Goal: Information Seeking & Learning: Learn about a topic

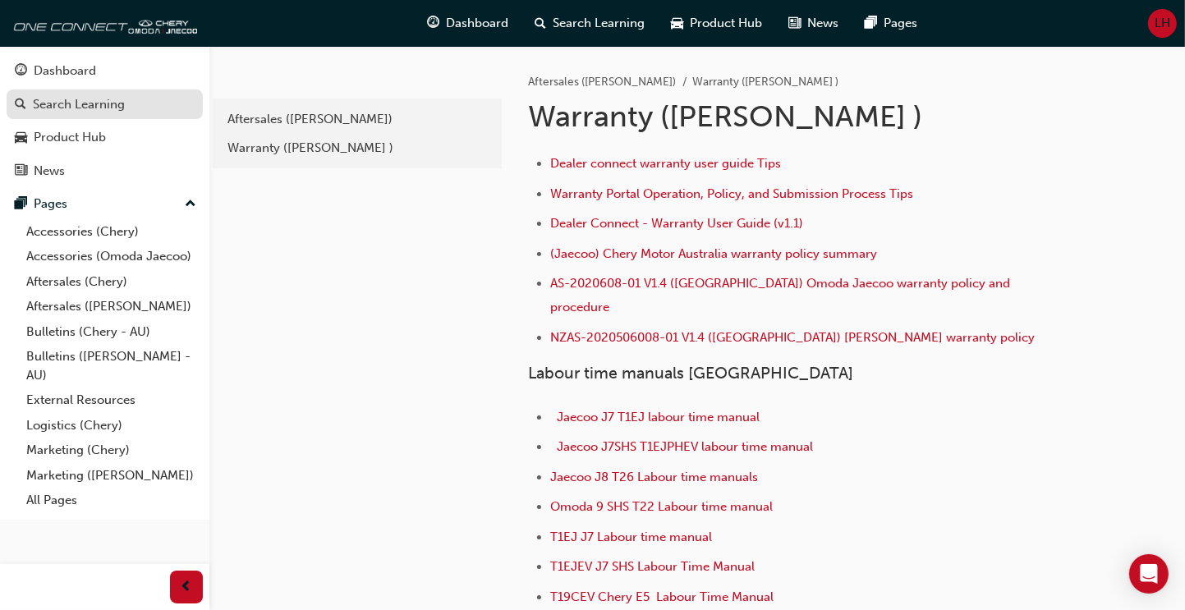
click at [114, 106] on div "Search Learning" at bounding box center [79, 104] width 92 height 19
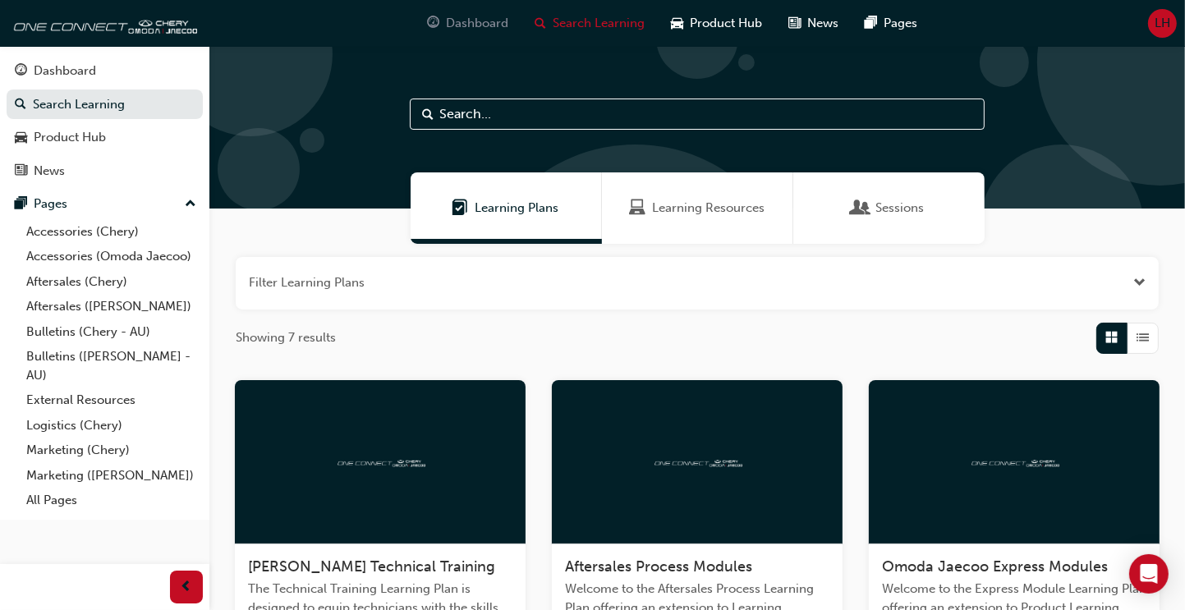
click at [461, 25] on span "Dashboard" at bounding box center [478, 23] width 62 height 19
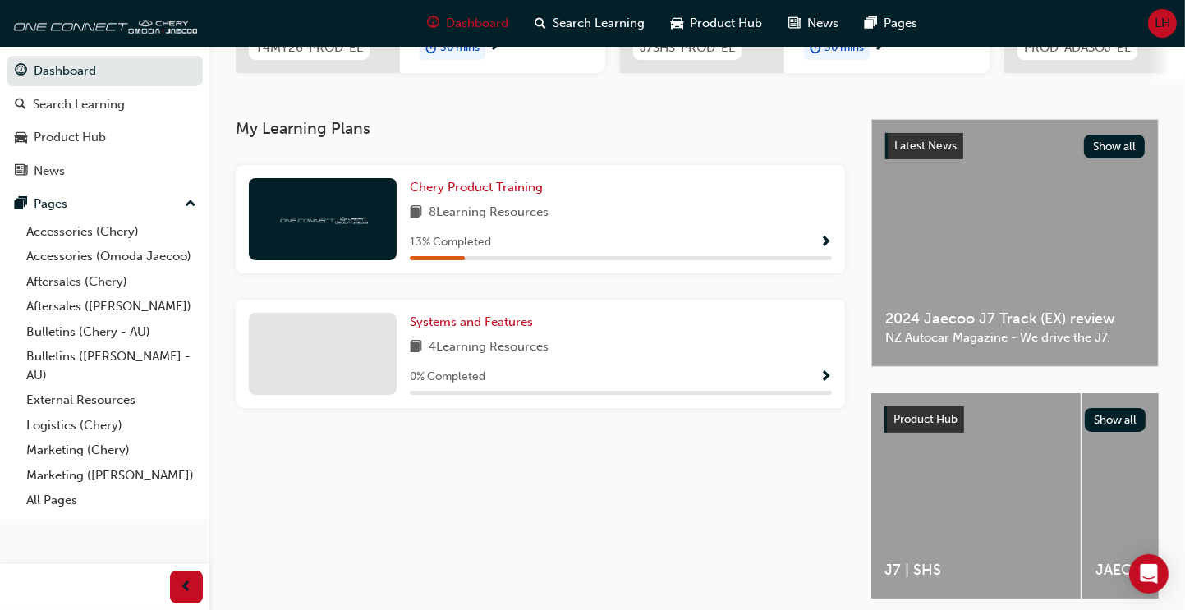
scroll to position [328, 0]
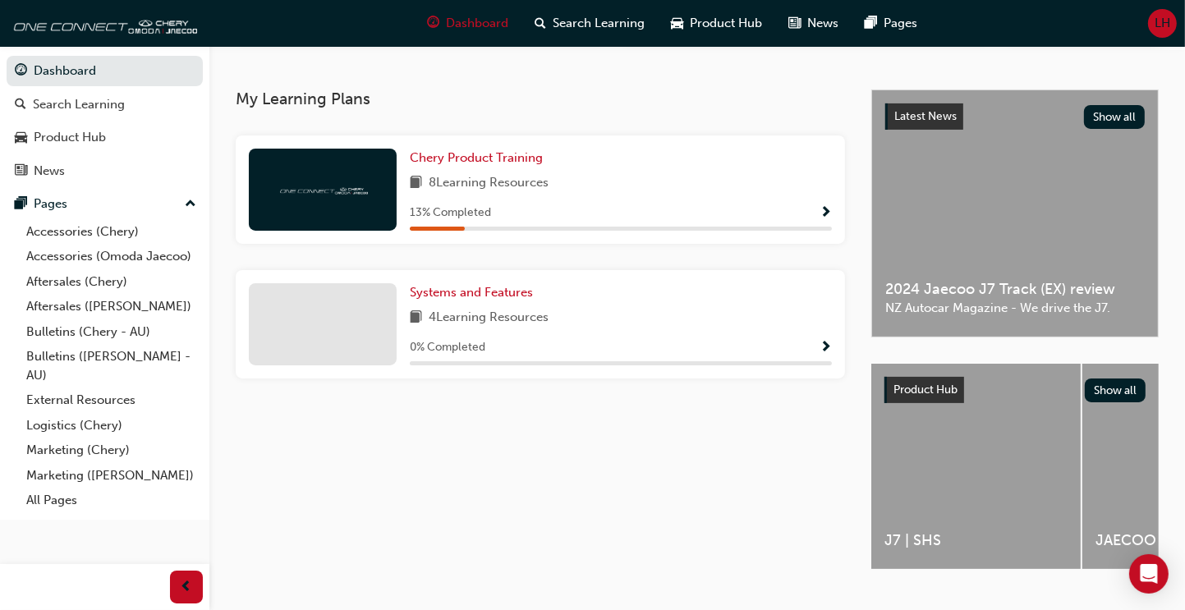
click at [825, 217] on span "Show Progress" at bounding box center [825, 213] width 12 height 15
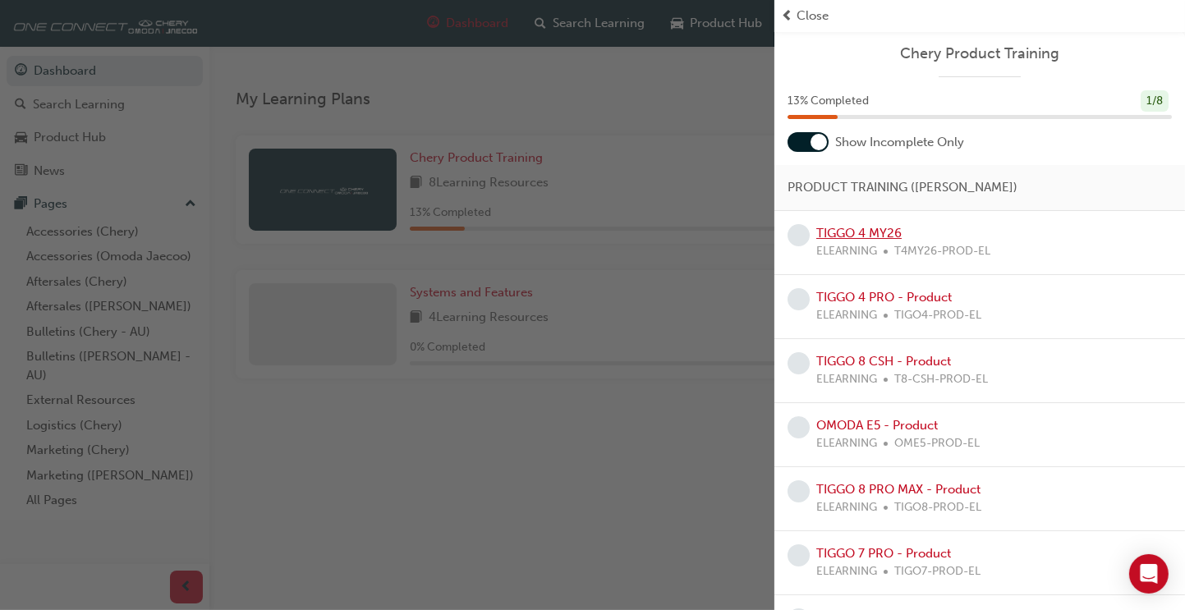
click at [850, 232] on link "TIGGO 4 MY26" at bounding box center [858, 233] width 85 height 15
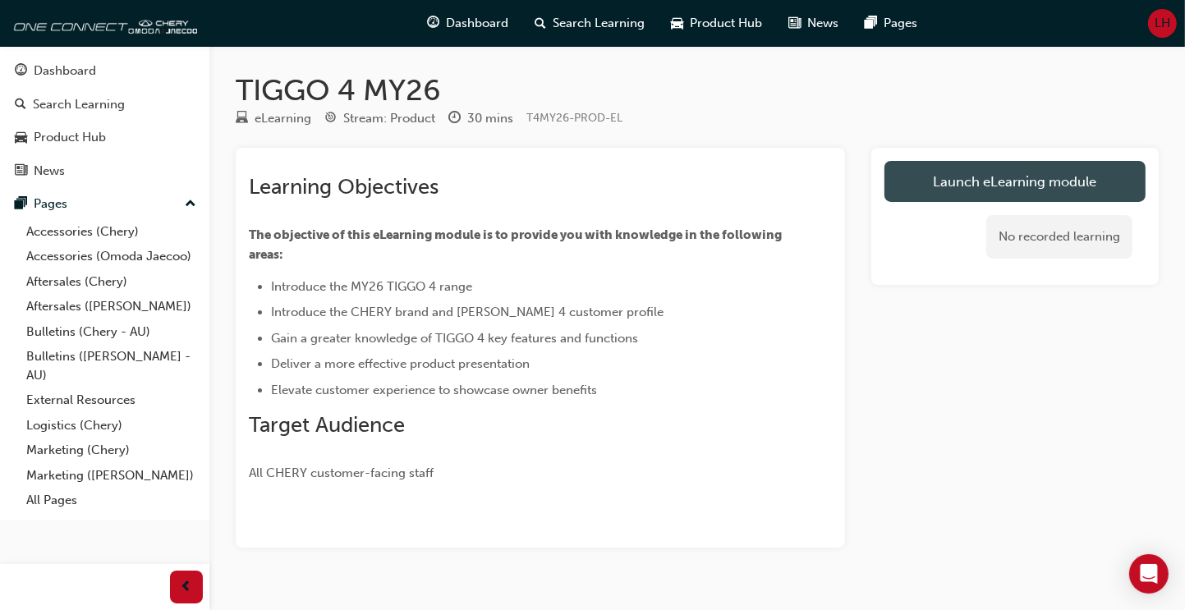
click at [973, 180] on link "Launch eLearning module" at bounding box center [1014, 181] width 261 height 41
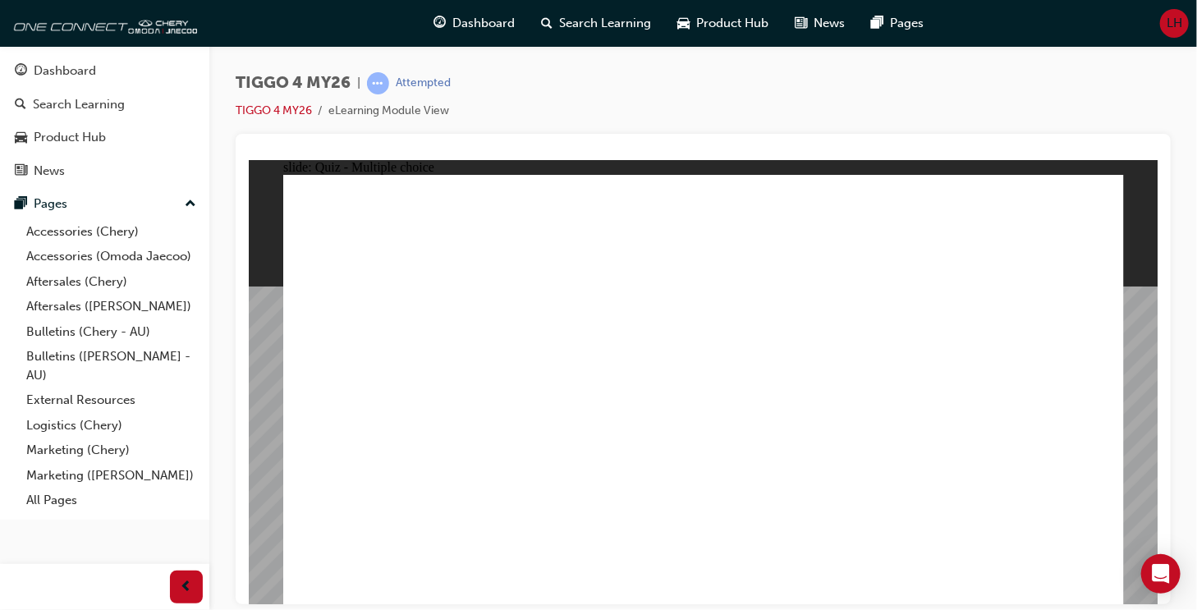
radio input "true"
drag, startPoint x: 853, startPoint y: 314, endPoint x: 367, endPoint y: 481, distance: 513.7
drag, startPoint x: 535, startPoint y: 306, endPoint x: 535, endPoint y: 474, distance: 167.5
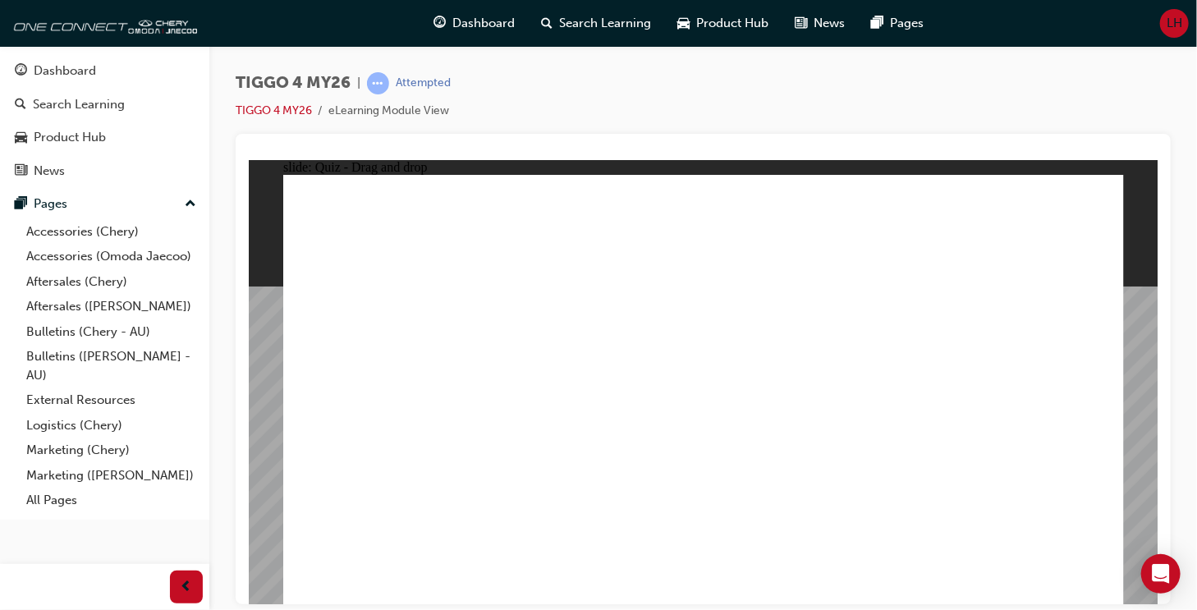
drag, startPoint x: 364, startPoint y: 318, endPoint x: 695, endPoint y: 488, distance: 372.3
drag, startPoint x: 708, startPoint y: 319, endPoint x: 896, endPoint y: 468, distance: 239.6
drag, startPoint x: 1032, startPoint y: 339, endPoint x: 1032, endPoint y: 485, distance: 146.1
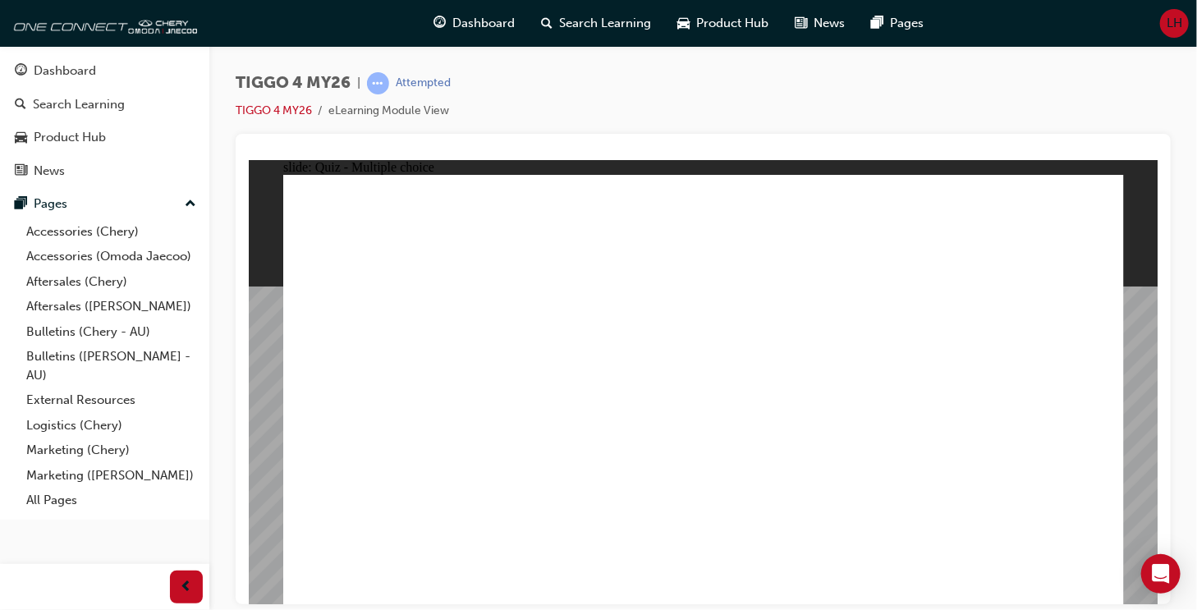
radio input "true"
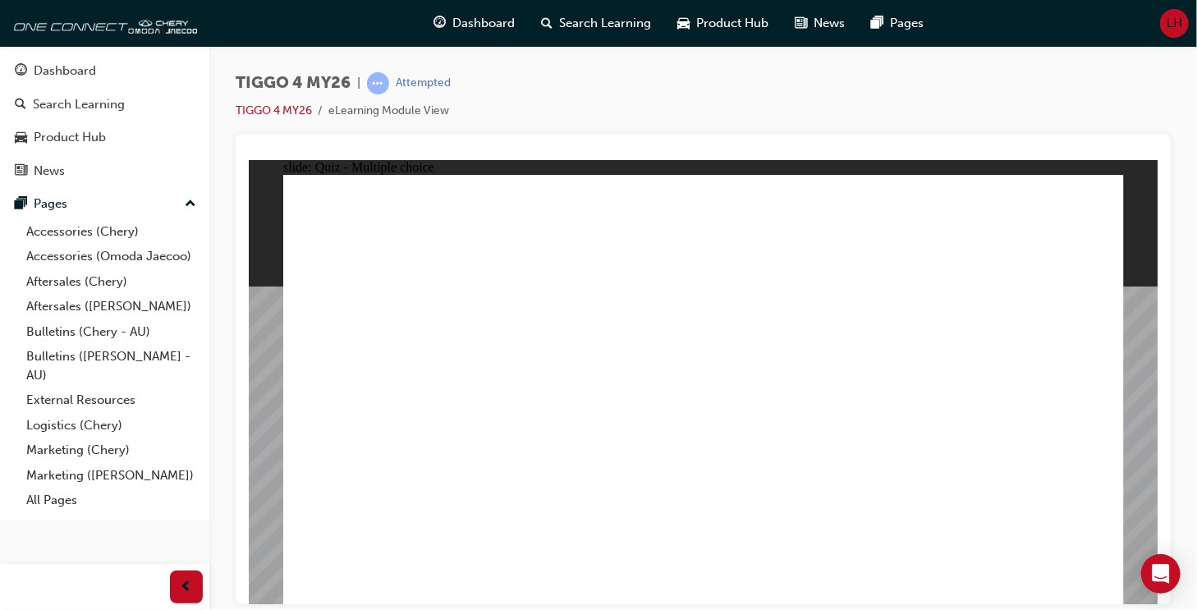
radio input "true"
drag, startPoint x: 386, startPoint y: 481, endPoint x: 997, endPoint y: 315, distance: 633.6
drag, startPoint x: 548, startPoint y: 433, endPoint x: 983, endPoint y: 350, distance: 442.9
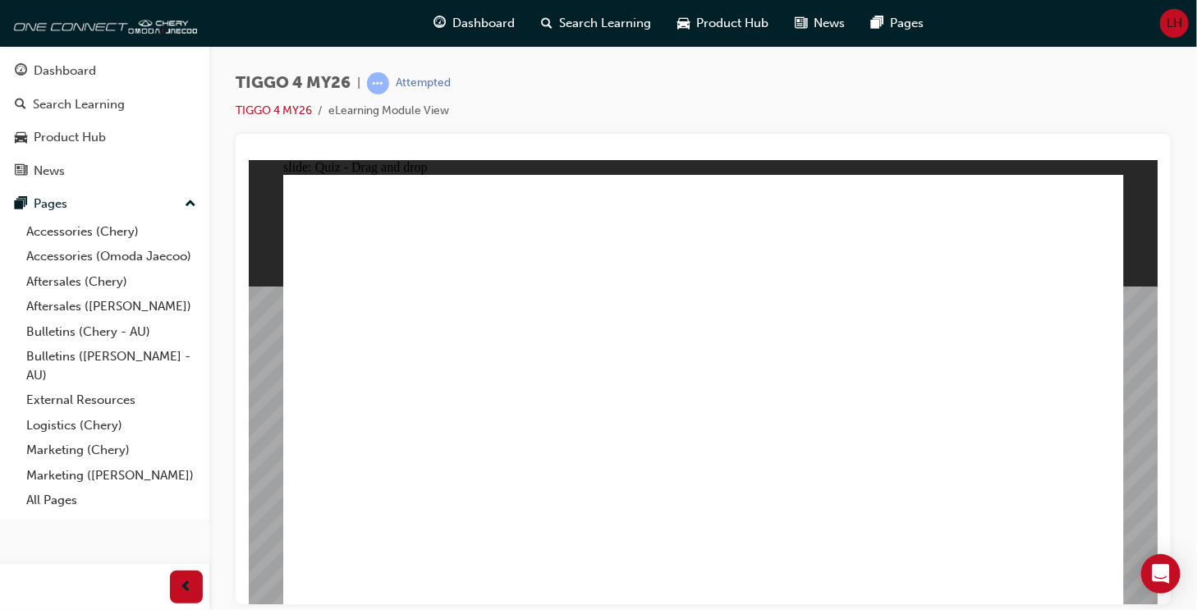
drag, startPoint x: 387, startPoint y: 438, endPoint x: 784, endPoint y: 293, distance: 422.0
drag, startPoint x: 547, startPoint y: 348, endPoint x: 767, endPoint y: 331, distance: 220.7
drag, startPoint x: 397, startPoint y: 343, endPoint x: 997, endPoint y: 349, distance: 600.1
drag, startPoint x: 538, startPoint y: 388, endPoint x: 957, endPoint y: 405, distance: 419.8
drag, startPoint x: 386, startPoint y: 392, endPoint x: 981, endPoint y: 407, distance: 595.3
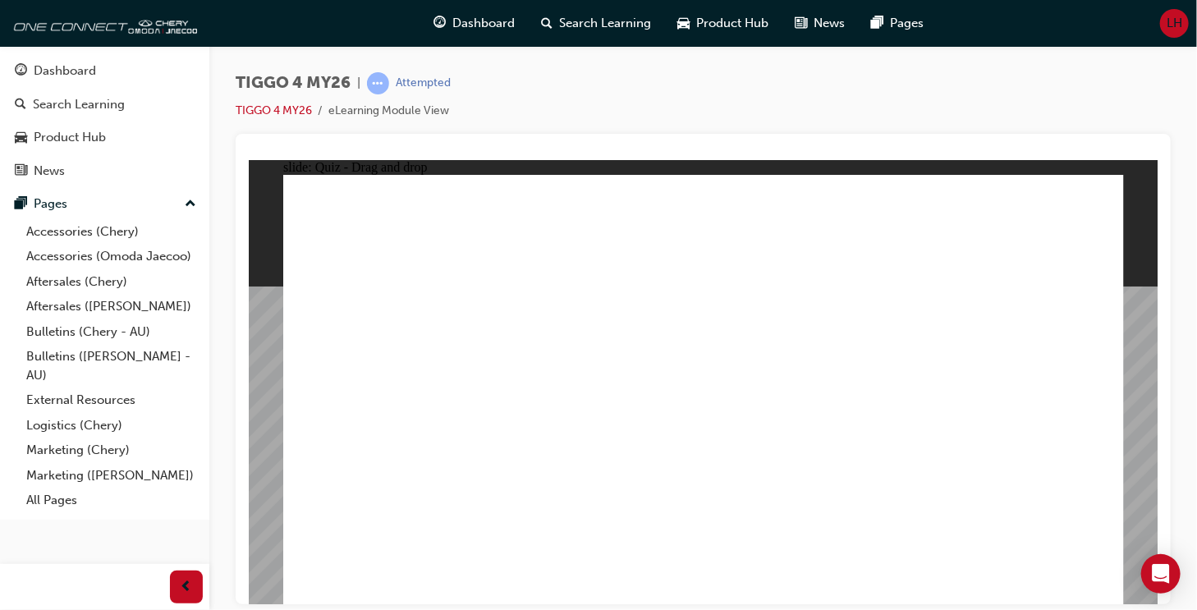
radio input "true"
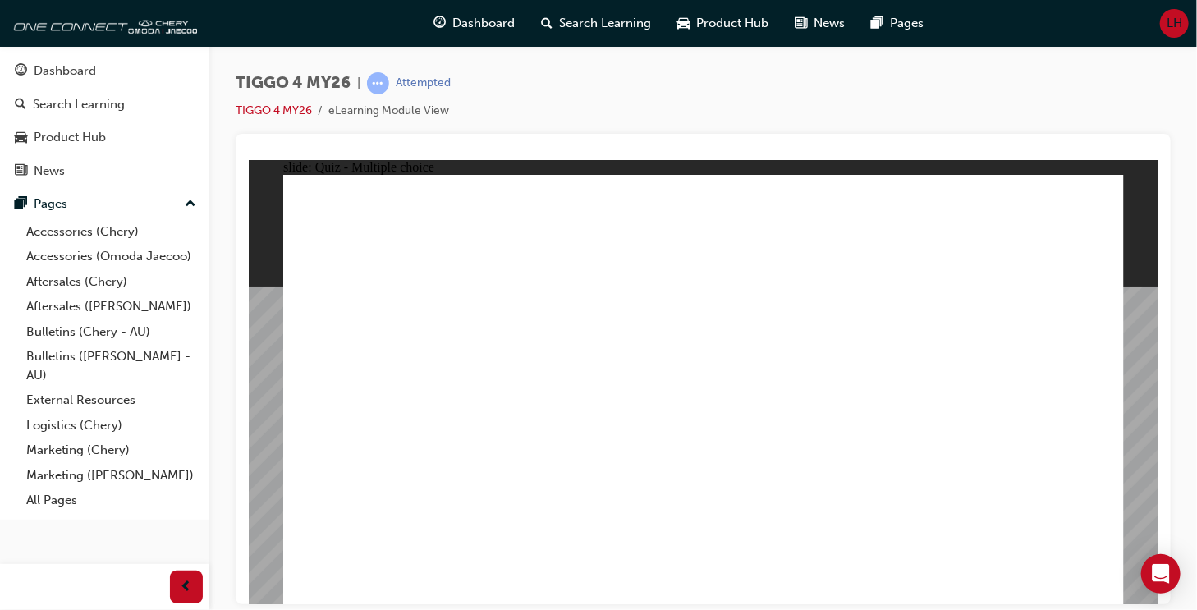
radio input "true"
drag, startPoint x: 595, startPoint y: 441, endPoint x: 587, endPoint y: 454, distance: 15.5
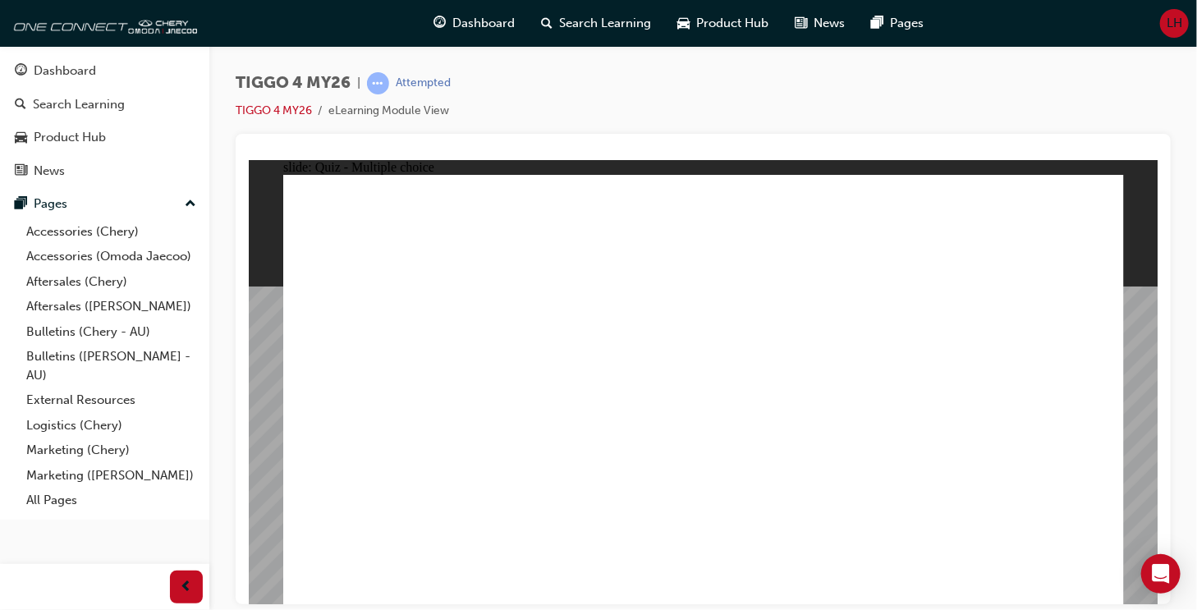
radio input "true"
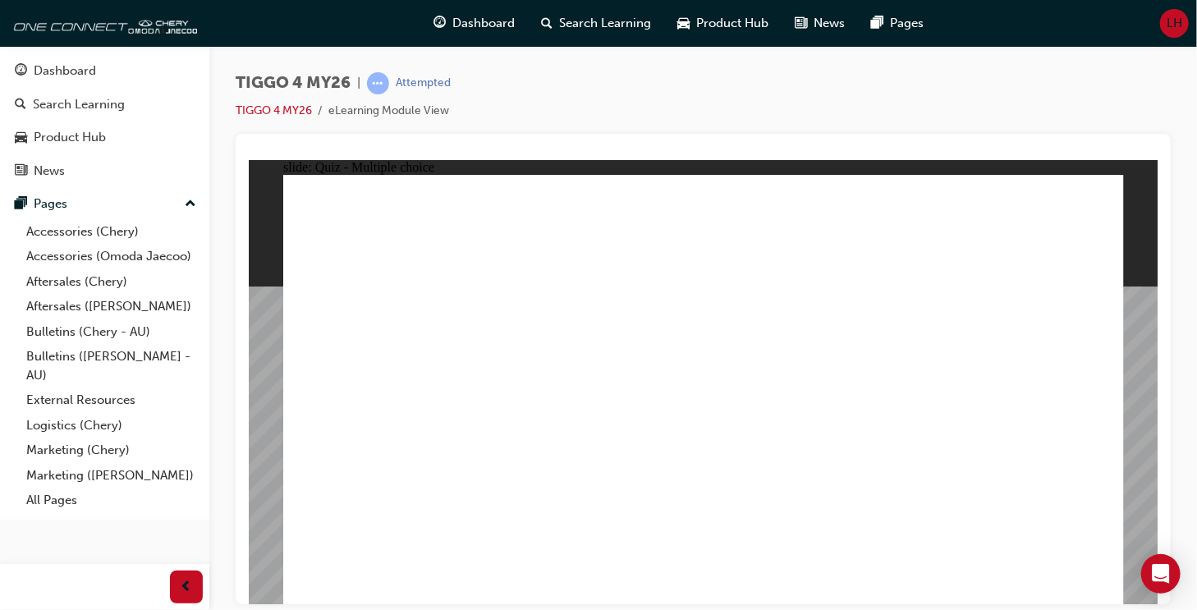
radio input "true"
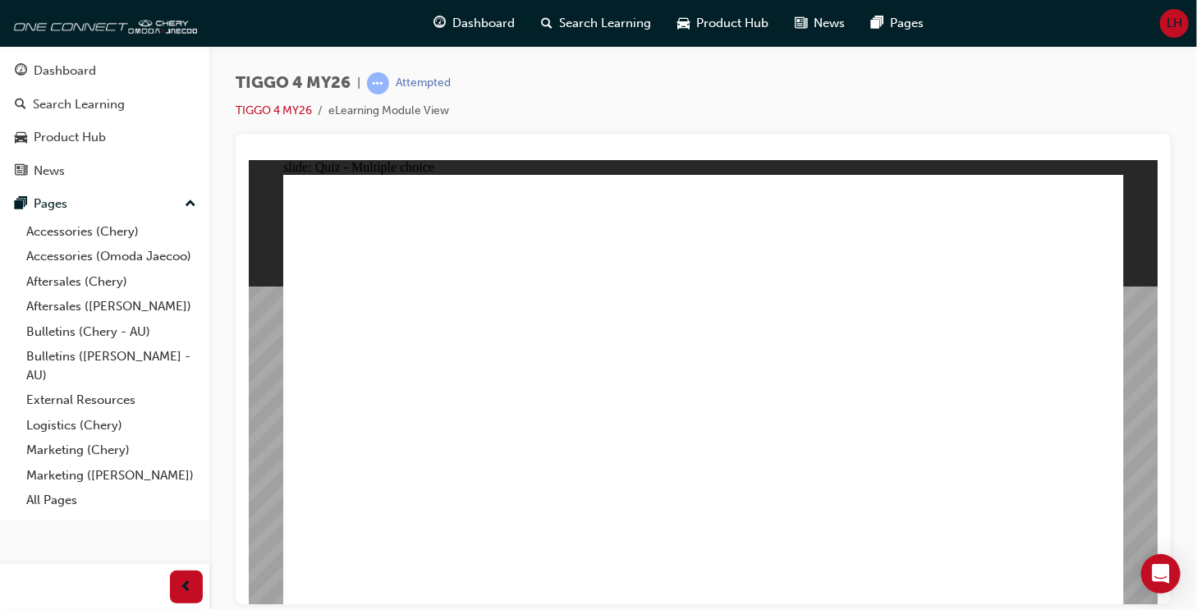
radio input "true"
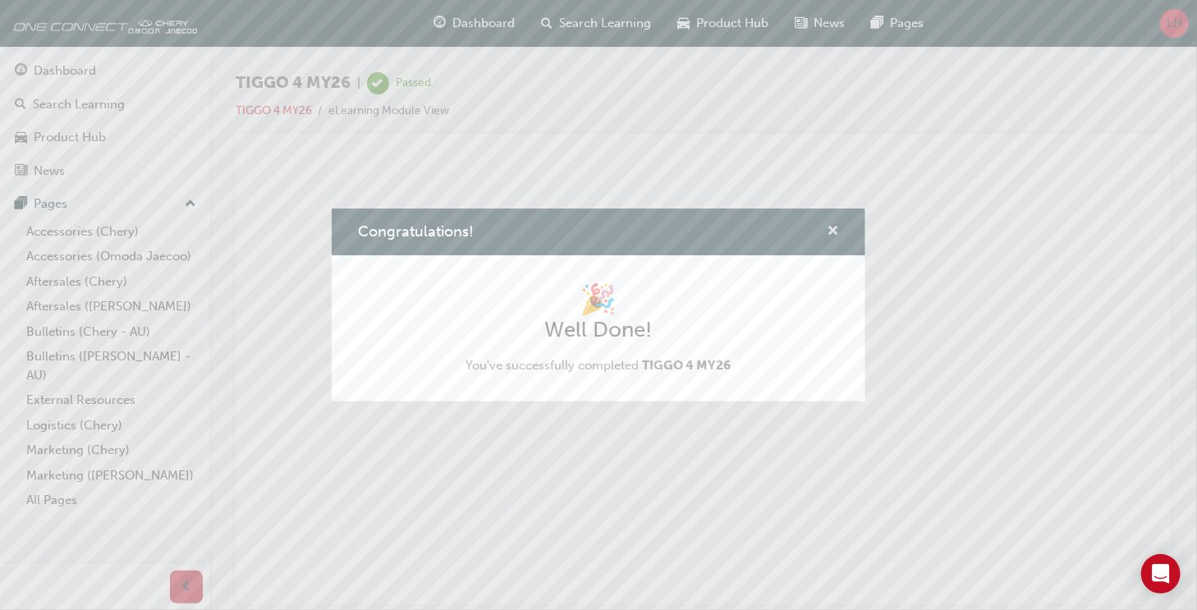
click at [832, 232] on span "cross-icon" at bounding box center [833, 232] width 12 height 15
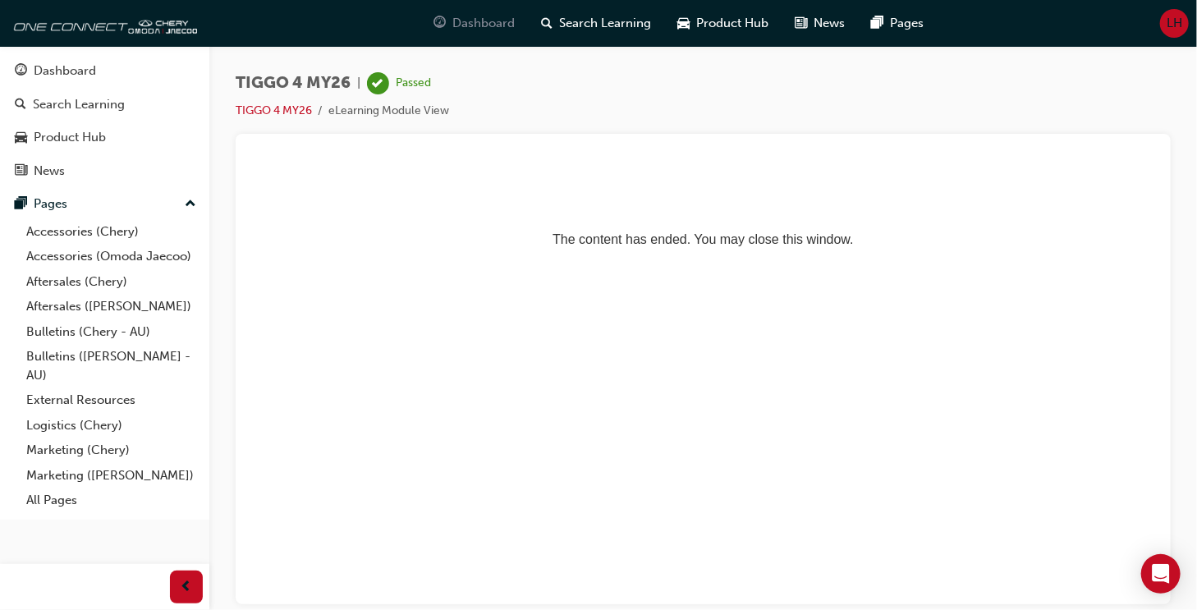
click at [473, 22] on span "Dashboard" at bounding box center [483, 23] width 62 height 19
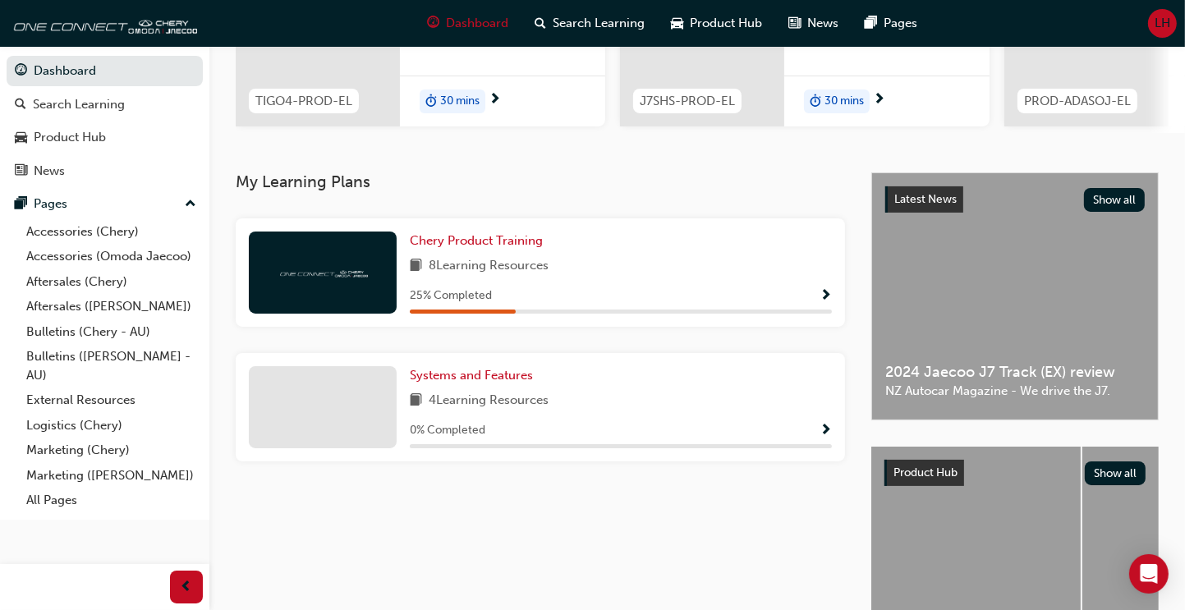
scroll to position [246, 0]
click at [338, 271] on img at bounding box center [322, 272] width 90 height 16
click at [824, 299] on span "Show Progress" at bounding box center [825, 295] width 12 height 15
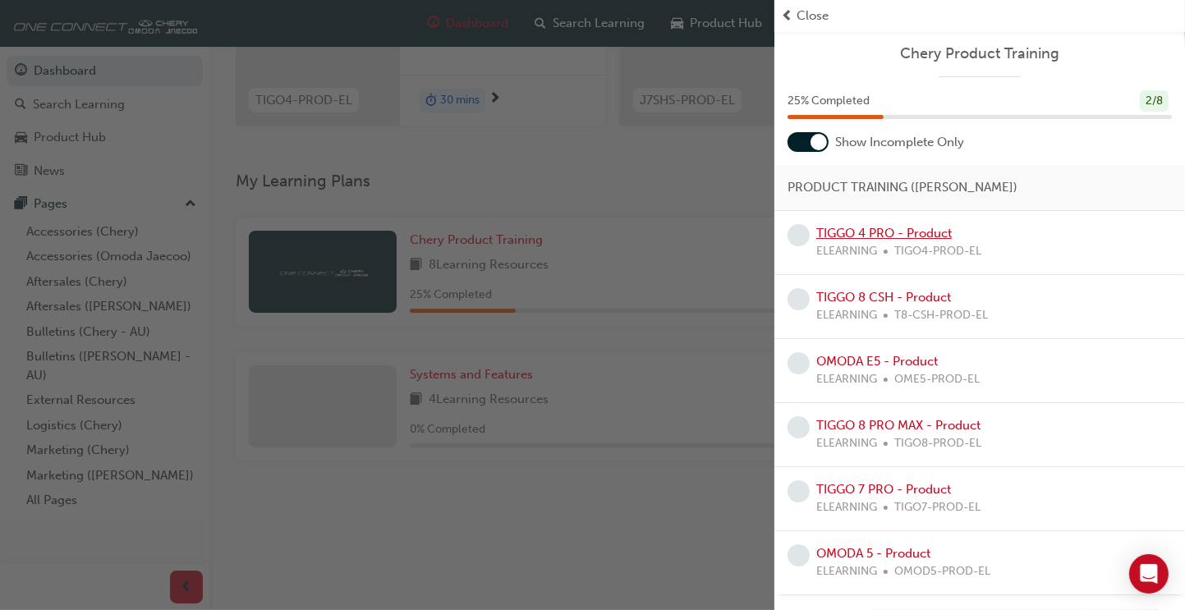
click at [867, 236] on link "TIGGO 4 PRO - Product" at bounding box center [883, 233] width 135 height 15
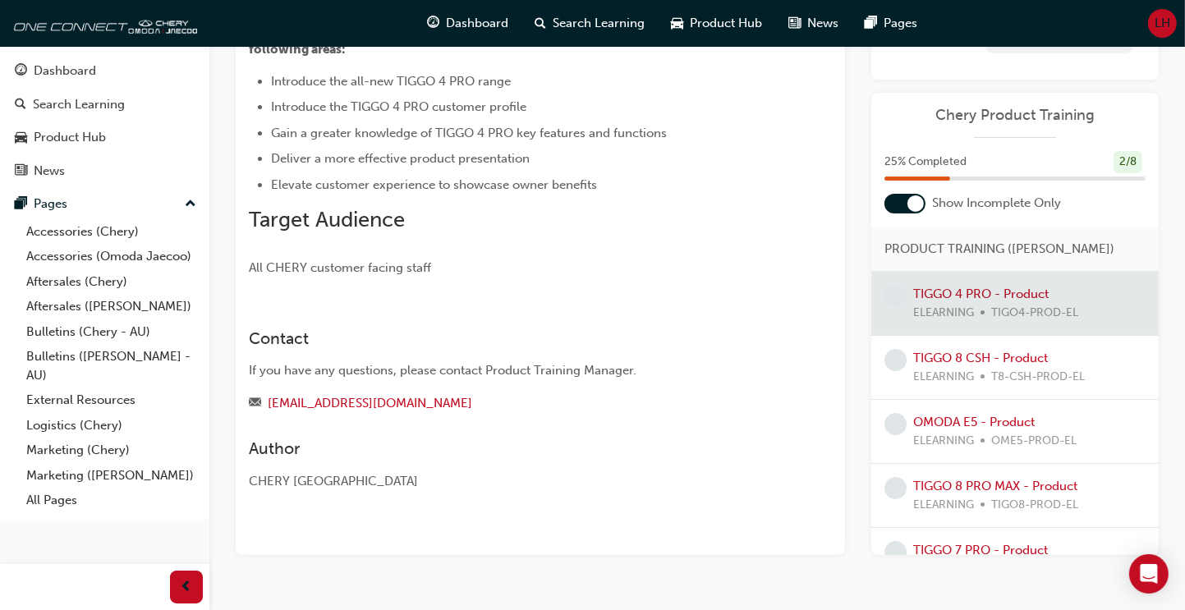
scroll to position [243, 0]
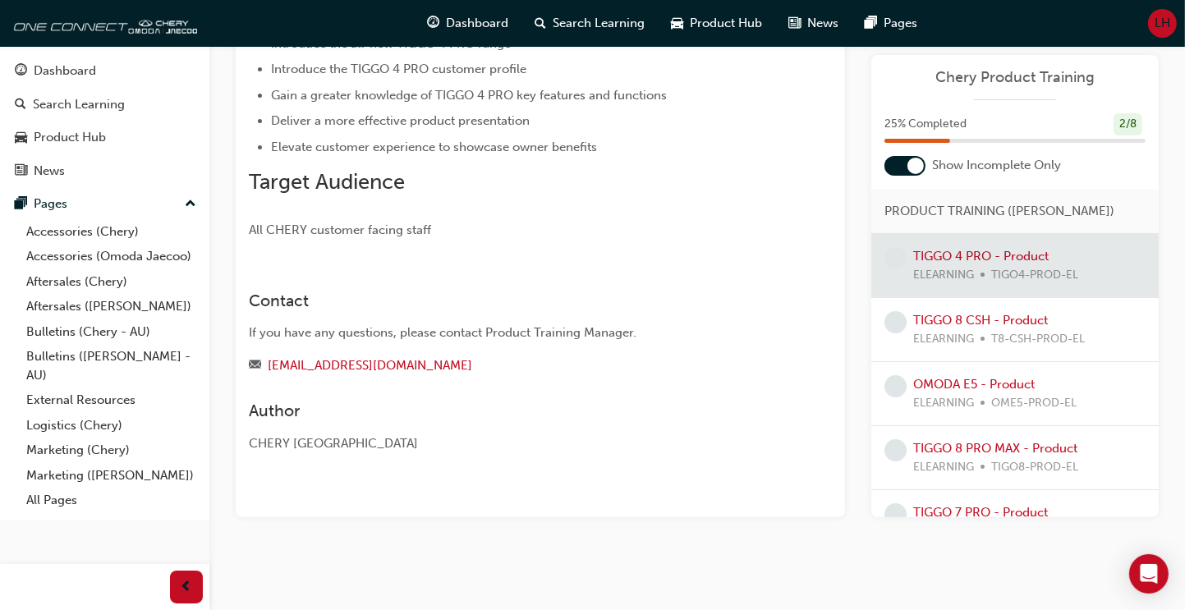
click at [951, 258] on div at bounding box center [1014, 265] width 287 height 63
click at [949, 315] on link "TIGGO 8 CSH - Product" at bounding box center [980, 320] width 135 height 15
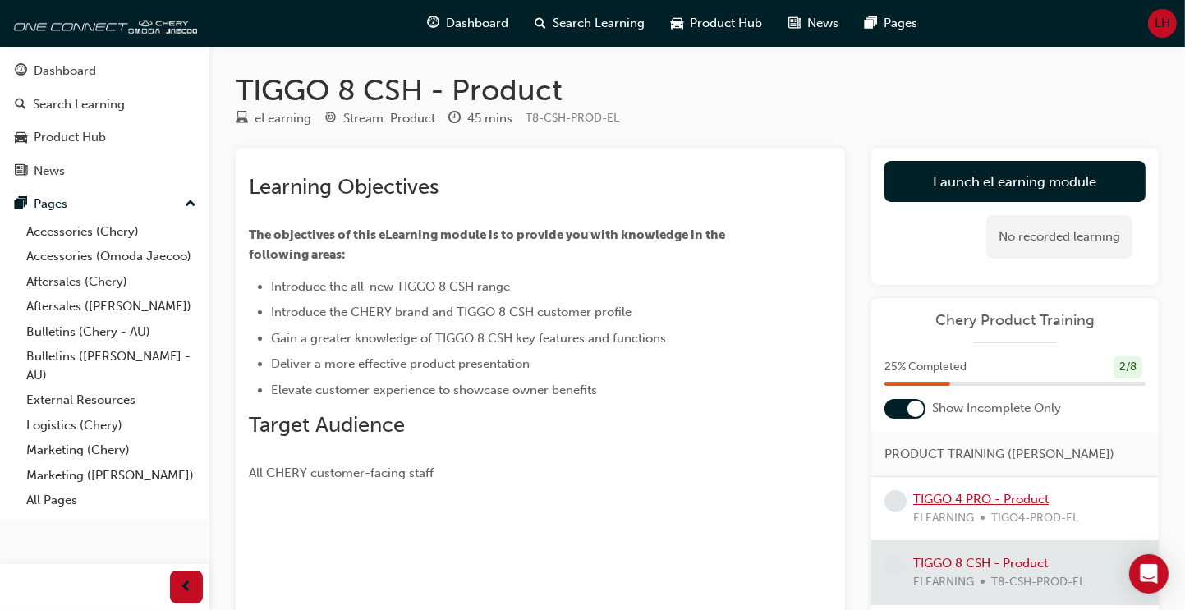
click at [949, 497] on link "TIGGO 4 PRO - Product" at bounding box center [980, 499] width 135 height 15
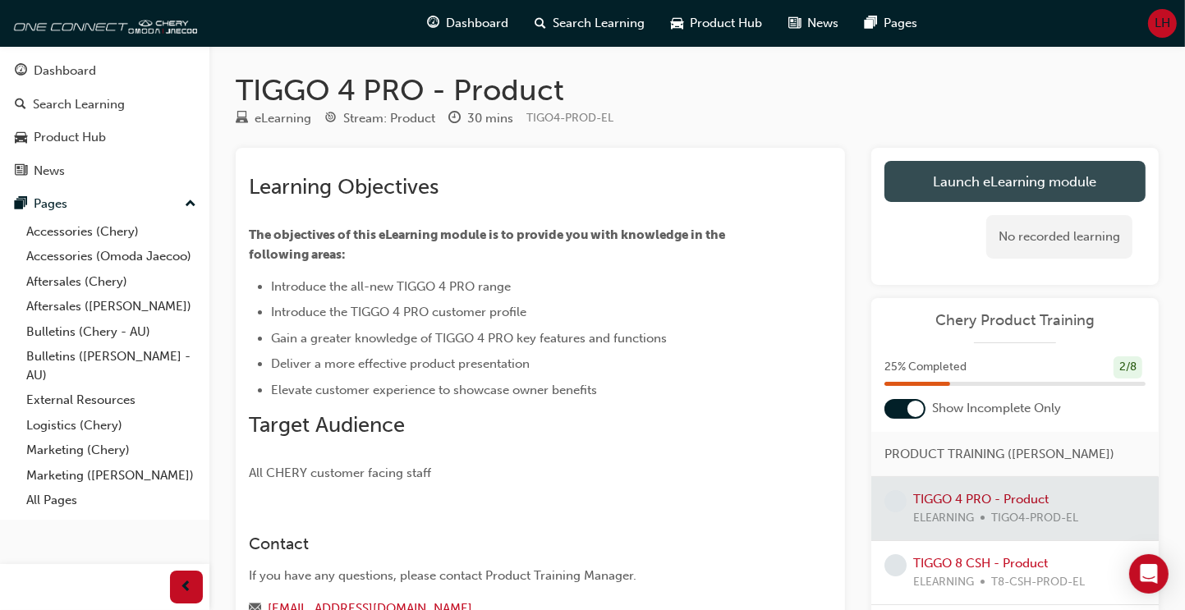
click at [998, 181] on link "Launch eLearning module" at bounding box center [1014, 181] width 261 height 41
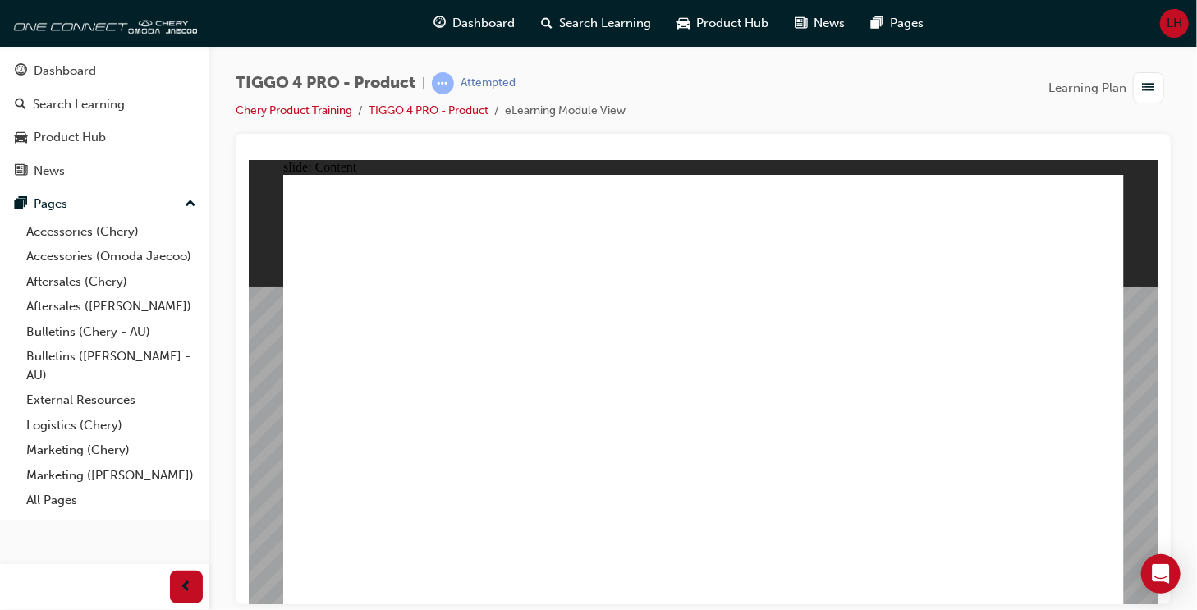
click at [1103, 87] on span "Learning Plan" at bounding box center [1087, 88] width 78 height 19
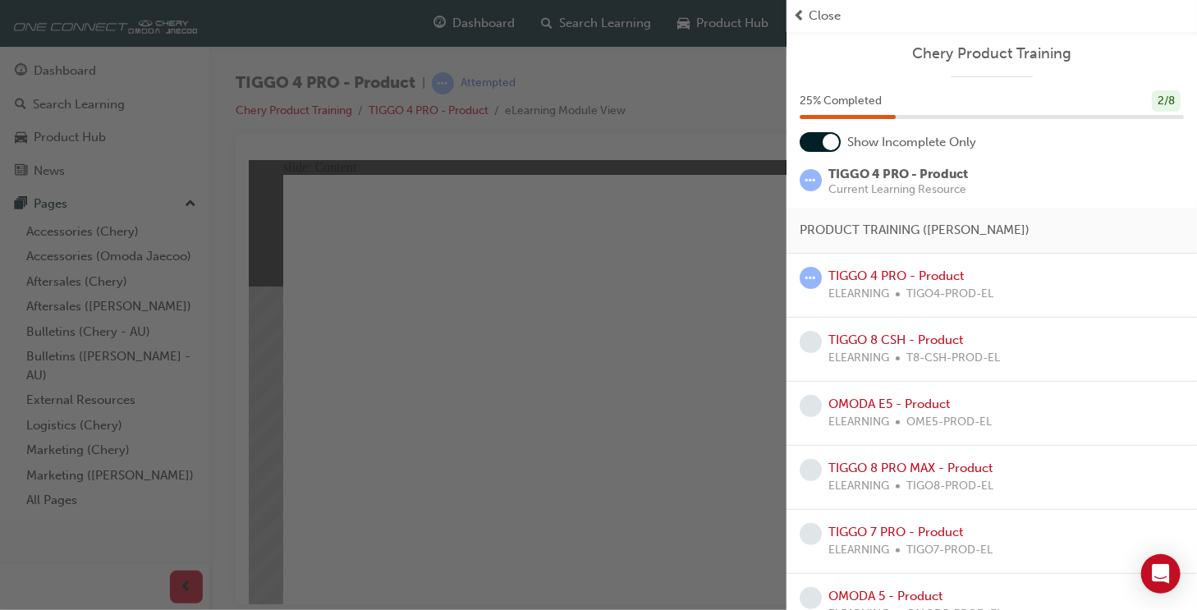
click at [814, 12] on span "Close" at bounding box center [825, 16] width 32 height 19
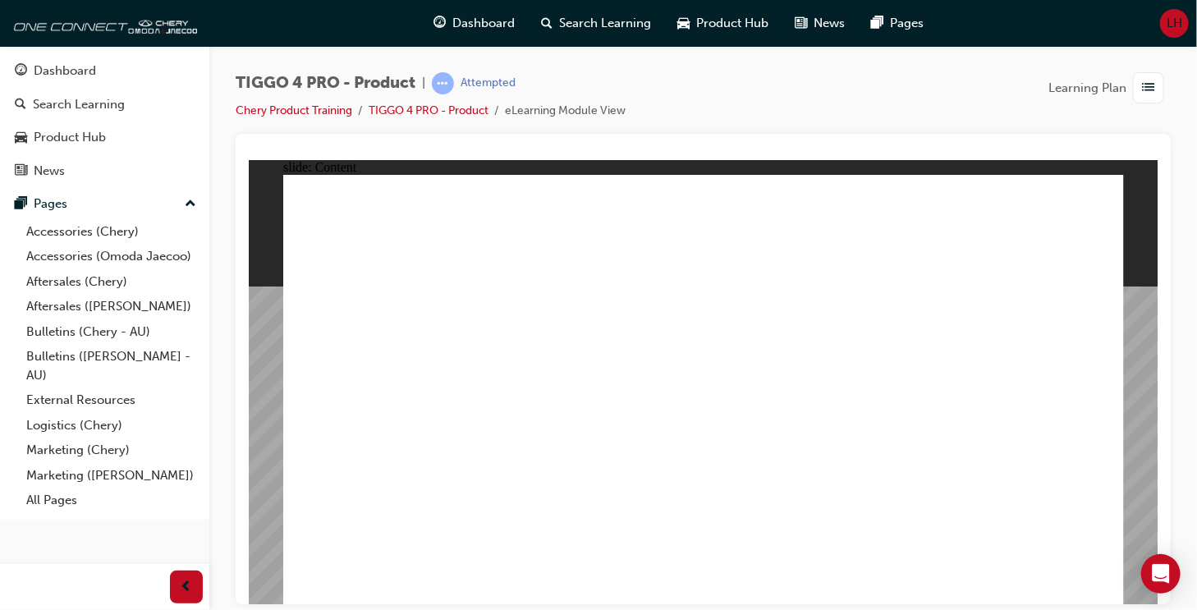
click at [1149, 86] on span "list-icon" at bounding box center [1149, 88] width 12 height 21
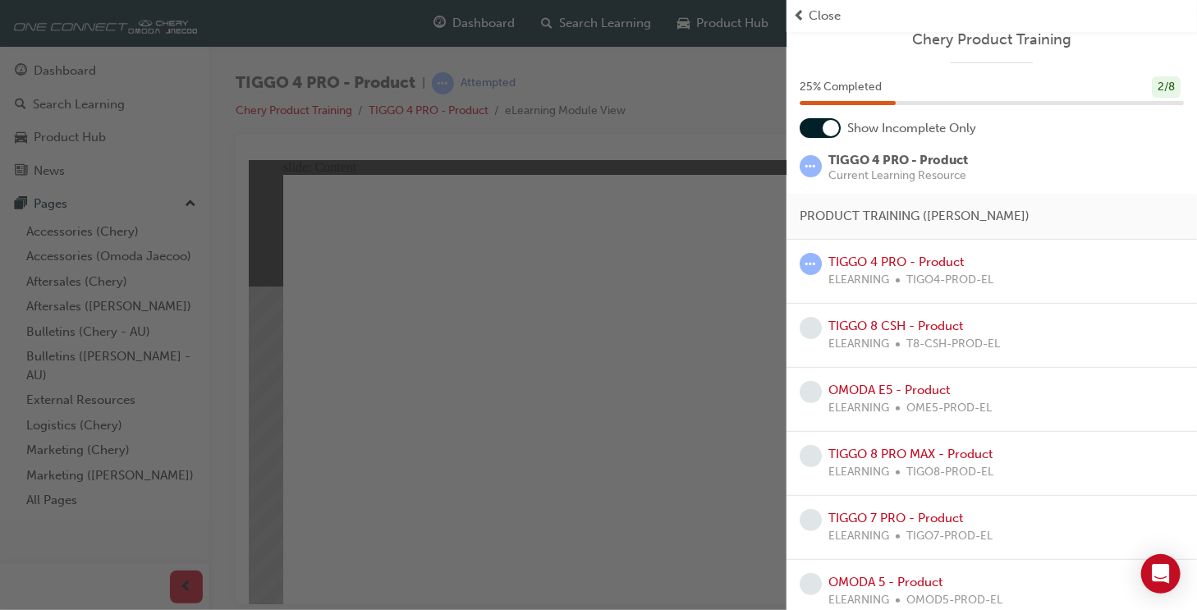
scroll to position [26, 0]
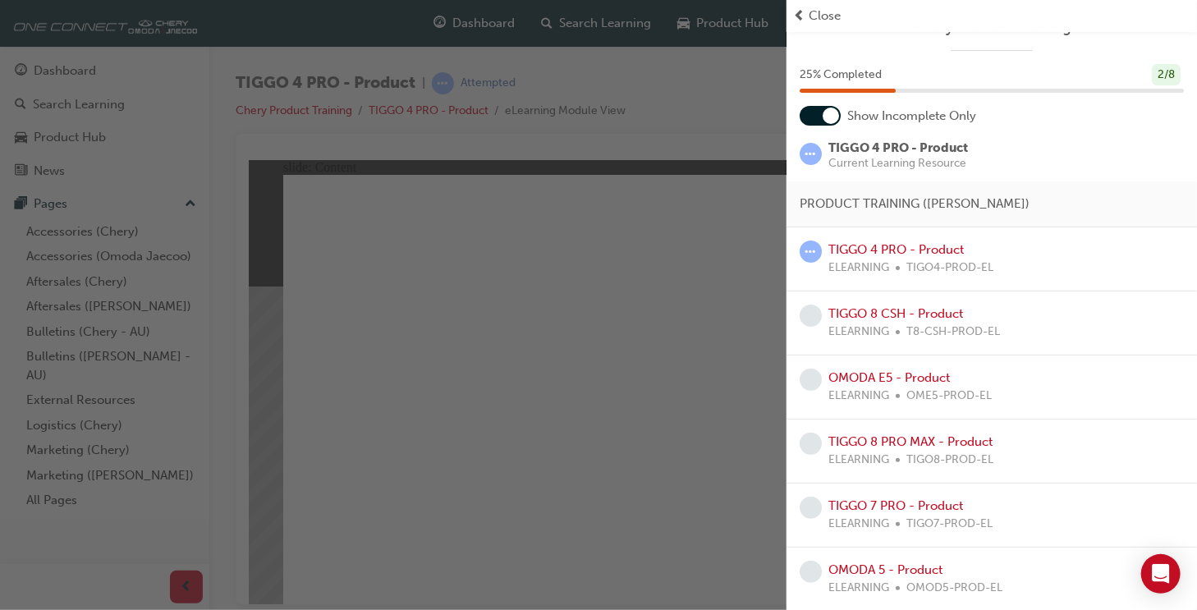
click at [834, 117] on div at bounding box center [831, 116] width 16 height 16
click at [820, 16] on span "Close" at bounding box center [825, 16] width 32 height 19
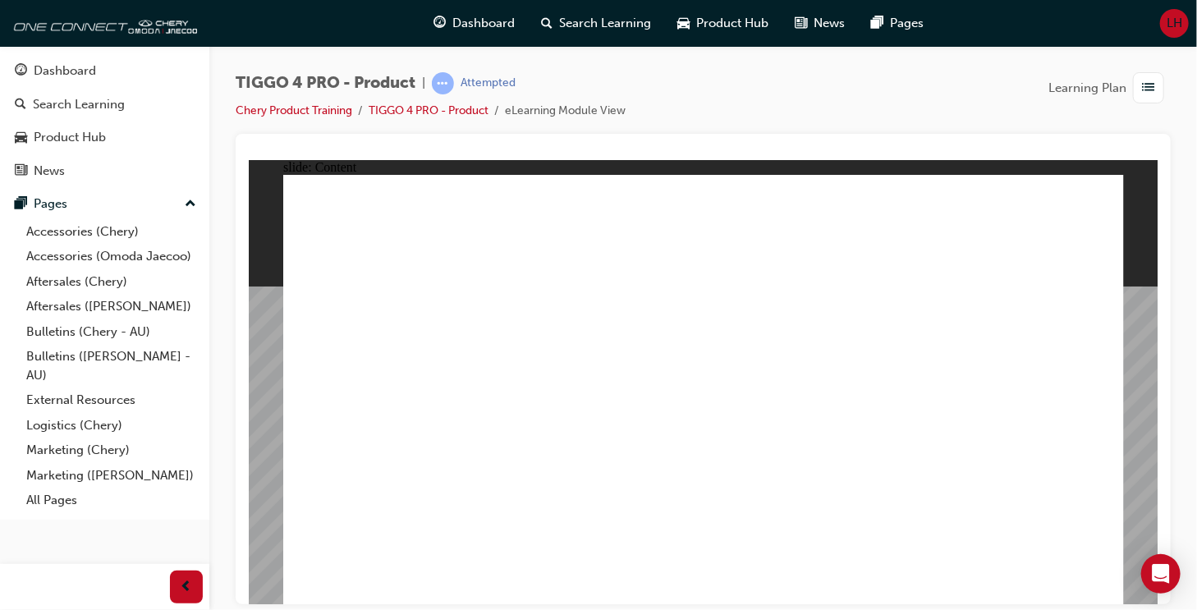
drag, startPoint x: 505, startPoint y: 465, endPoint x: 490, endPoint y: 461, distance: 15.1
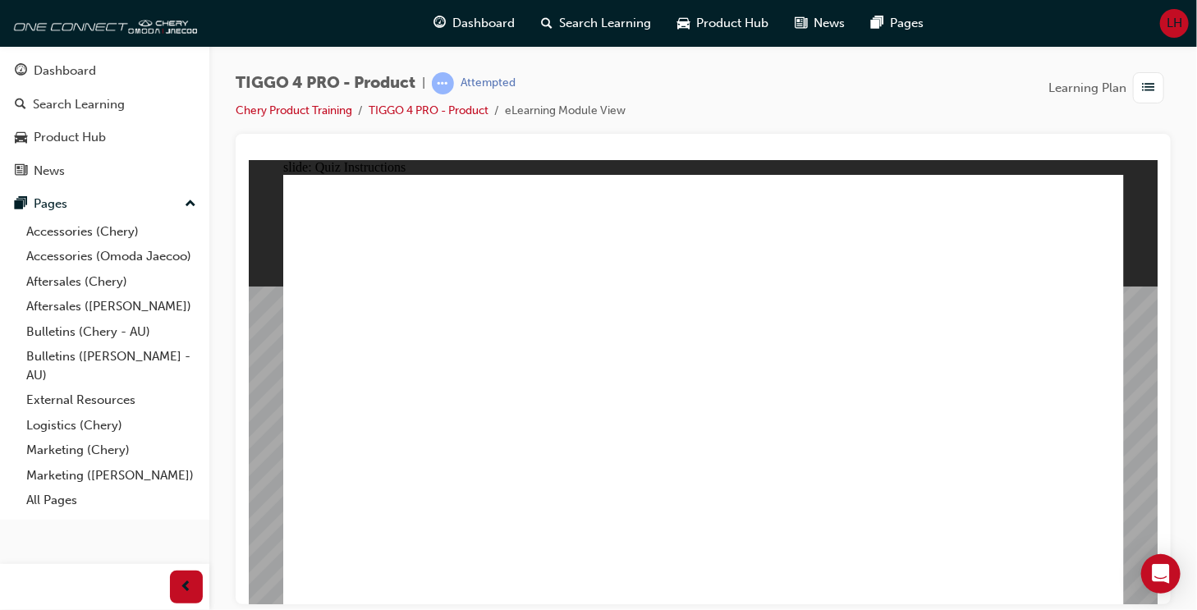
radio input "true"
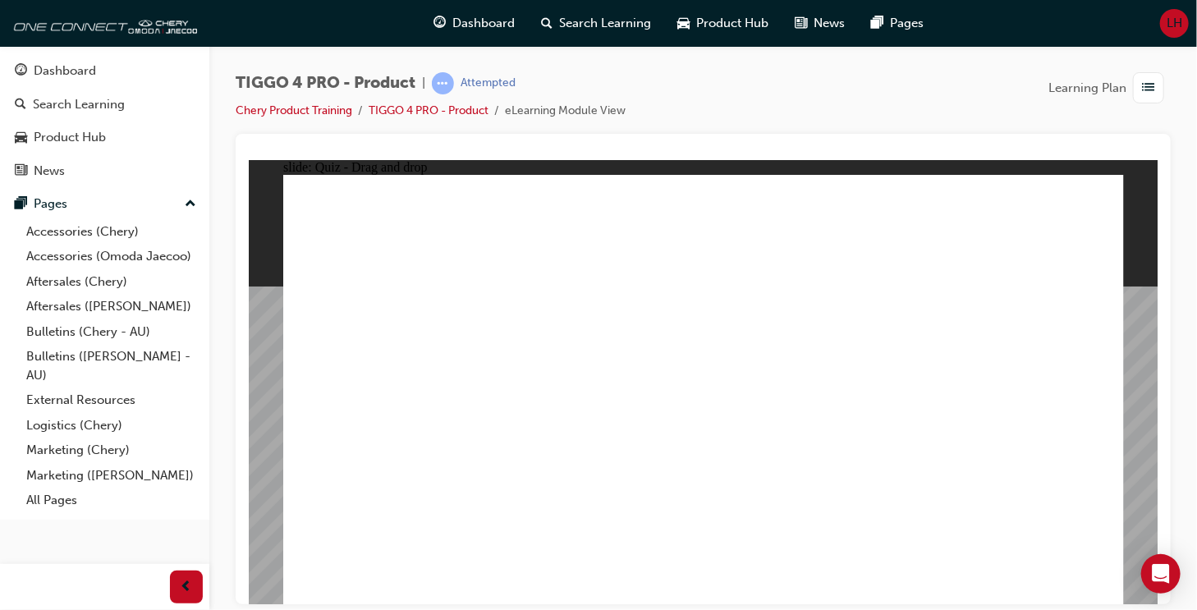
drag, startPoint x: 845, startPoint y: 317, endPoint x: 355, endPoint y: 487, distance: 517.9
drag, startPoint x: 543, startPoint y: 324, endPoint x: 533, endPoint y: 473, distance: 149.0
drag, startPoint x: 375, startPoint y: 319, endPoint x: 685, endPoint y: 471, distance: 345.8
drag, startPoint x: 695, startPoint y: 322, endPoint x: 862, endPoint y: 462, distance: 217.9
drag, startPoint x: 997, startPoint y: 325, endPoint x: 1012, endPoint y: 490, distance: 165.7
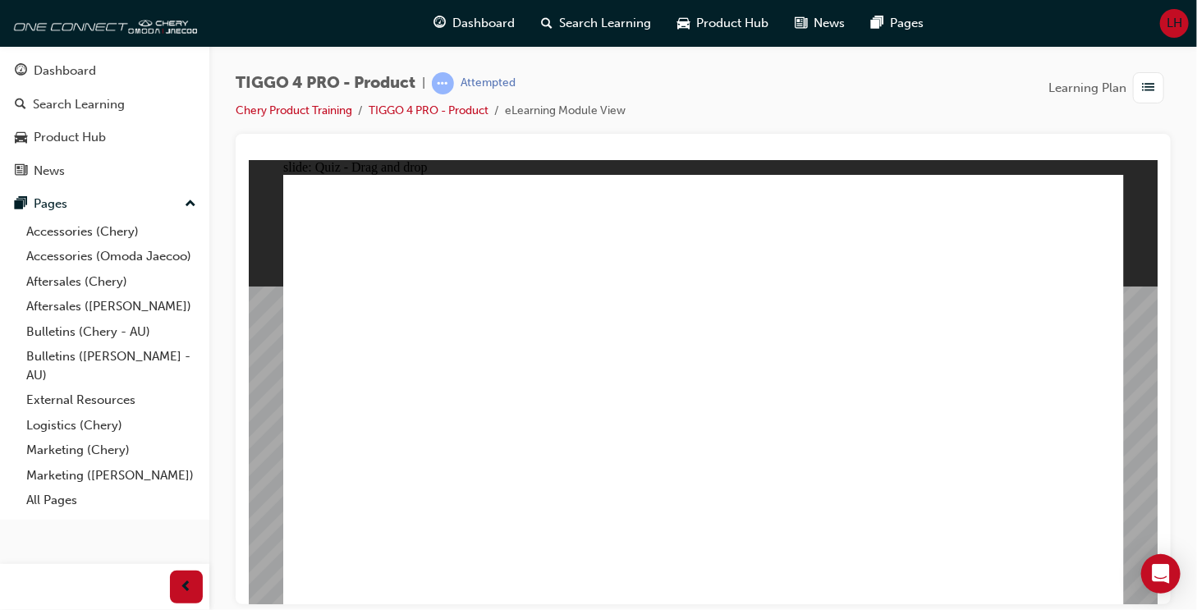
radio input "true"
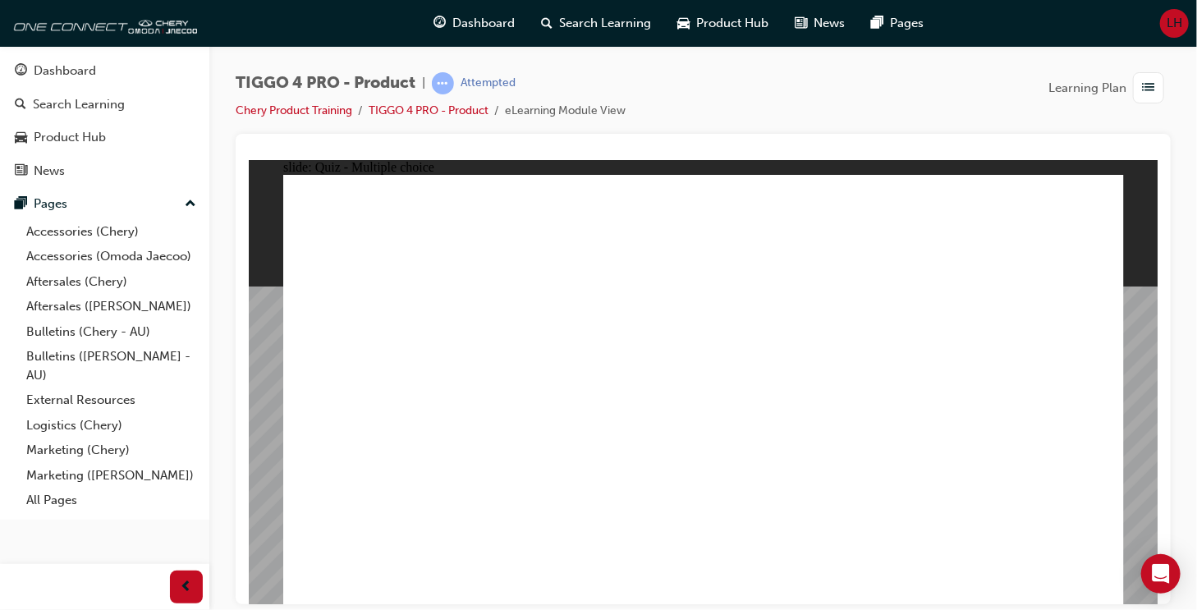
radio input "true"
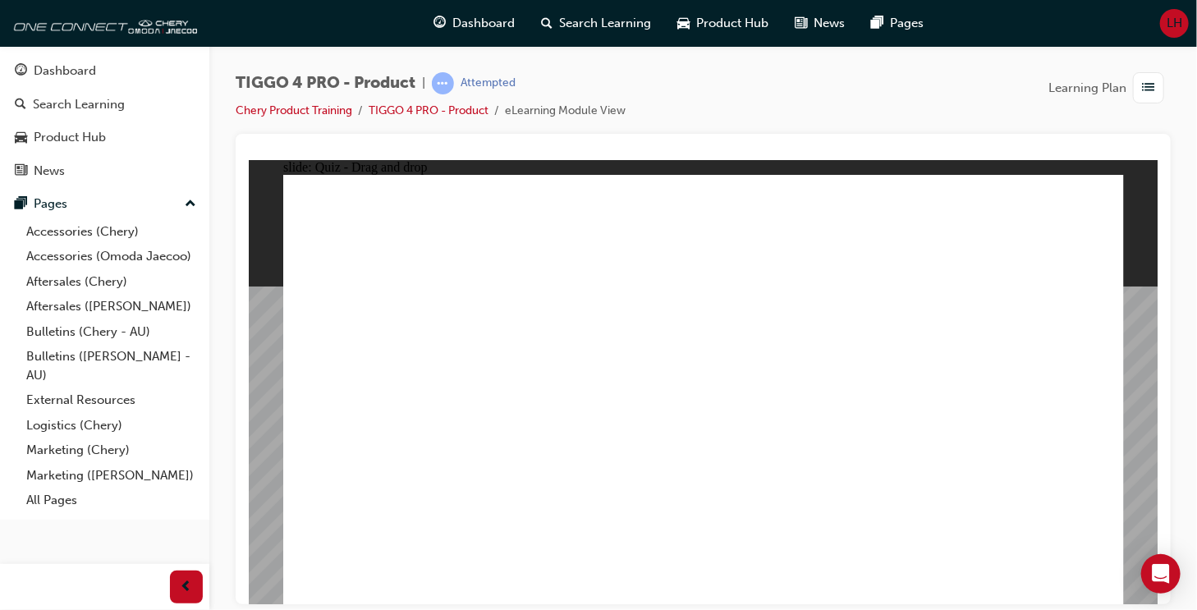
drag, startPoint x: 431, startPoint y: 350, endPoint x: 1014, endPoint y: 277, distance: 587.3
drag, startPoint x: 544, startPoint y: 393, endPoint x: 965, endPoint y: 323, distance: 426.9
drag, startPoint x: 373, startPoint y: 485, endPoint x: 971, endPoint y: 357, distance: 611.2
drag, startPoint x: 406, startPoint y: 441, endPoint x: 798, endPoint y: 286, distance: 421.6
drag, startPoint x: 564, startPoint y: 350, endPoint x: 793, endPoint y: 317, distance: 231.4
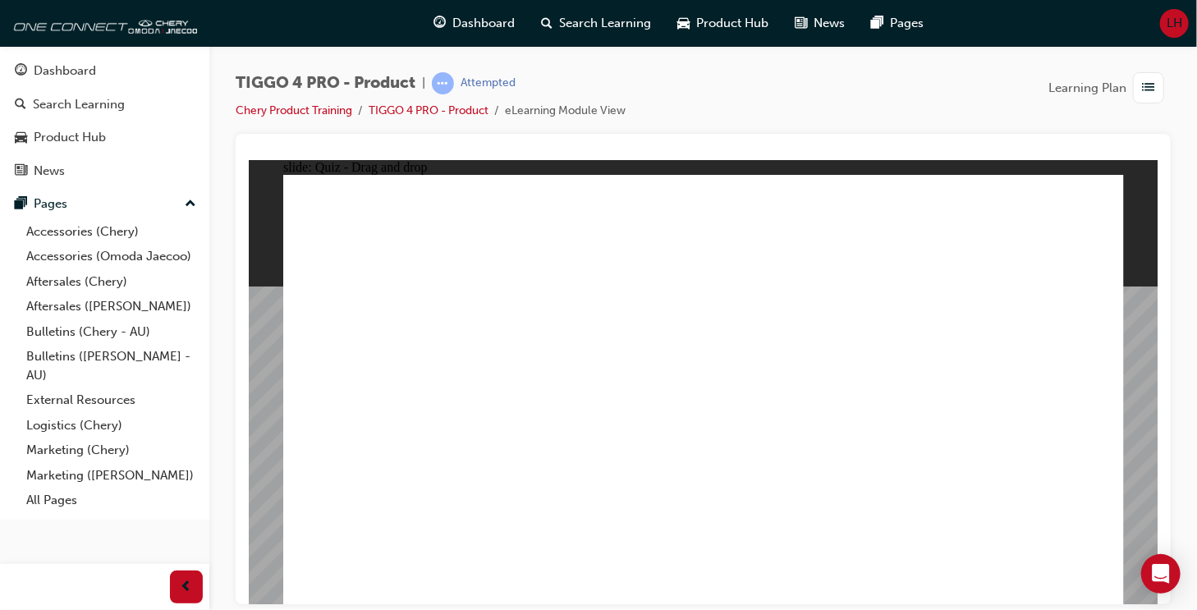
drag, startPoint x: 383, startPoint y: 387, endPoint x: 807, endPoint y: 342, distance: 426.7
drag, startPoint x: 577, startPoint y: 438, endPoint x: 779, endPoint y: 384, distance: 209.1
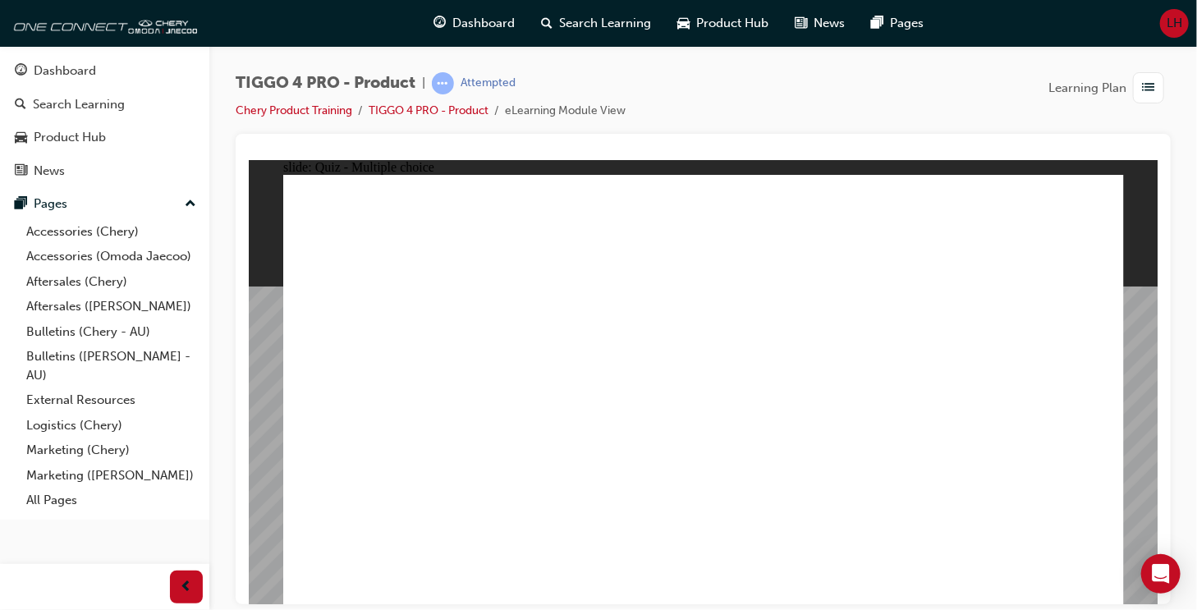
radio input "true"
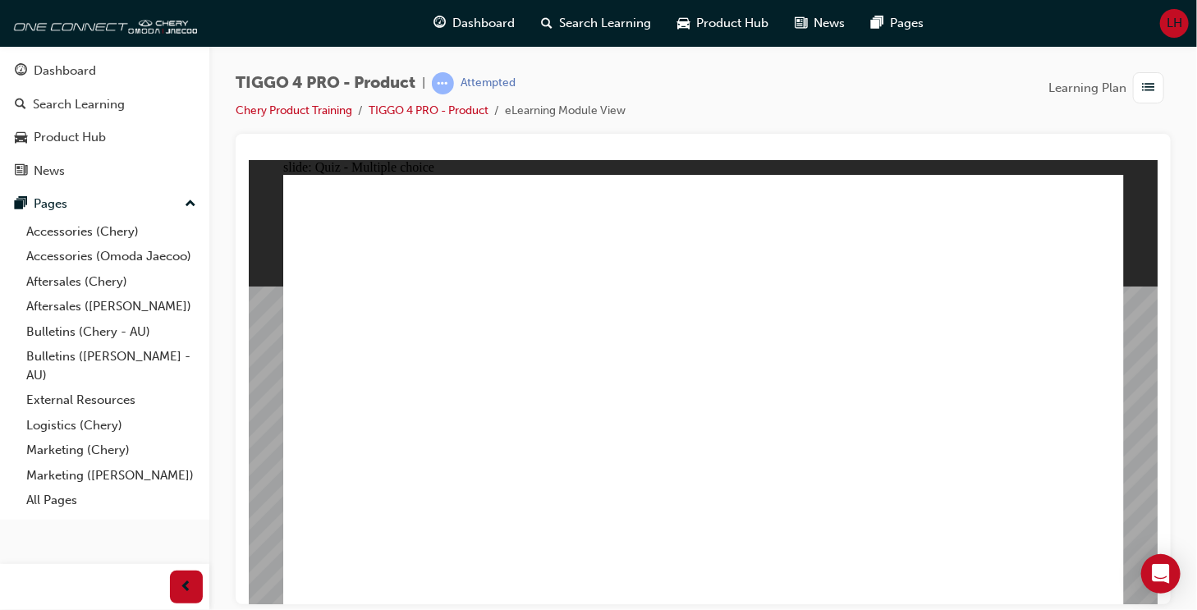
radio input "true"
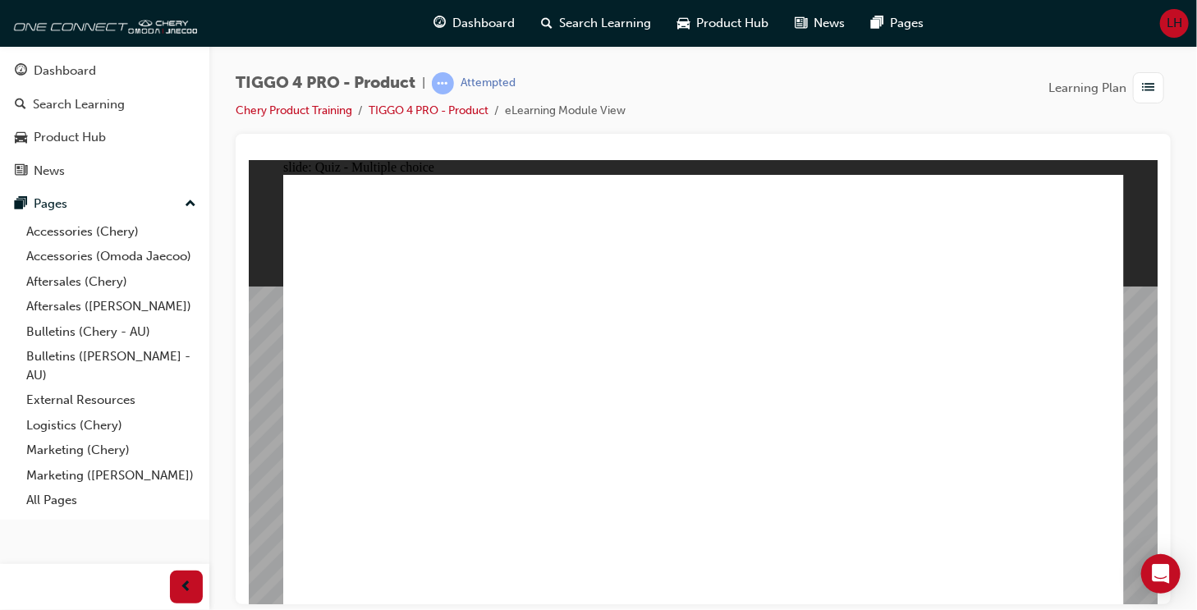
radio input "true"
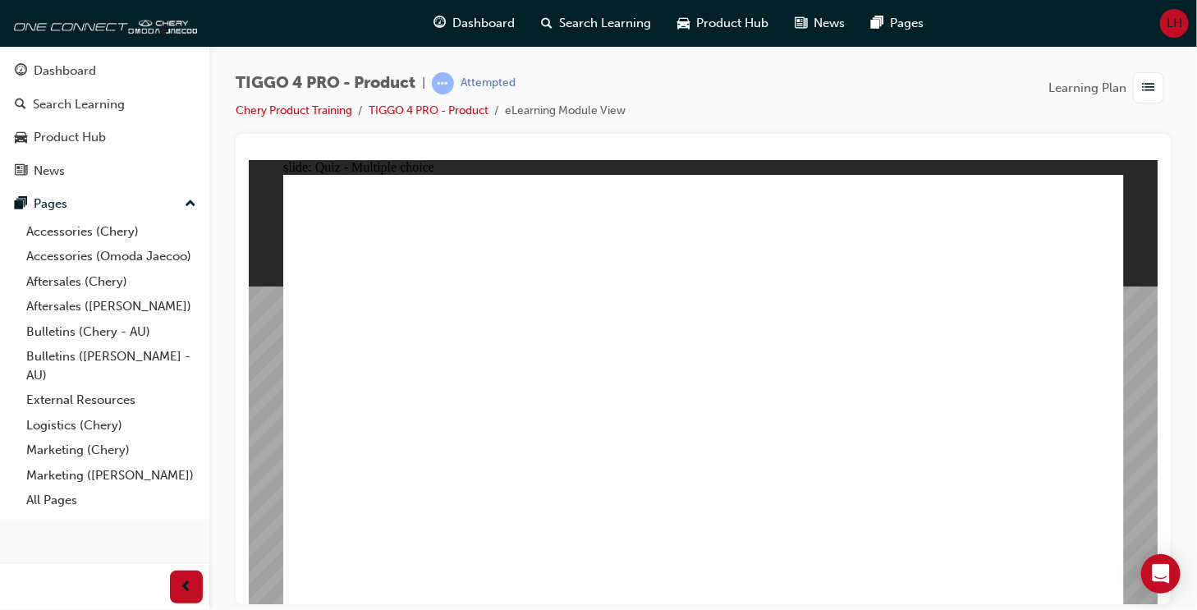
radio input "true"
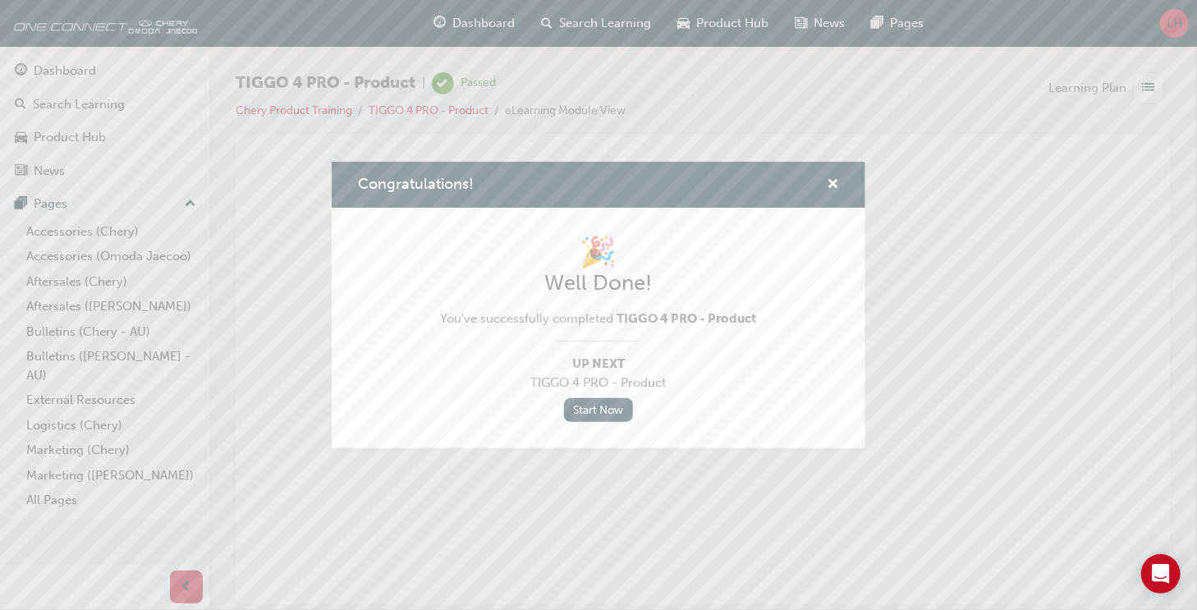
scroll to position [0, 0]
click at [601, 411] on link "Start Now" at bounding box center [598, 410] width 69 height 24
click at [832, 181] on span "cross-icon" at bounding box center [833, 185] width 12 height 15
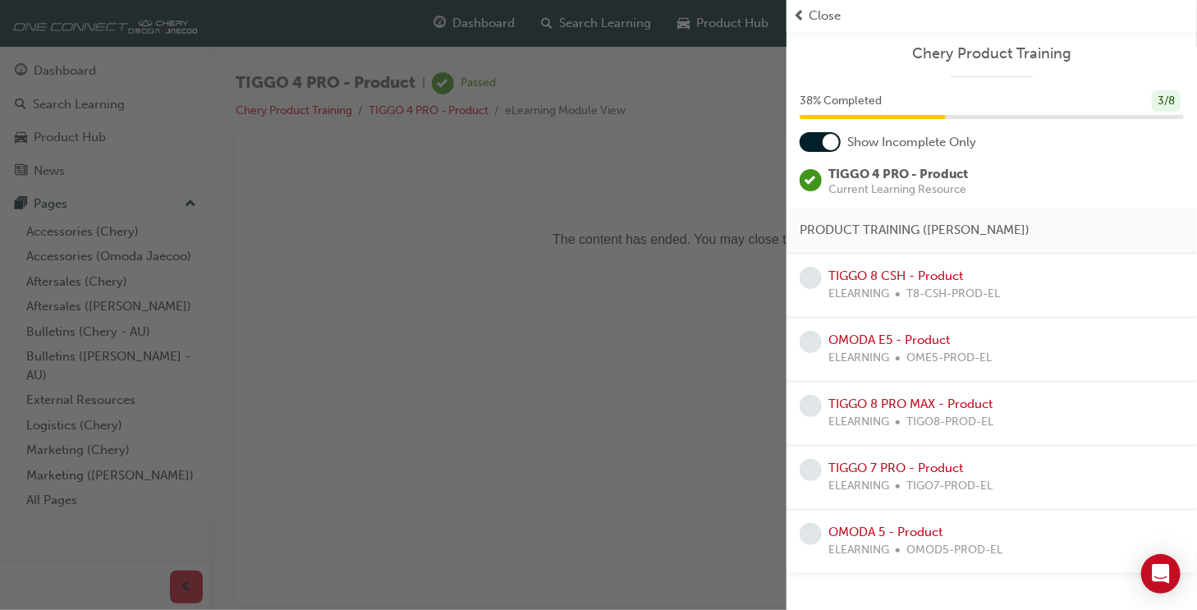
click at [833, 142] on div at bounding box center [831, 142] width 16 height 16
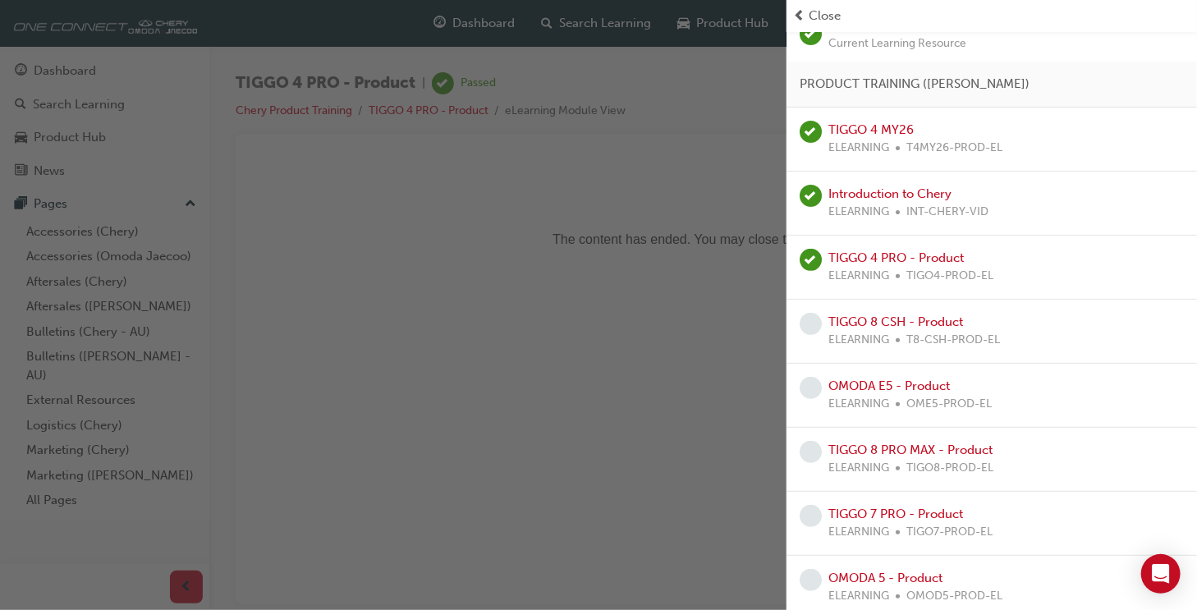
scroll to position [154, 0]
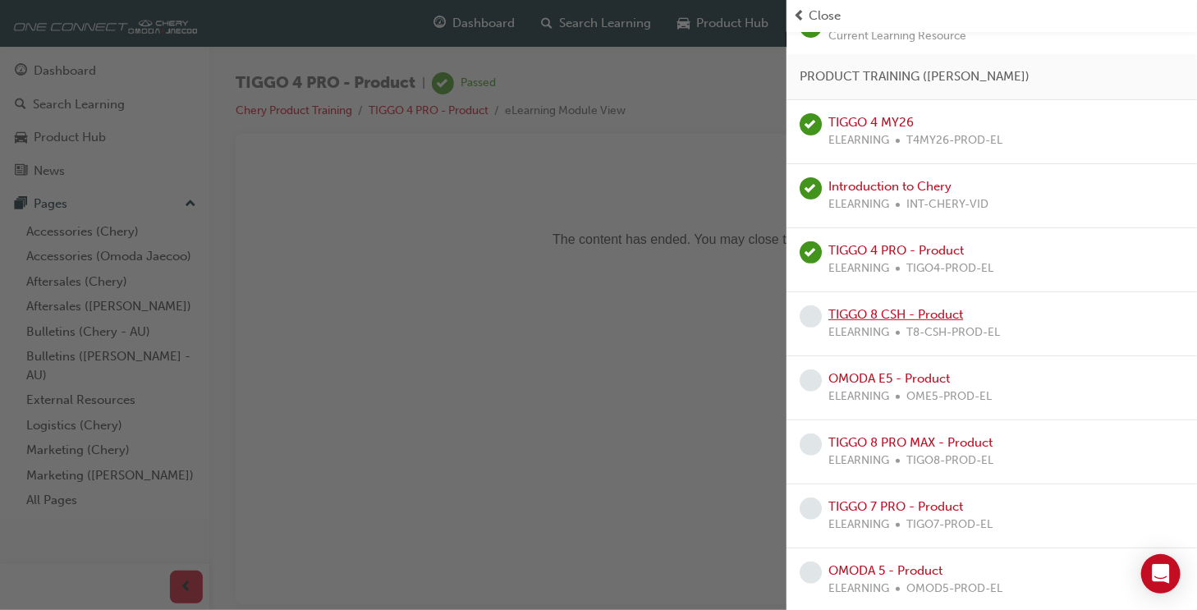
click at [873, 311] on link "TIGGO 8 CSH - Product" at bounding box center [895, 314] width 135 height 15
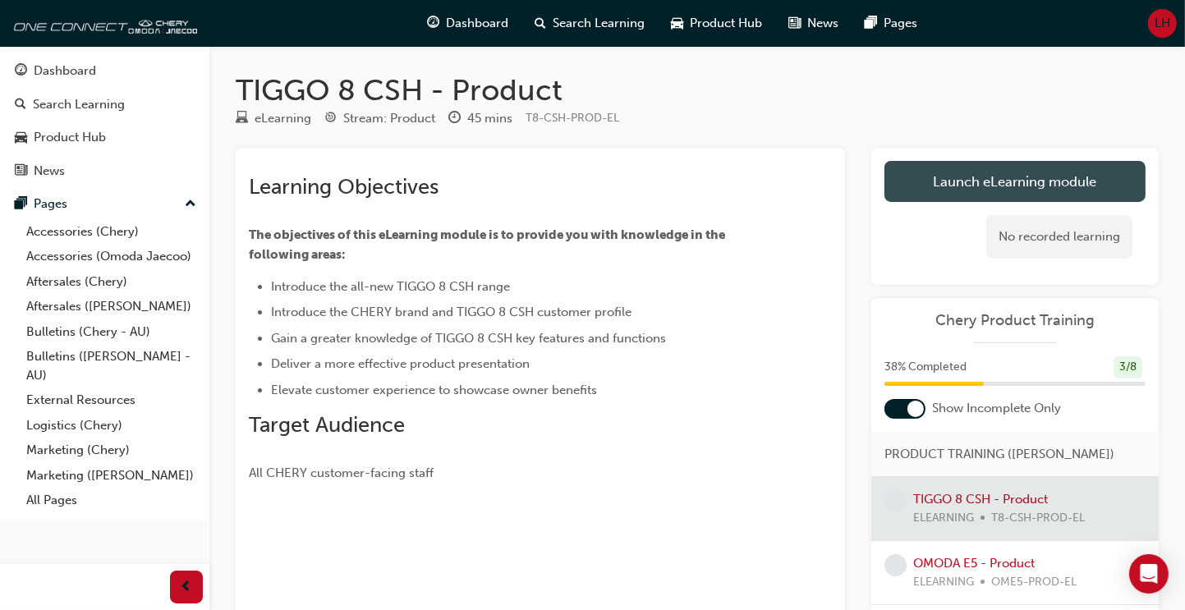
click at [1031, 179] on link "Launch eLearning module" at bounding box center [1014, 181] width 261 height 41
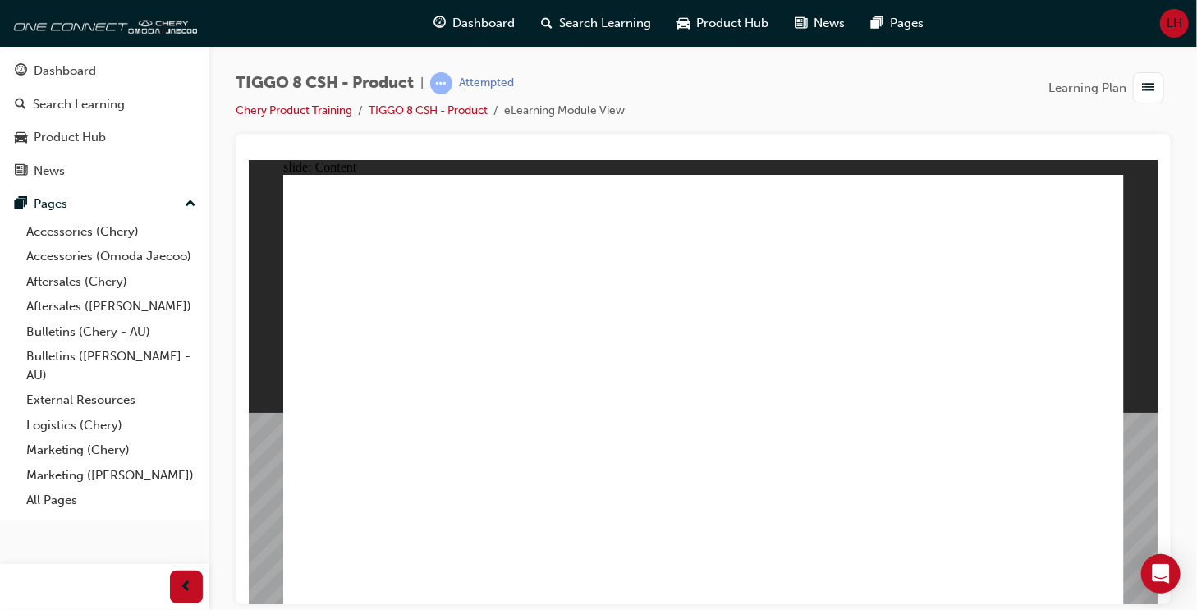
drag, startPoint x: 699, startPoint y: 451, endPoint x: 703, endPoint y: 465, distance: 13.8
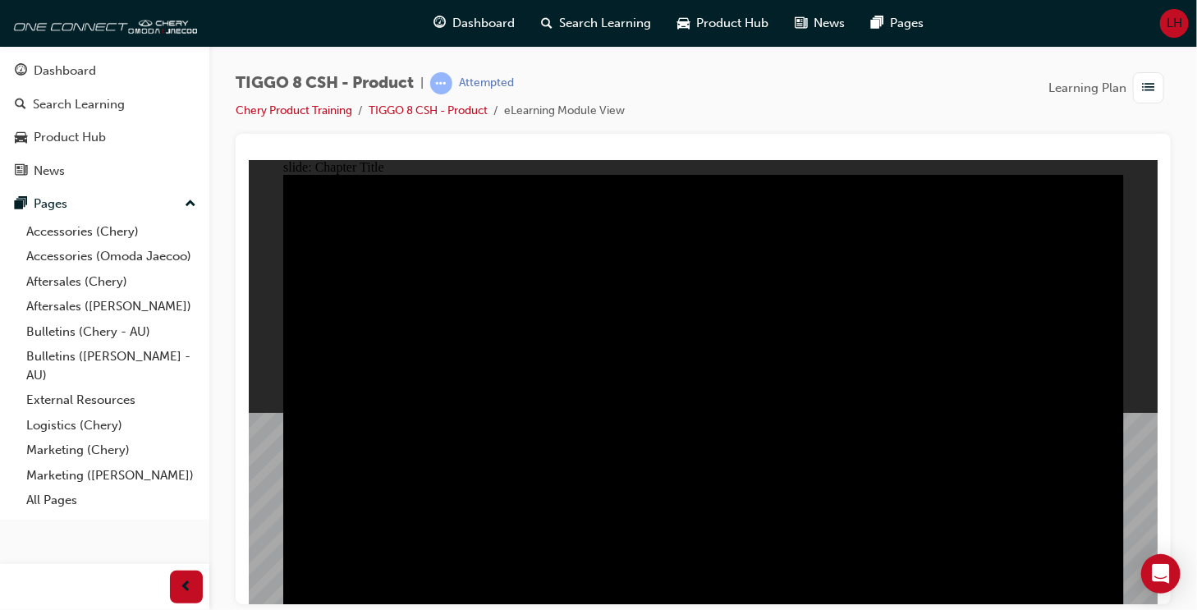
drag, startPoint x: 561, startPoint y: 393, endPoint x: 630, endPoint y: 380, distance: 70.2
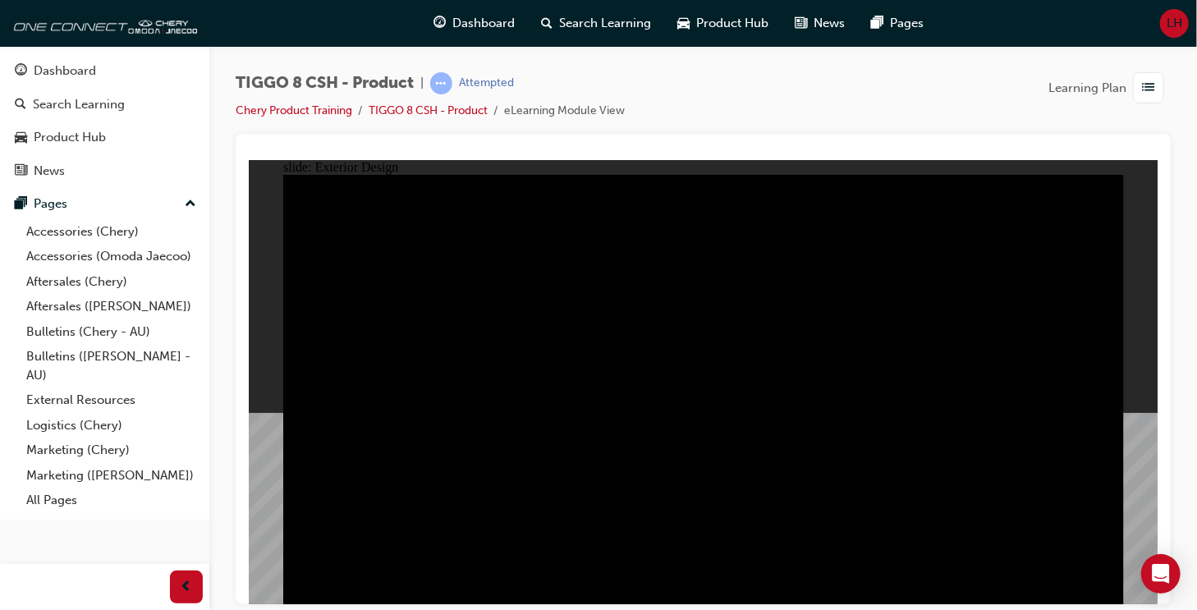
type input "23"
drag, startPoint x: 335, startPoint y: 219, endPoint x: 473, endPoint y: 239, distance: 139.3
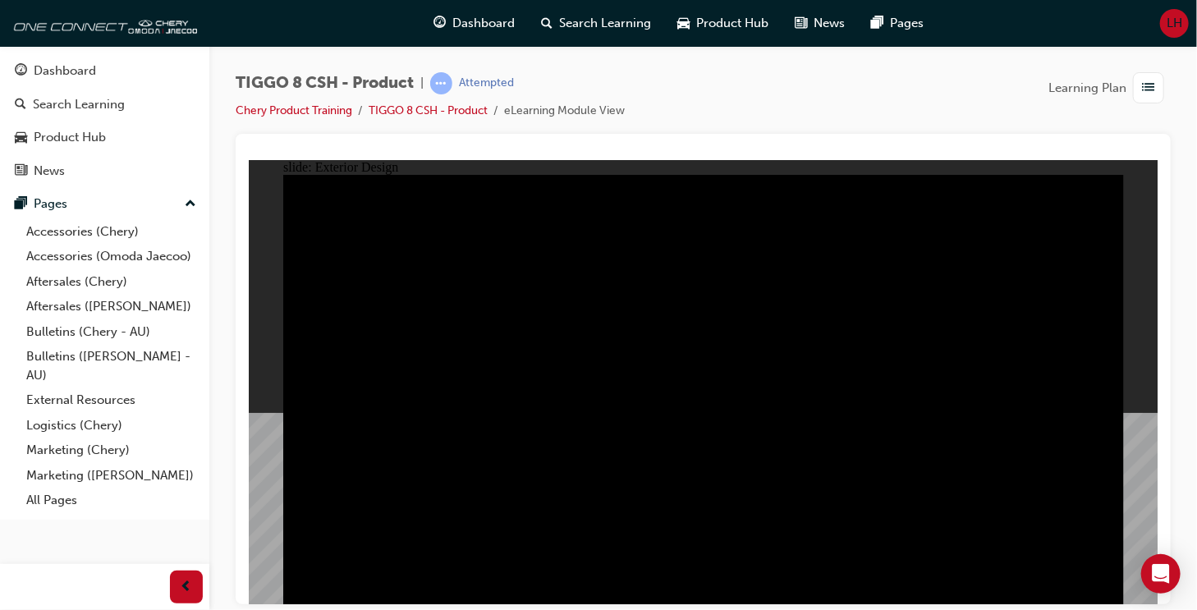
drag, startPoint x: 946, startPoint y: 320, endPoint x: 860, endPoint y: 332, distance: 87.0
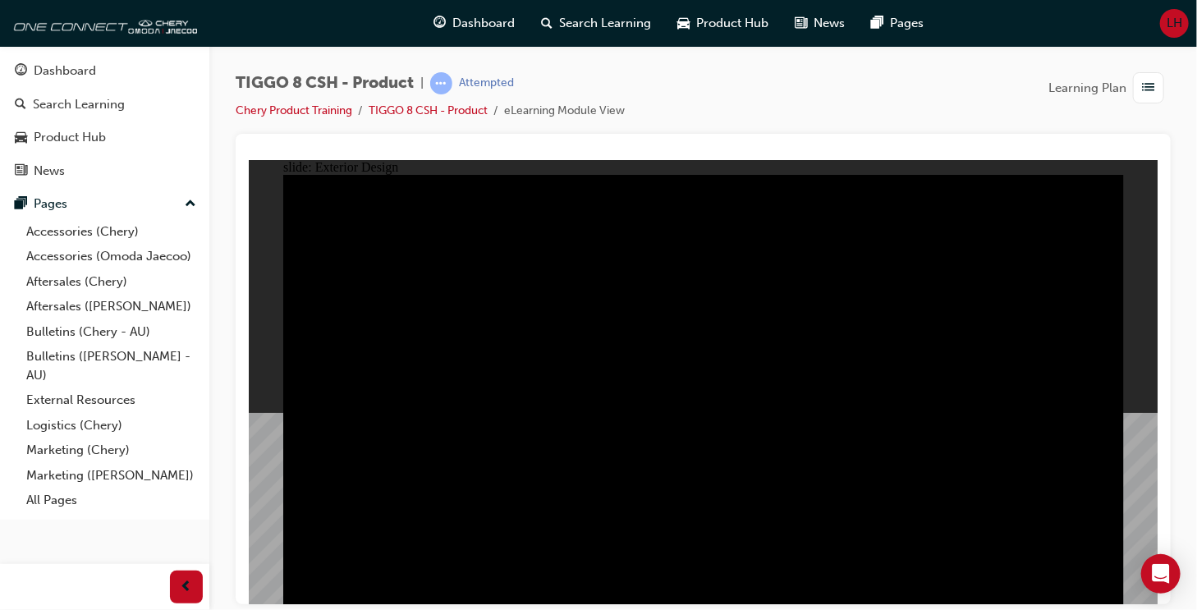
drag, startPoint x: 613, startPoint y: 365, endPoint x: 818, endPoint y: 305, distance: 214.0
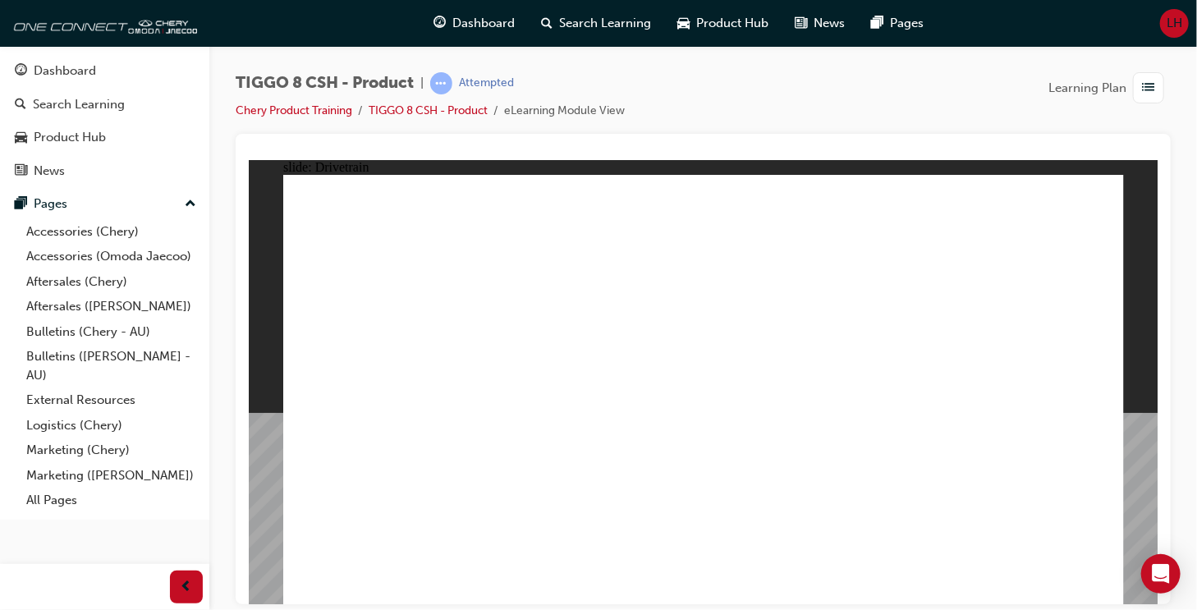
type input "24"
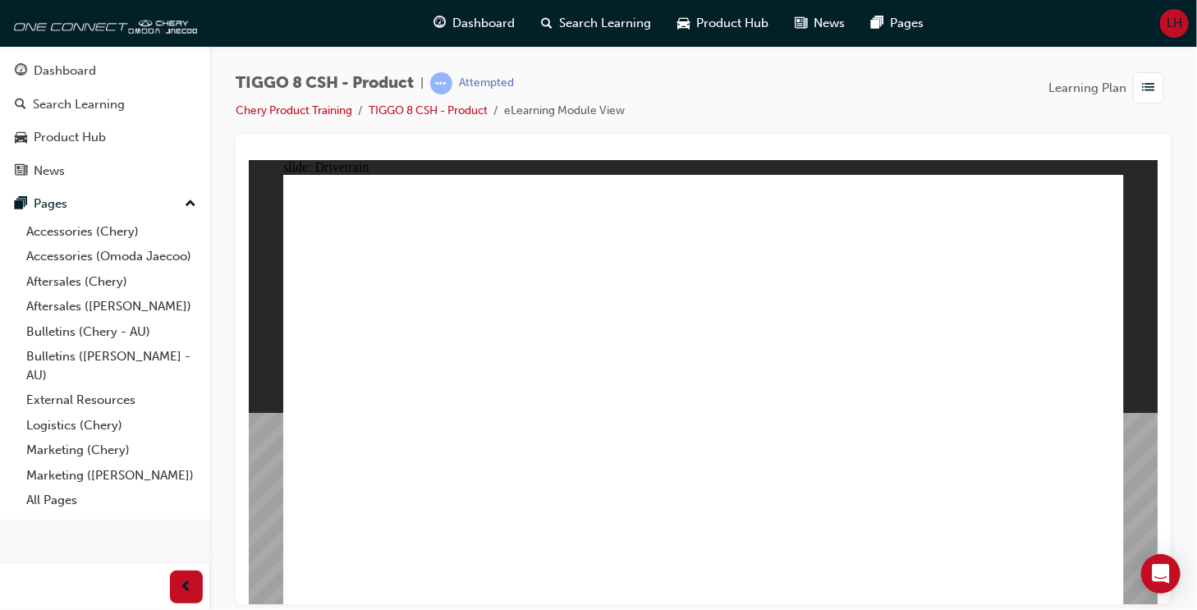
drag, startPoint x: 371, startPoint y: 369, endPoint x: 550, endPoint y: 382, distance: 179.4
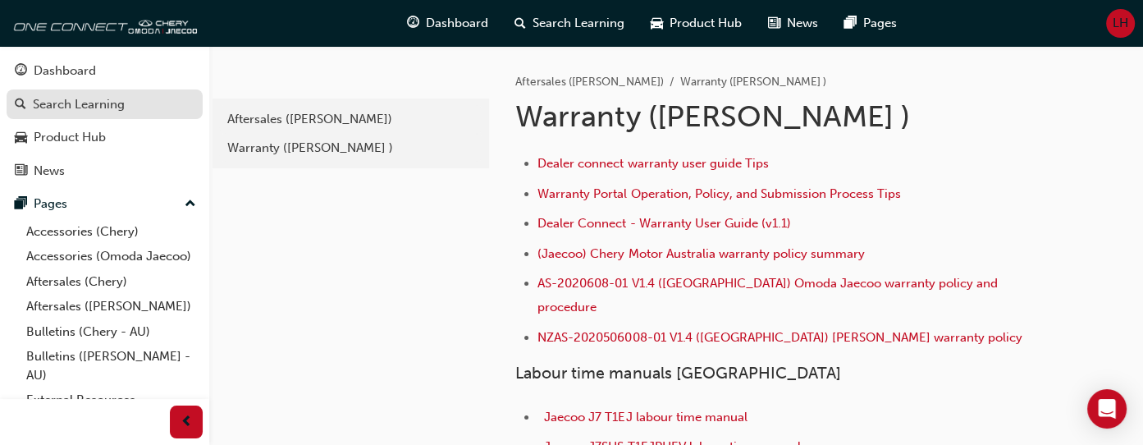
click at [92, 104] on div "Search Learning" at bounding box center [79, 104] width 92 height 19
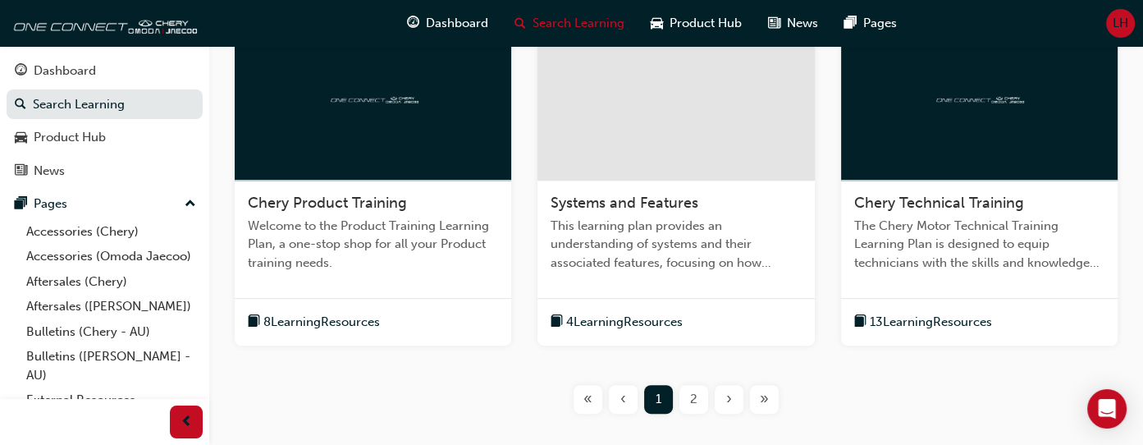
scroll to position [739, 0]
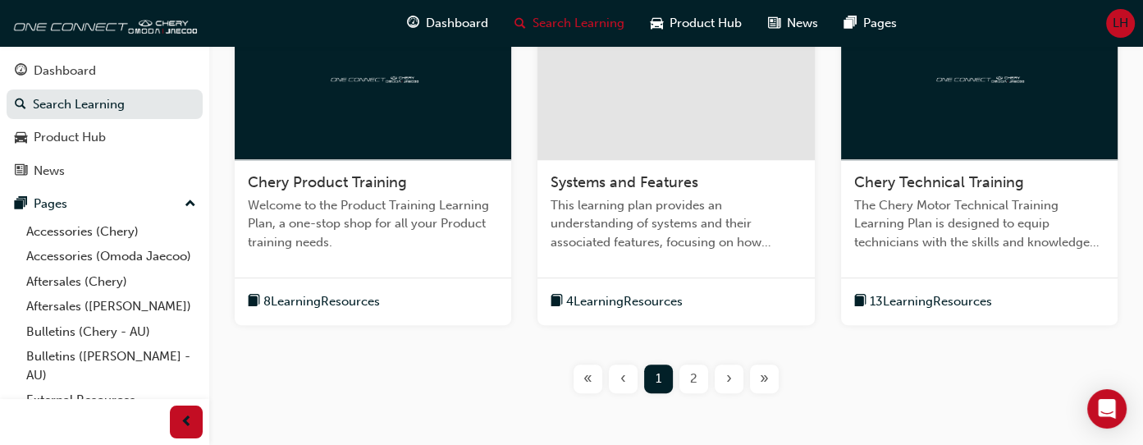
click at [338, 298] on span "8 Learning Resources" at bounding box center [322, 301] width 117 height 19
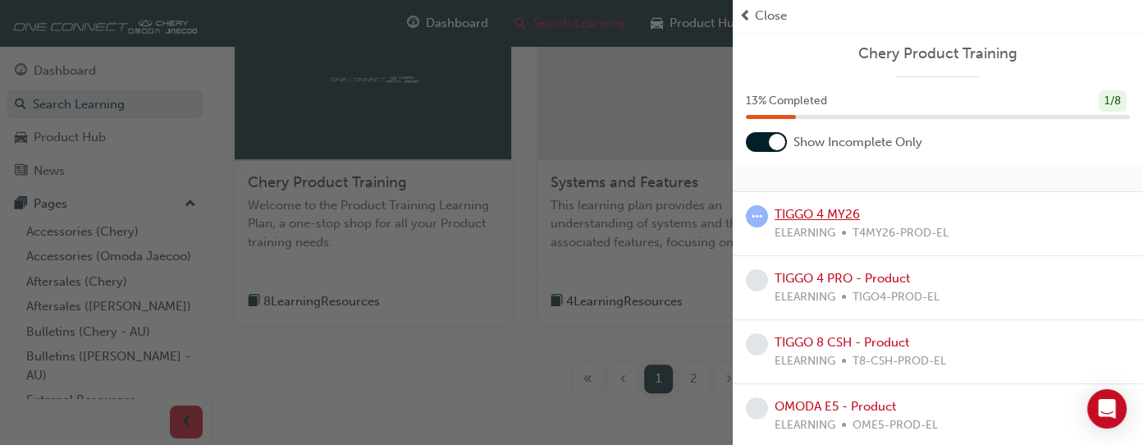
click at [822, 211] on link "TIGGO 4 MY26" at bounding box center [817, 214] width 85 height 15
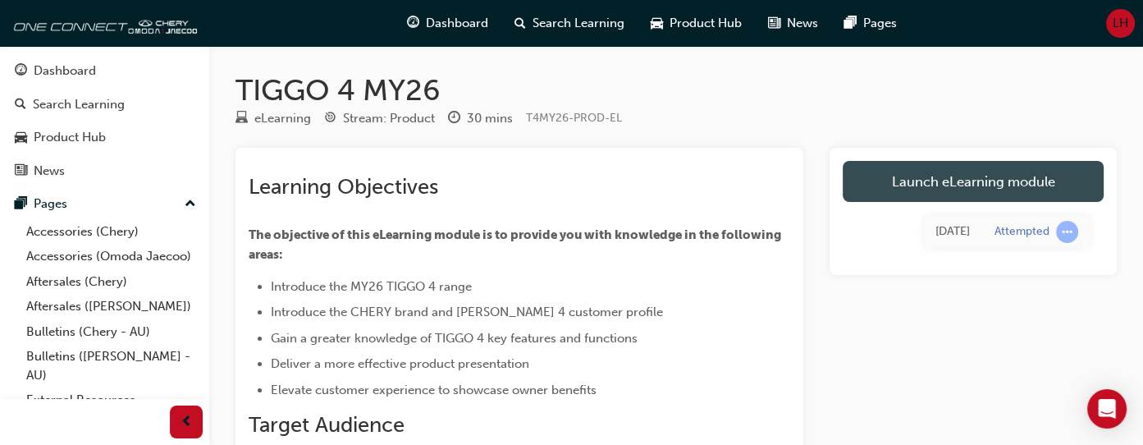
click at [960, 184] on link "Launch eLearning module" at bounding box center [973, 181] width 261 height 41
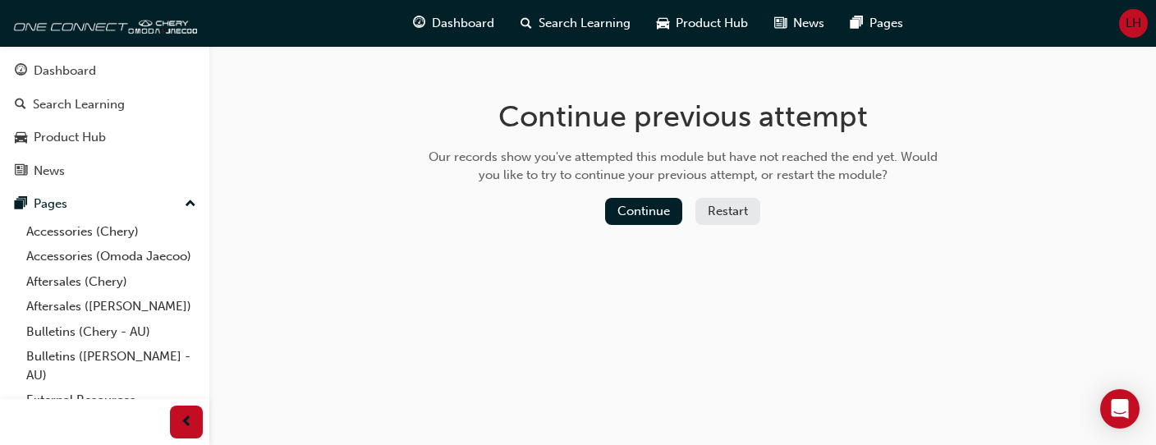
click at [727, 213] on button "Restart" at bounding box center [727, 211] width 65 height 27
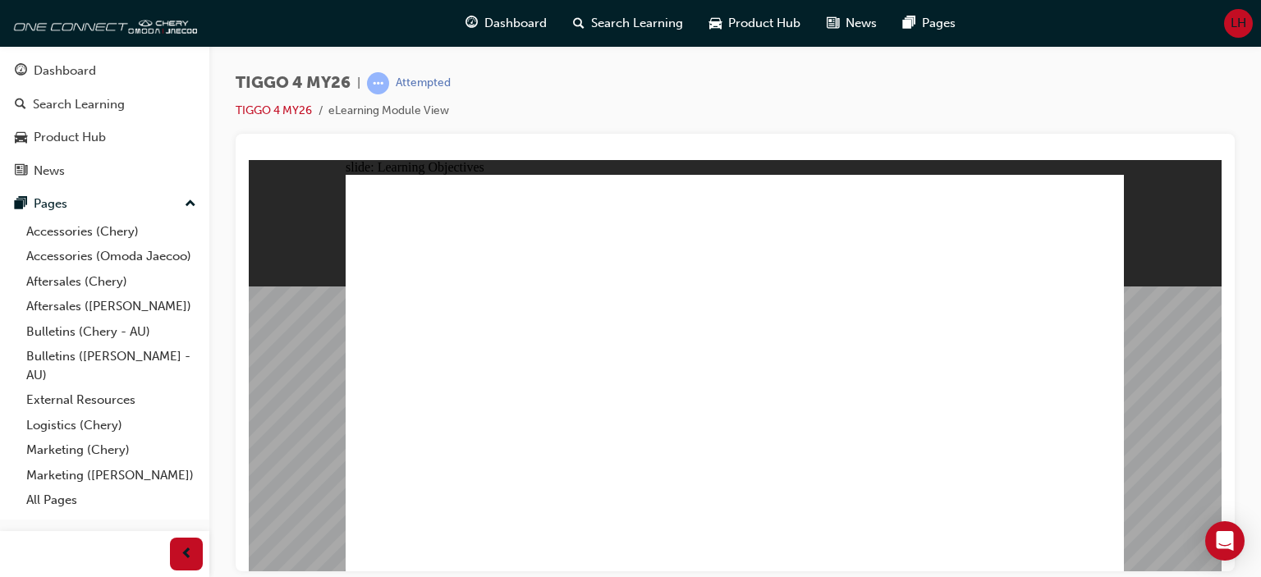
drag, startPoint x: 477, startPoint y: 337, endPoint x: 465, endPoint y: 373, distance: 38.7
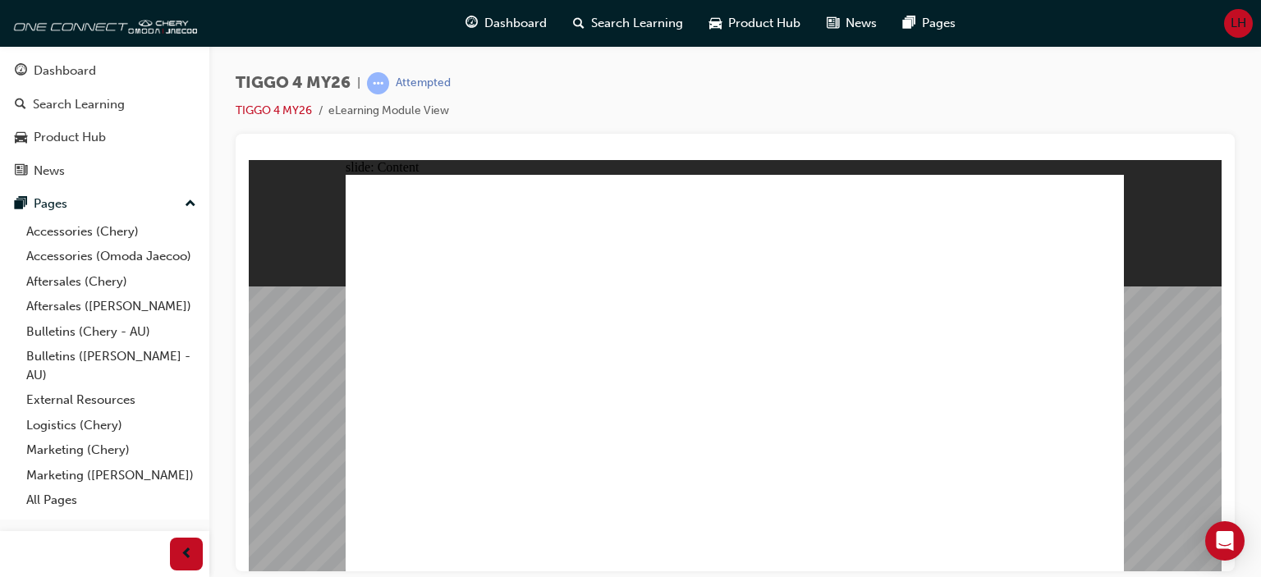
drag, startPoint x: 506, startPoint y: 341, endPoint x: 462, endPoint y: 392, distance: 66.9
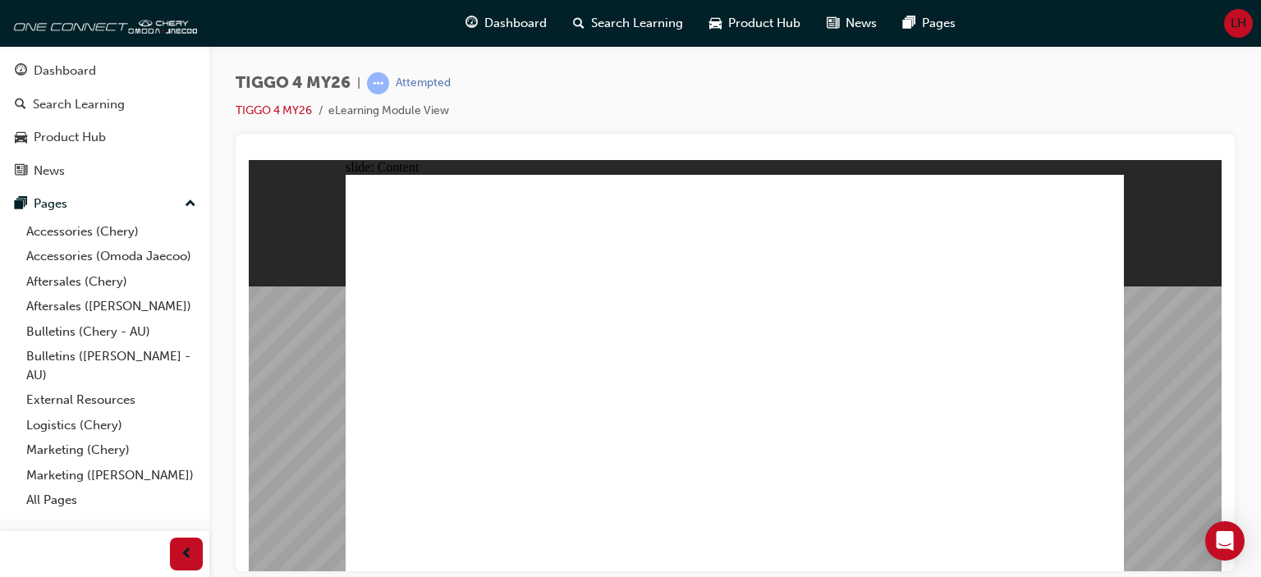
drag, startPoint x: 461, startPoint y: 487, endPoint x: 545, endPoint y: 425, distance: 103.9
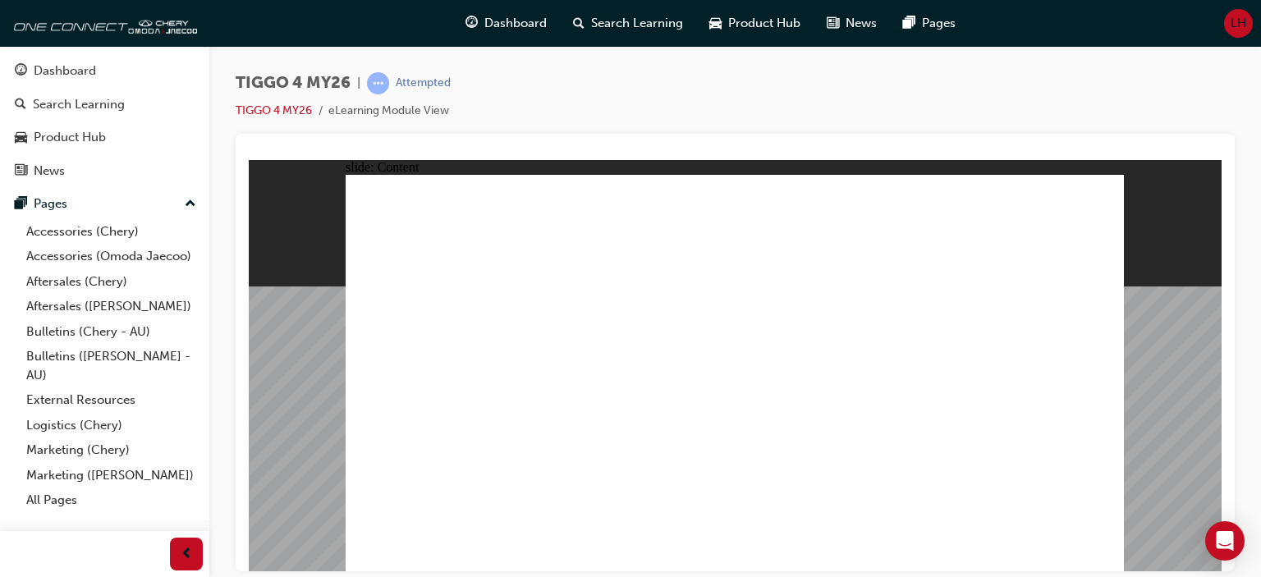
drag, startPoint x: 474, startPoint y: 341, endPoint x: 463, endPoint y: 385, distance: 45.8
drag, startPoint x: 466, startPoint y: 465, endPoint x: 492, endPoint y: 455, distance: 27.3
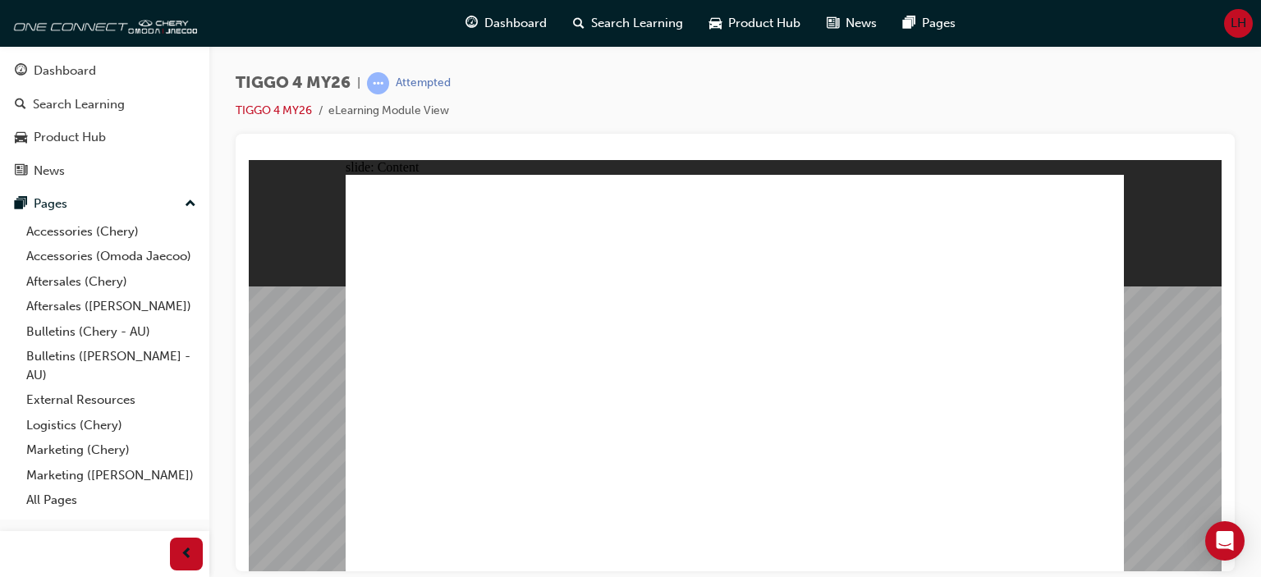
click at [264, 110] on link "TIGGO 4 MY26" at bounding box center [274, 110] width 76 height 14
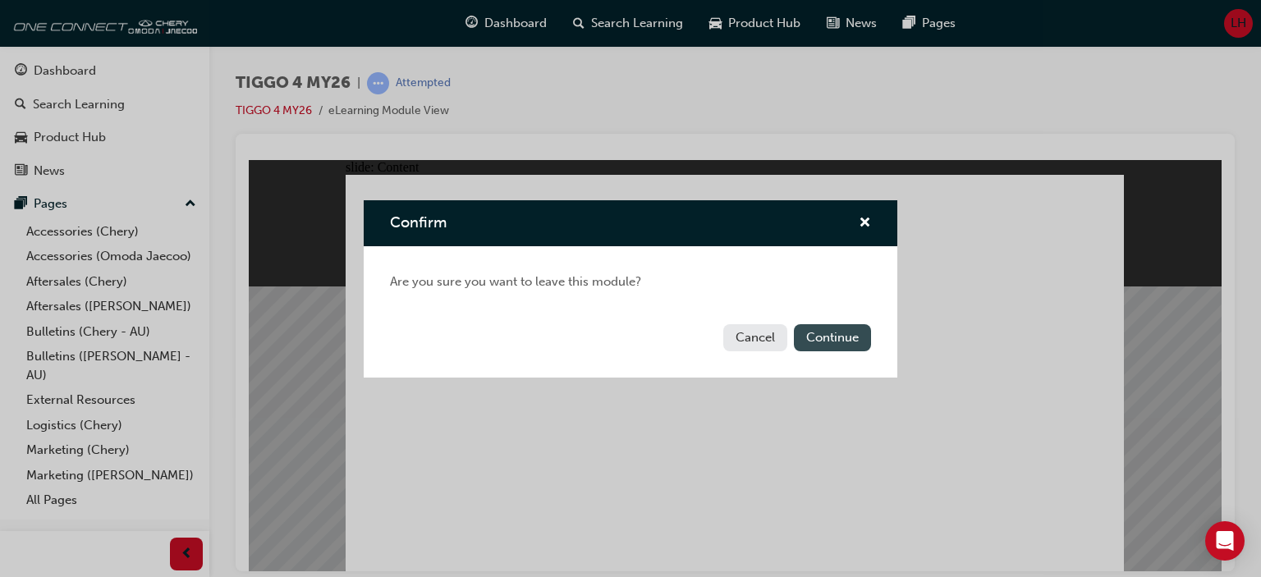
click at [837, 334] on button "Continue" at bounding box center [832, 337] width 77 height 27
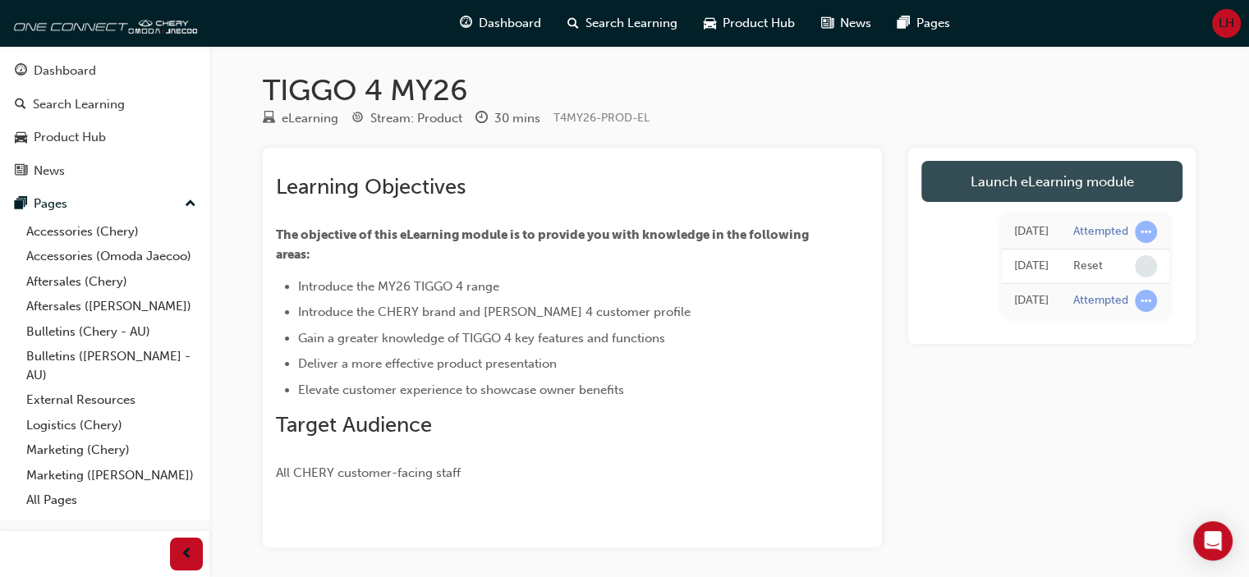
click at [1056, 180] on link "Launch eLearning module" at bounding box center [1051, 181] width 261 height 41
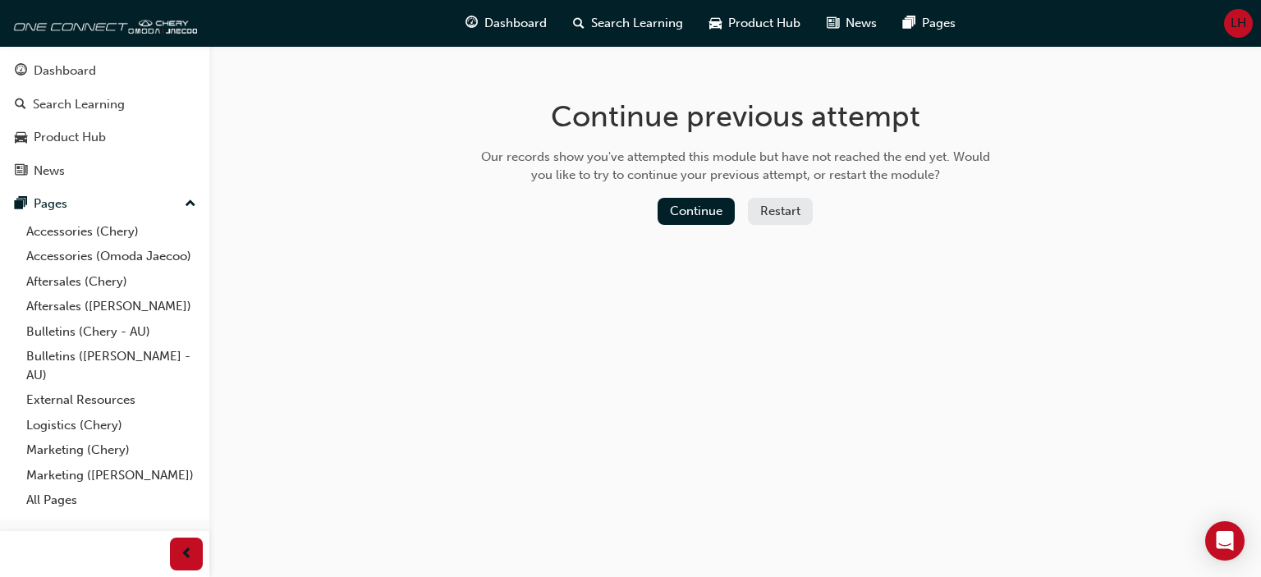
click at [788, 211] on button "Restart" at bounding box center [780, 211] width 65 height 27
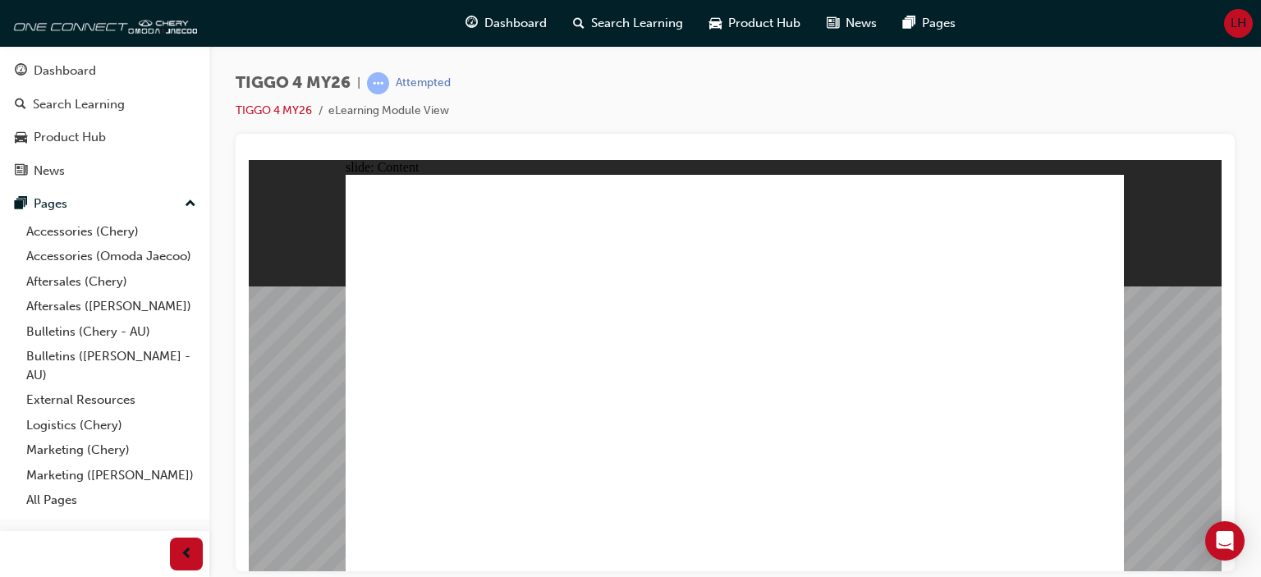
drag, startPoint x: 433, startPoint y: 467, endPoint x: 440, endPoint y: 493, distance: 26.3
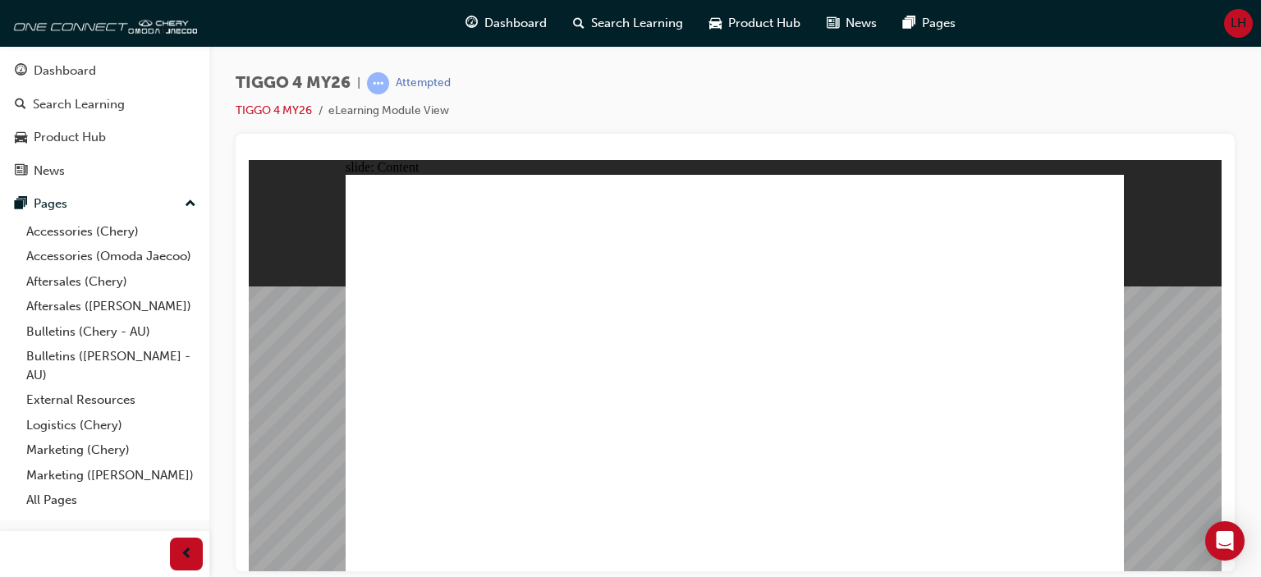
drag, startPoint x: 714, startPoint y: 320, endPoint x: 795, endPoint y: 310, distance: 81.0
drag, startPoint x: 813, startPoint y: 313, endPoint x: 869, endPoint y: 333, distance: 60.2
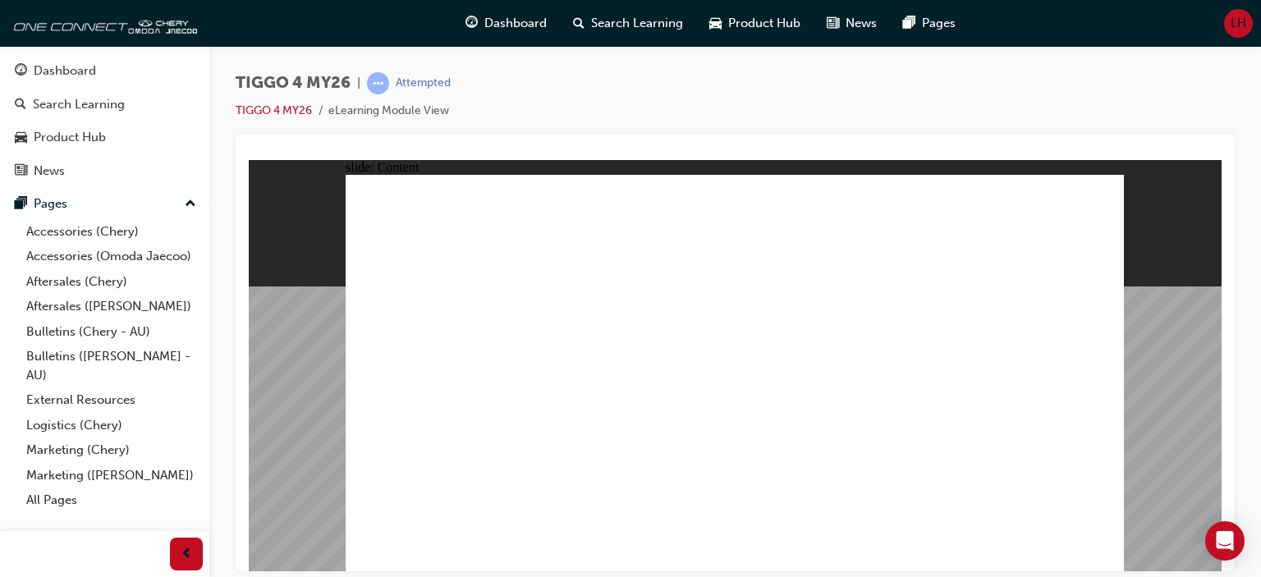
drag, startPoint x: 937, startPoint y: 461, endPoint x: 870, endPoint y: 462, distance: 67.3
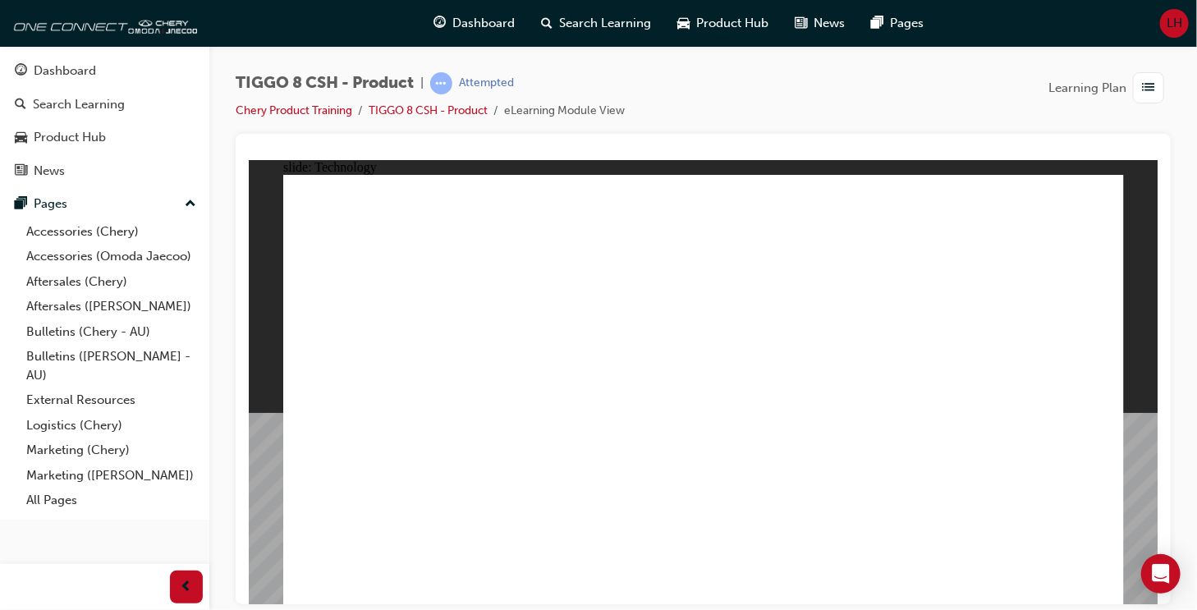
drag, startPoint x: 580, startPoint y: 245, endPoint x: 566, endPoint y: 497, distance: 252.4
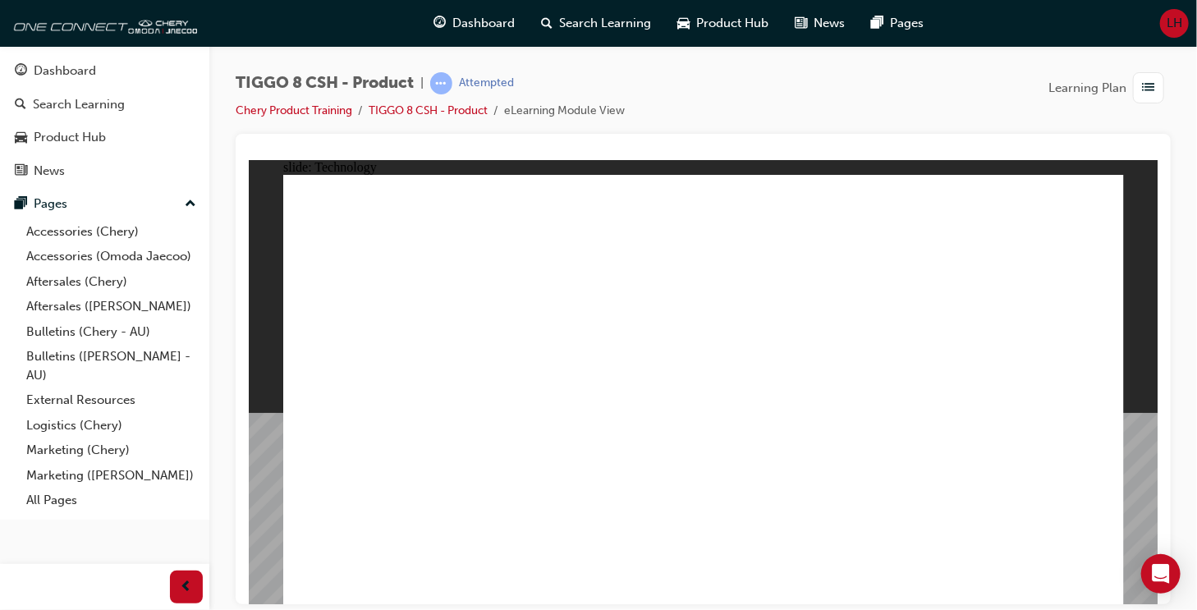
drag, startPoint x: 796, startPoint y: 410, endPoint x: 605, endPoint y: 395, distance: 191.8
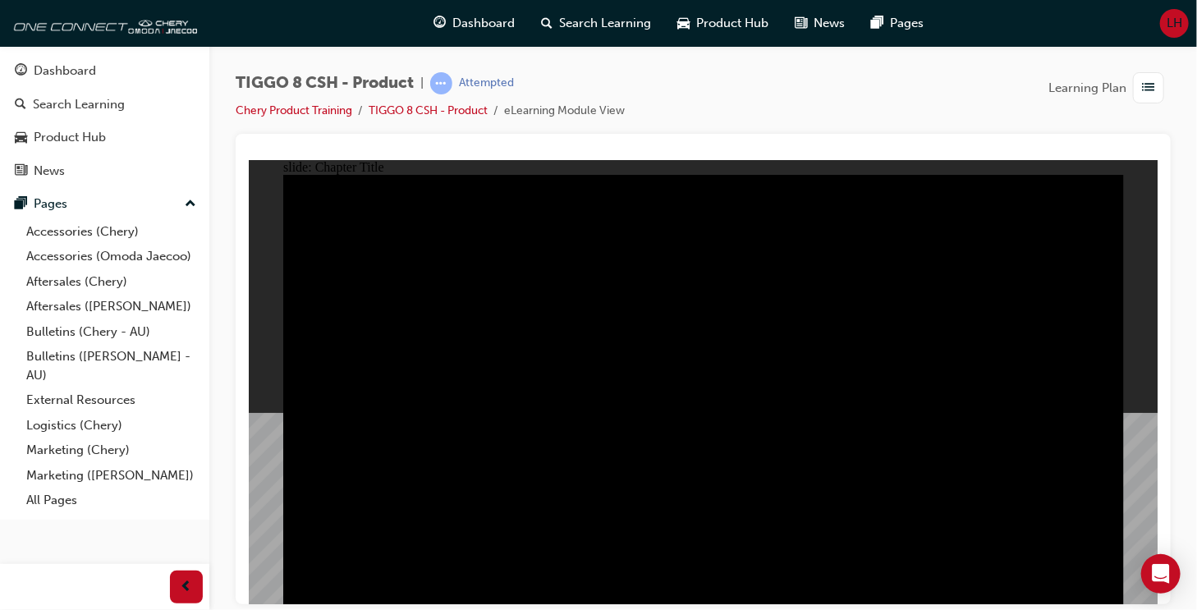
radio input "true"
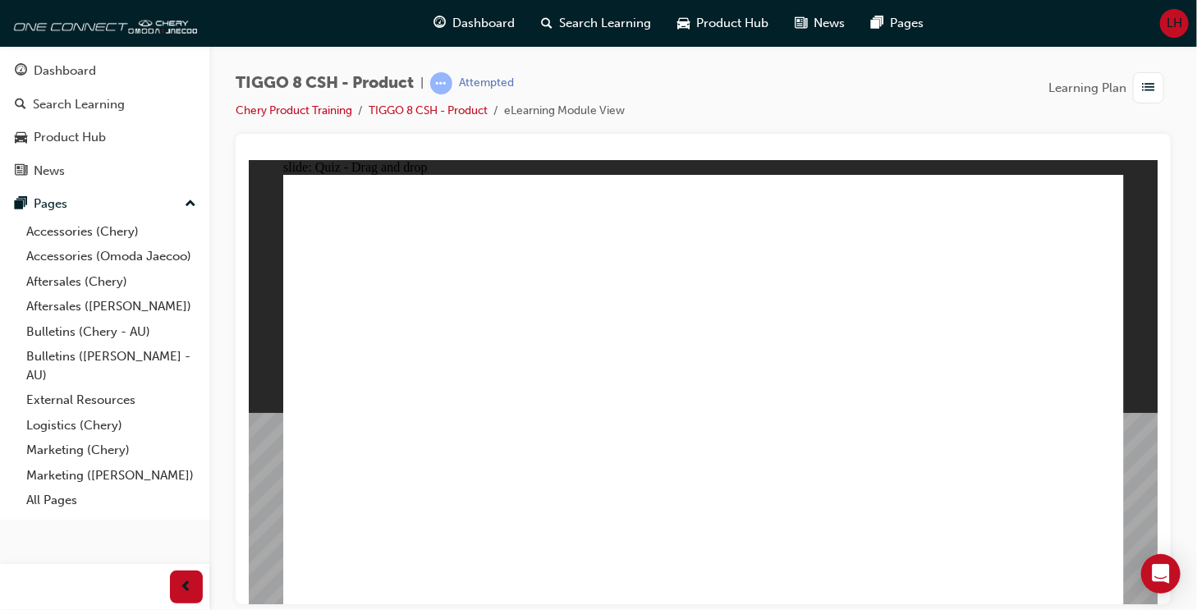
drag, startPoint x: 1018, startPoint y: 204, endPoint x: 1030, endPoint y: 404, distance: 200.7
drag, startPoint x: 440, startPoint y: 511, endPoint x: 449, endPoint y: 525, distance: 16.6
drag, startPoint x: 842, startPoint y: 205, endPoint x: 546, endPoint y: 395, distance: 351.8
drag, startPoint x: 745, startPoint y: 279, endPoint x: 869, endPoint y: 394, distance: 169.0
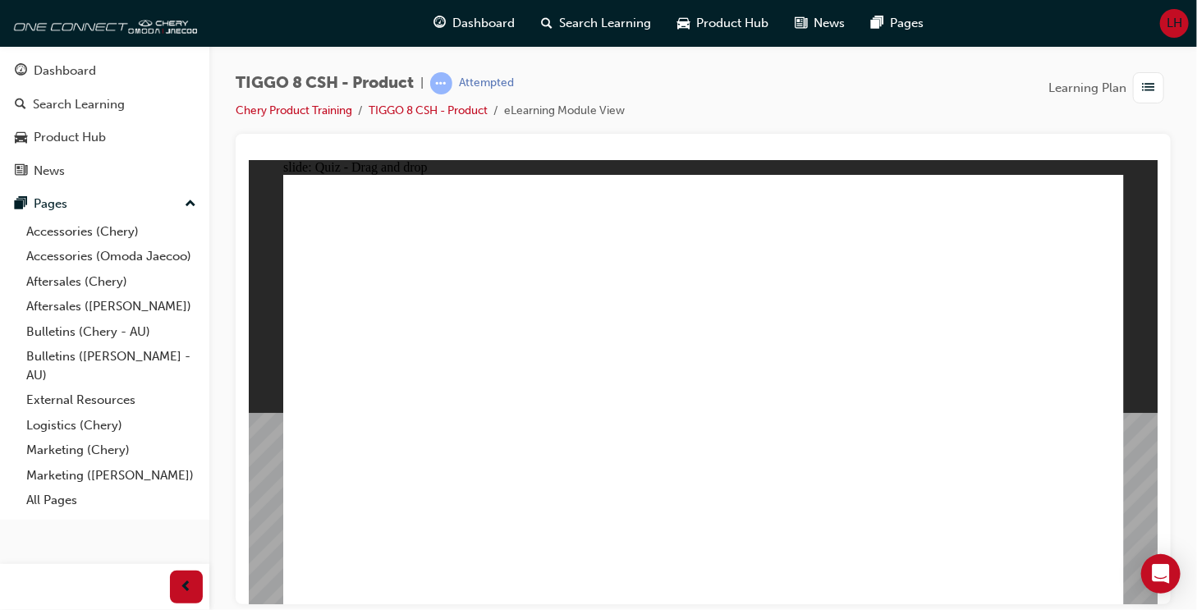
drag, startPoint x: 1035, startPoint y: 403, endPoint x: 754, endPoint y: 283, distance: 305.3
drag, startPoint x: 969, startPoint y: 318, endPoint x: 1059, endPoint y: 424, distance: 138.6
drag, startPoint x: 1011, startPoint y: 223, endPoint x: 703, endPoint y: 401, distance: 355.7
drag, startPoint x: 653, startPoint y: 203, endPoint x: 359, endPoint y: 401, distance: 355.4
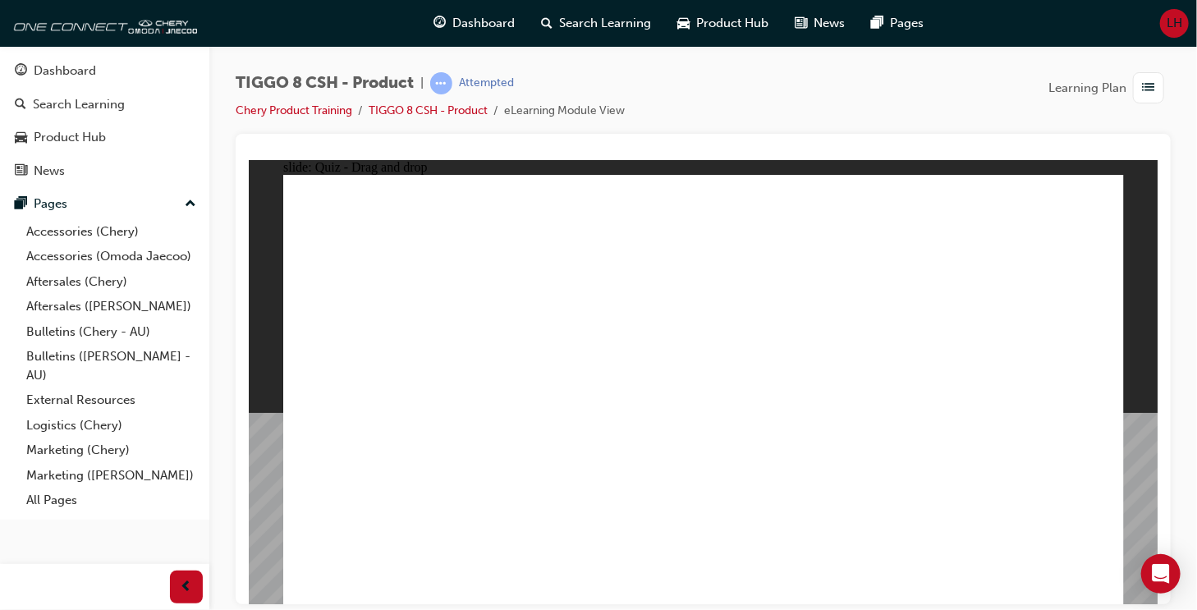
checkbox input "true"
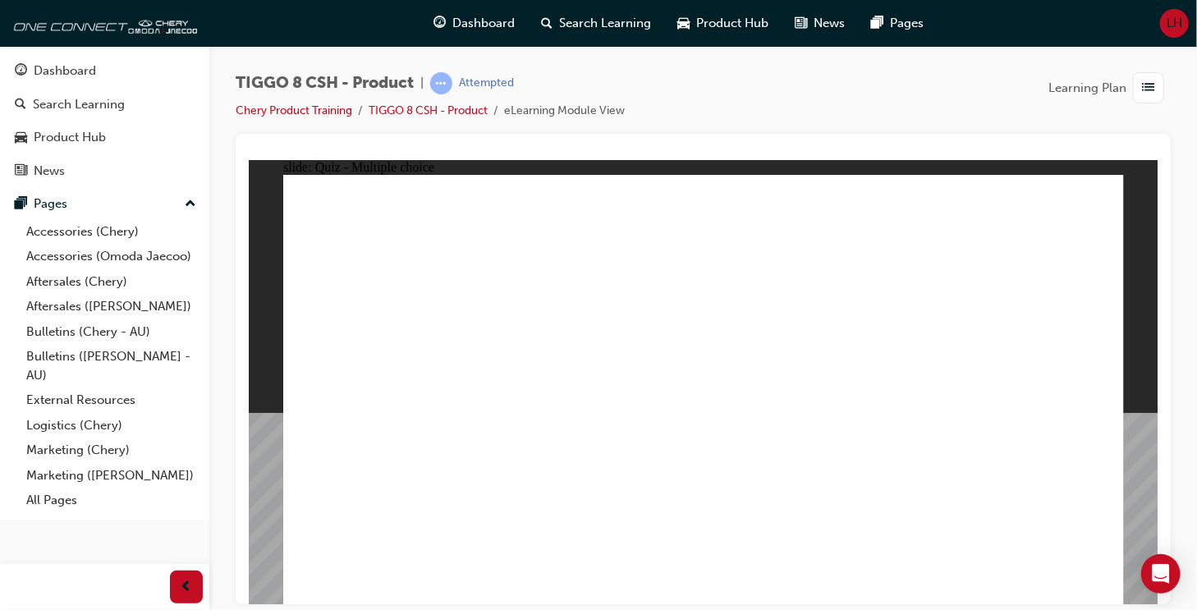
radio input "true"
drag, startPoint x: 731, startPoint y: 218, endPoint x: 784, endPoint y: 434, distance: 222.4
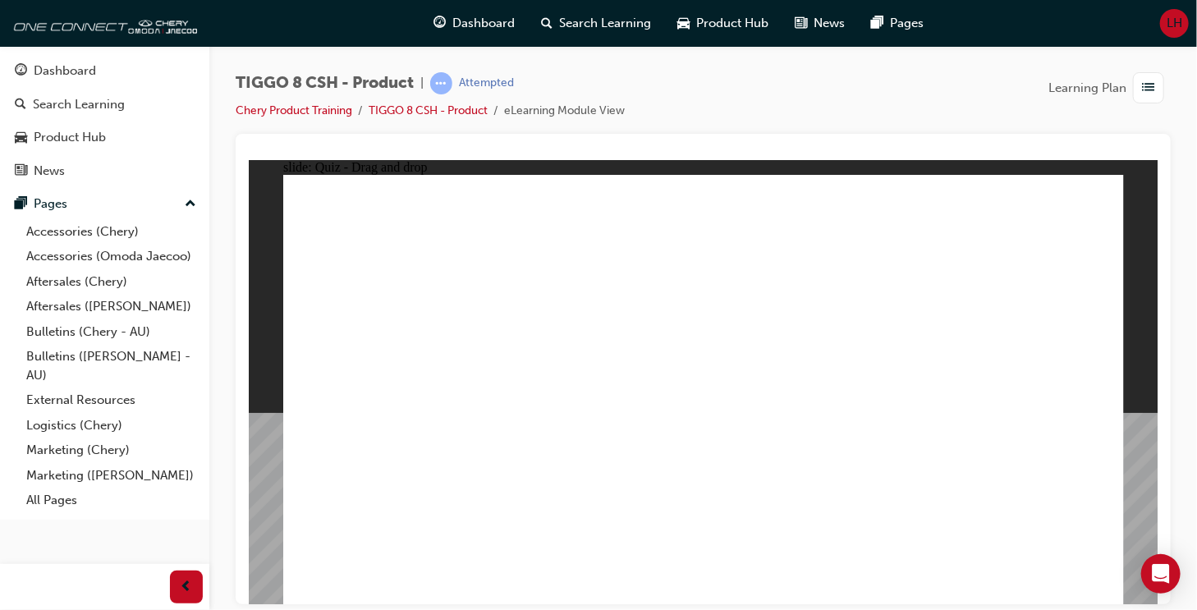
drag, startPoint x: 705, startPoint y: 247, endPoint x: 752, endPoint y: 442, distance: 200.1
drag, startPoint x: 859, startPoint y: 214, endPoint x: 749, endPoint y: 453, distance: 263.0
drag, startPoint x: 859, startPoint y: 247, endPoint x: 423, endPoint y: 450, distance: 481.5
drag, startPoint x: 875, startPoint y: 247, endPoint x: 489, endPoint y: 452, distance: 437.0
drag, startPoint x: 866, startPoint y: 281, endPoint x: 863, endPoint y: 442, distance: 161.7
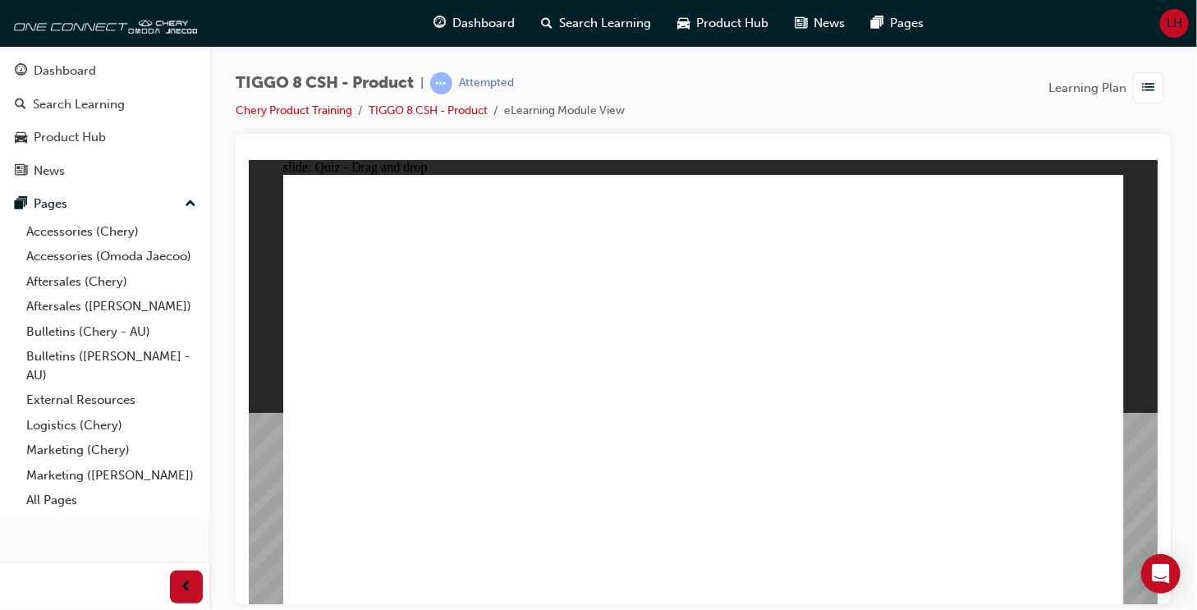
drag, startPoint x: 1009, startPoint y: 245, endPoint x: 482, endPoint y: 452, distance: 566.4
drag, startPoint x: 1029, startPoint y: 219, endPoint x: 548, endPoint y: 468, distance: 542.3
drag, startPoint x: 1051, startPoint y: 237, endPoint x: 953, endPoint y: 461, distance: 244.5
drag, startPoint x: 881, startPoint y: 319, endPoint x: 885, endPoint y: 480, distance: 161.8
drag, startPoint x: 1007, startPoint y: 218, endPoint x: 866, endPoint y: 497, distance: 312.8
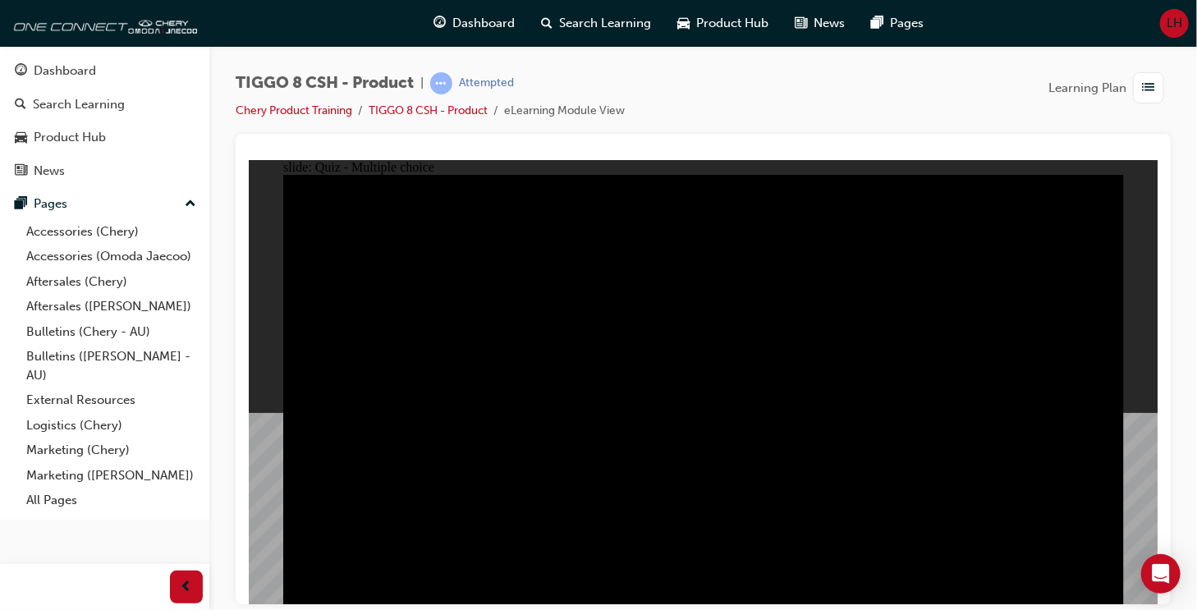
radio input "true"
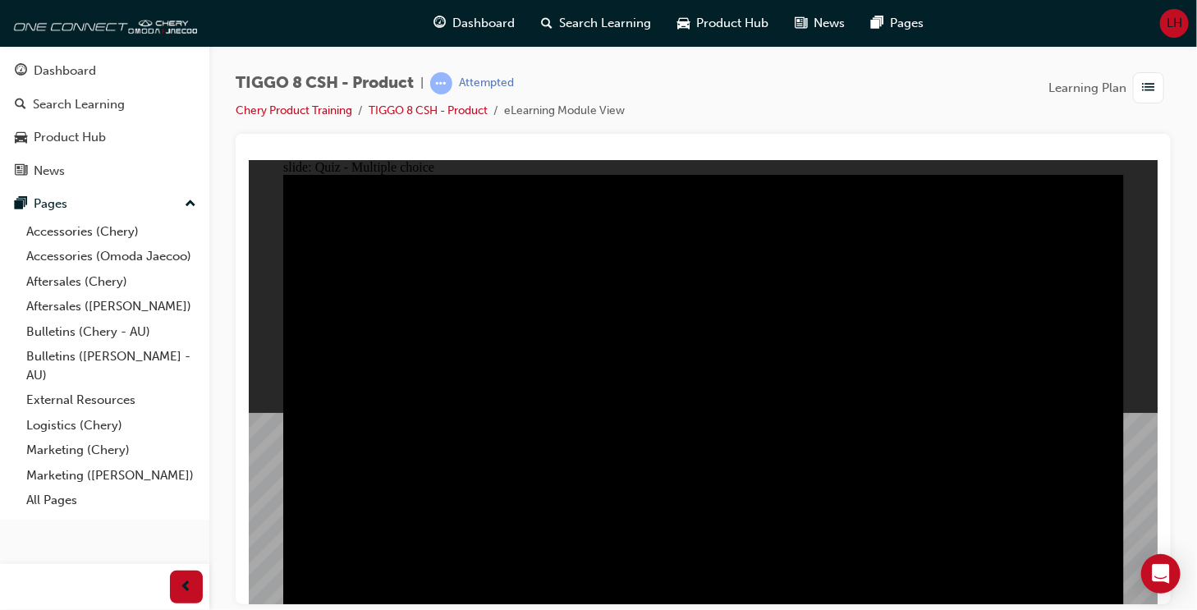
radio input "true"
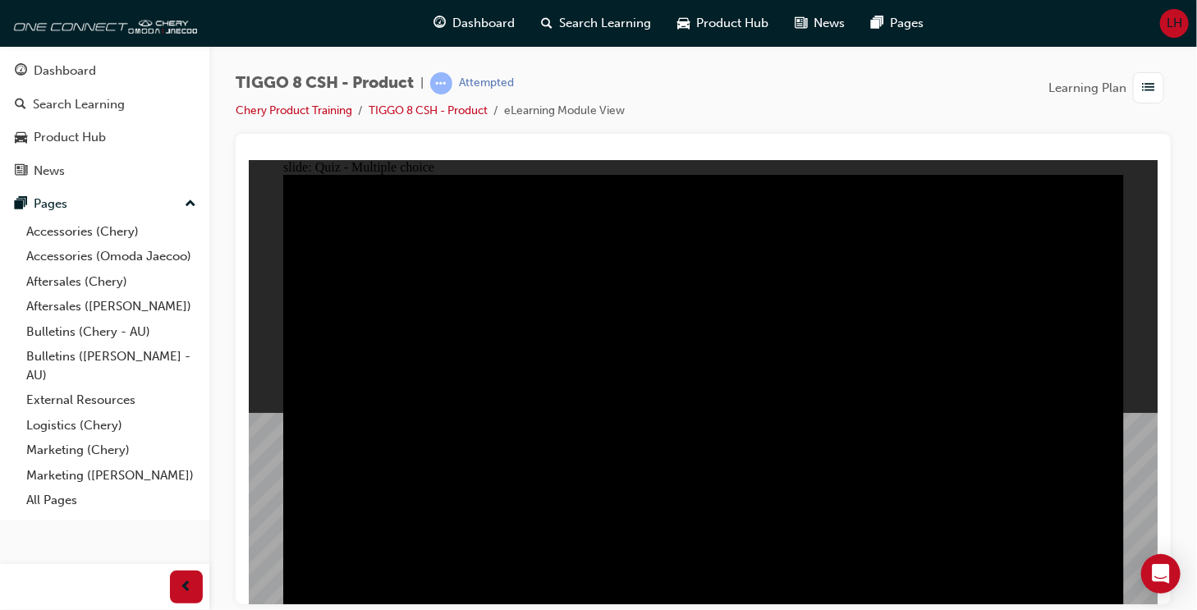
checkbox input "true"
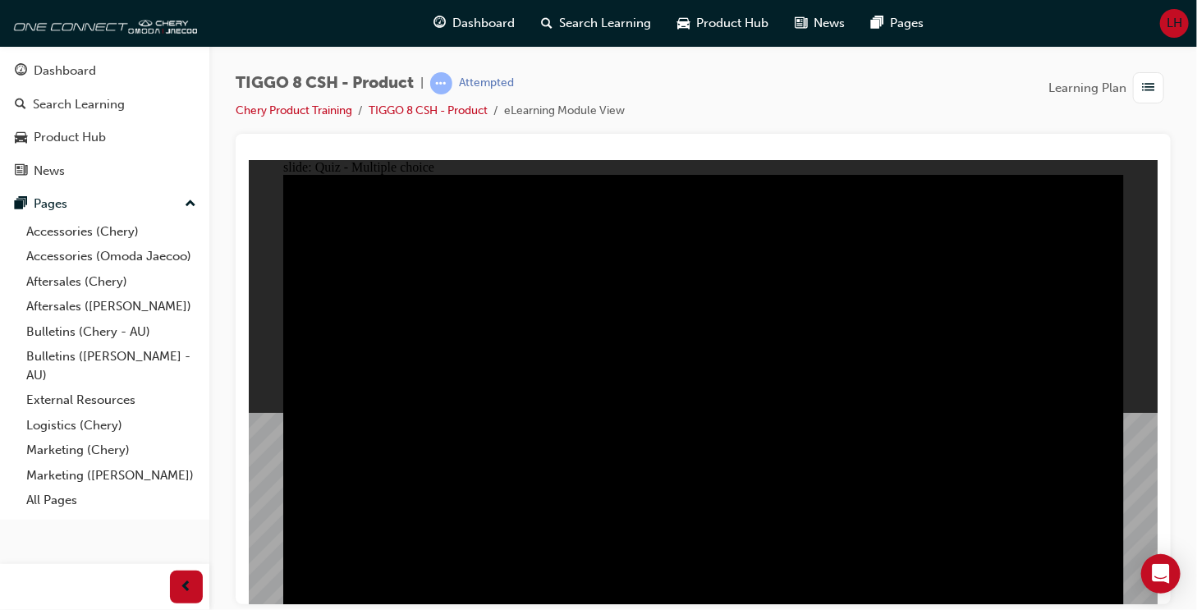
checkbox input "true"
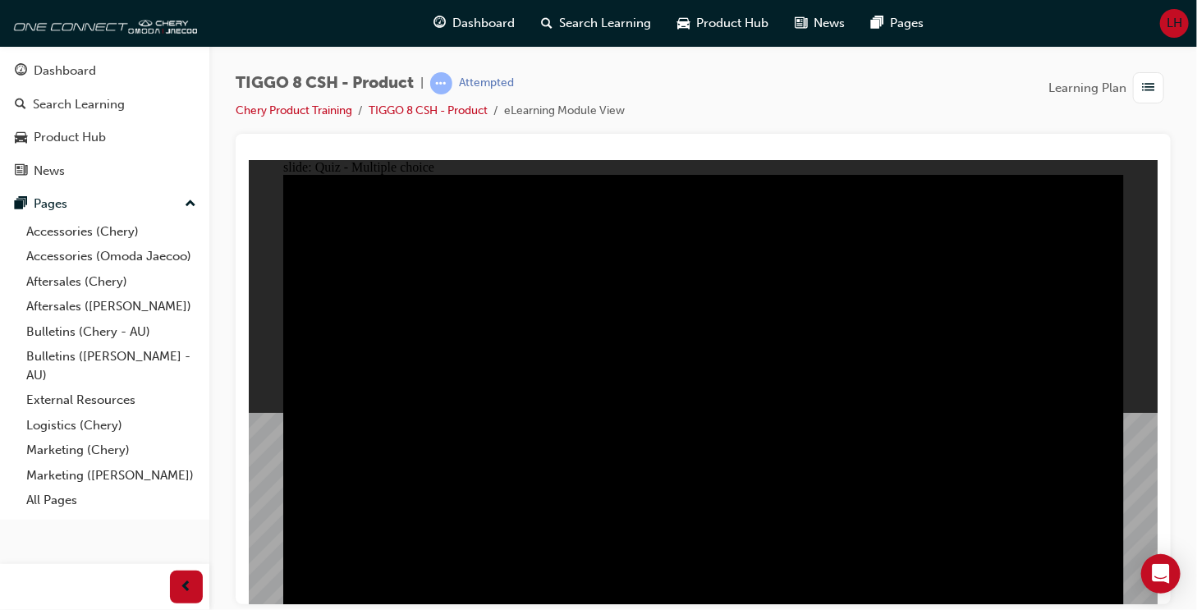
checkbox input "true"
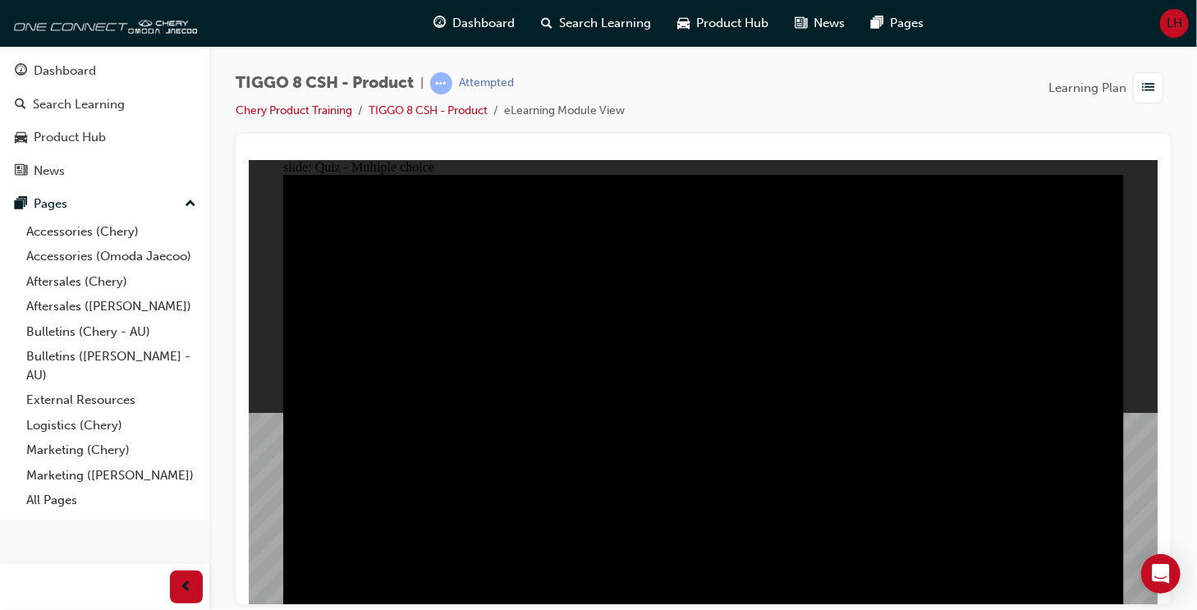
checkbox input "true"
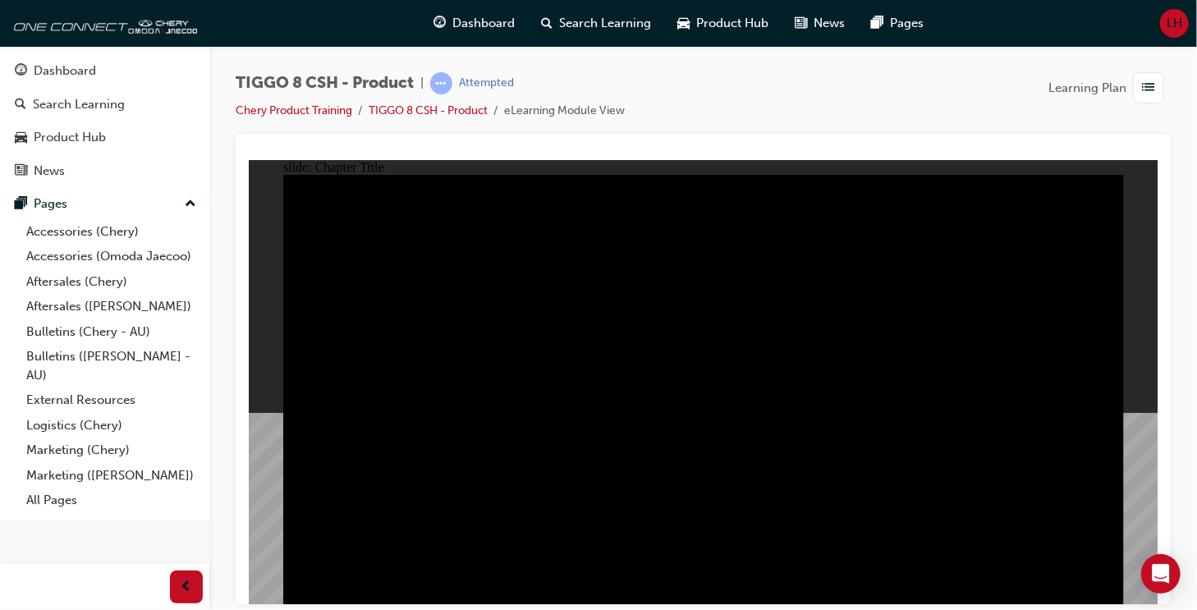
radio input "true"
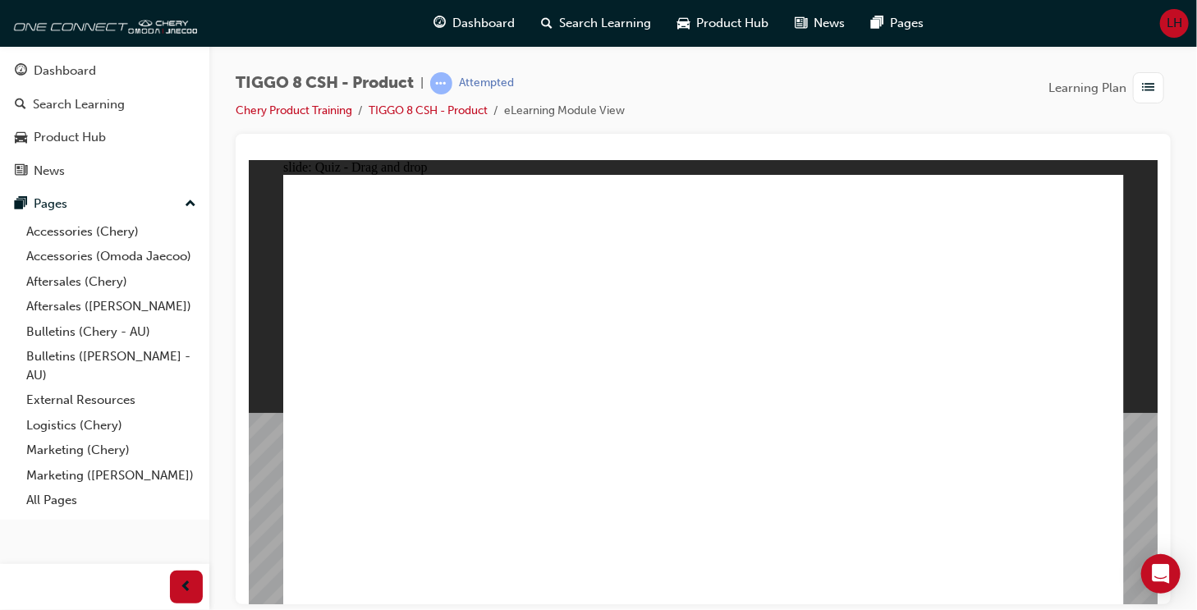
drag, startPoint x: 837, startPoint y: 214, endPoint x: 535, endPoint y: 387, distance: 348.2
drag, startPoint x: 985, startPoint y: 336, endPoint x: 1027, endPoint y: 401, distance: 77.9
drag, startPoint x: 746, startPoint y: 378, endPoint x: 712, endPoint y: 415, distance: 51.1
drag, startPoint x: 1035, startPoint y: 204, endPoint x: 394, endPoint y: 396, distance: 669.3
drag, startPoint x: 646, startPoint y: 204, endPoint x: 848, endPoint y: 395, distance: 278.1
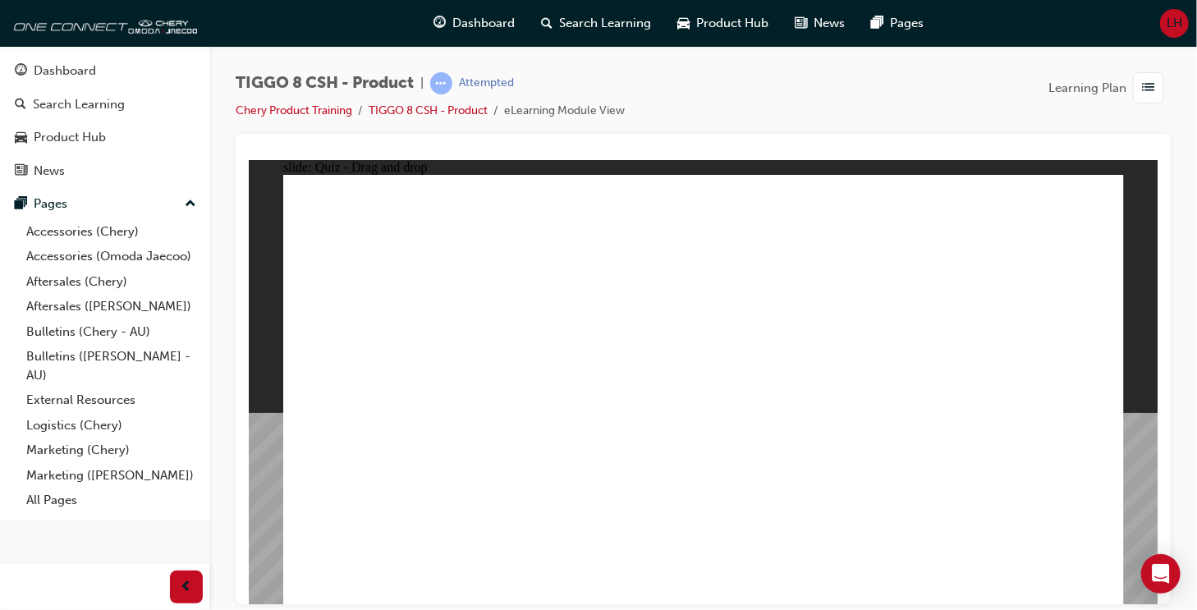
checkbox input "true"
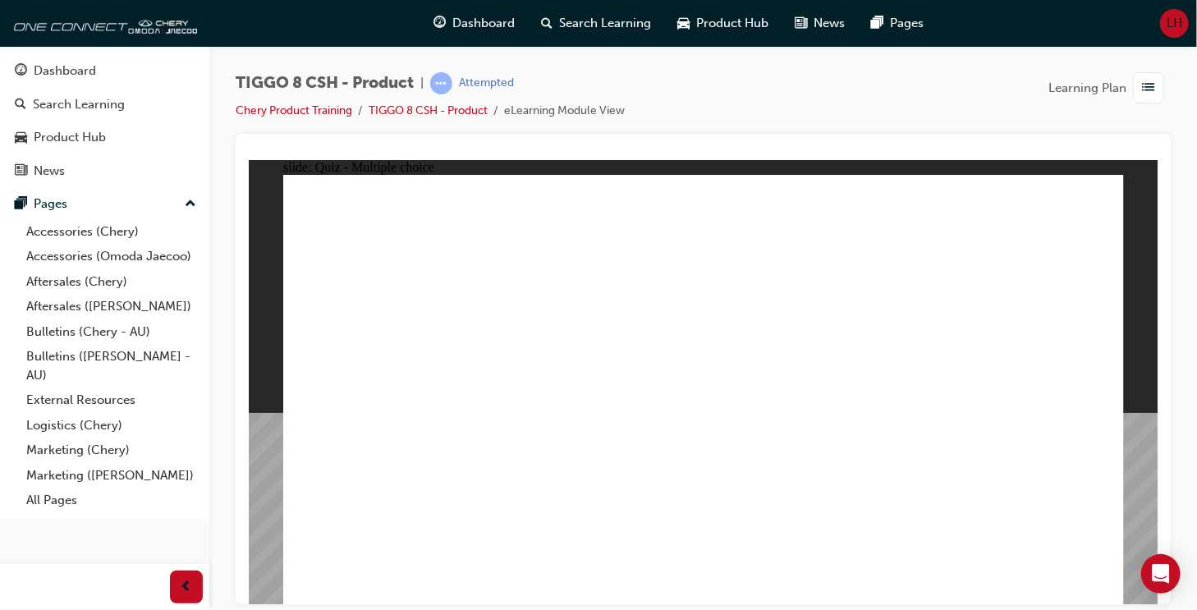
radio input "true"
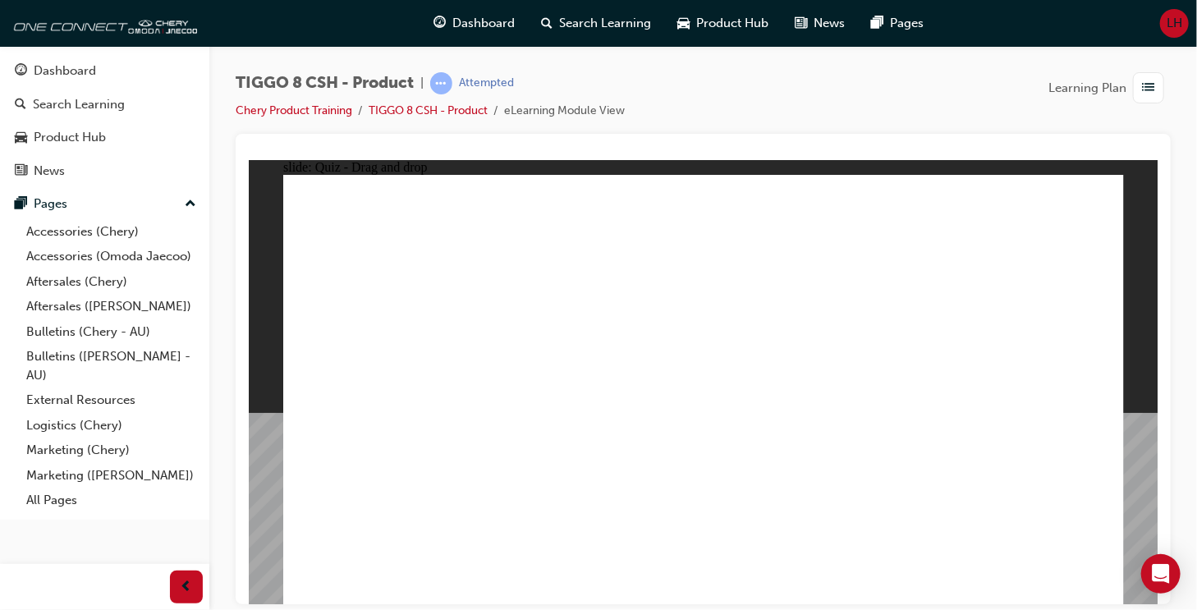
drag, startPoint x: 717, startPoint y: 287, endPoint x: 768, endPoint y: 452, distance: 172.9
drag, startPoint x: 716, startPoint y: 286, endPoint x: 758, endPoint y: 452, distance: 171.0
drag, startPoint x: 876, startPoint y: 271, endPoint x: 768, endPoint y: 448, distance: 207.8
drag, startPoint x: 860, startPoint y: 254, endPoint x: 891, endPoint y: 452, distance: 201.1
drag, startPoint x: 864, startPoint y: 217, endPoint x: 761, endPoint y: 470, distance: 273.9
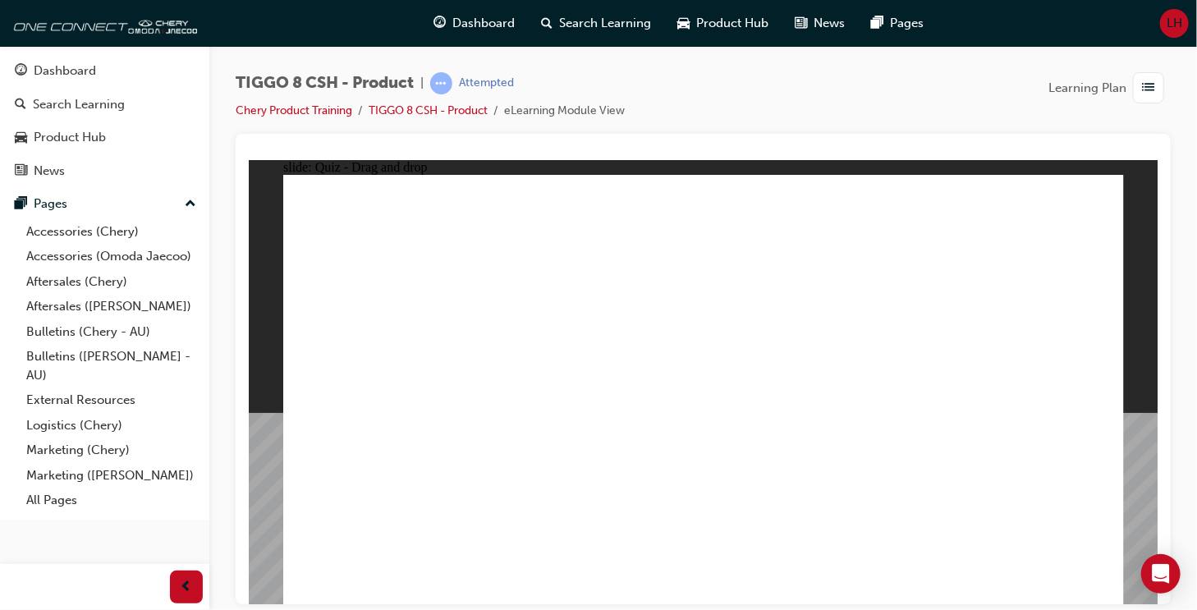
drag, startPoint x: 1032, startPoint y: 307, endPoint x: 925, endPoint y: 465, distance: 191.0
drag, startPoint x: 1017, startPoint y: 214, endPoint x: 459, endPoint y: 473, distance: 615.2
drag, startPoint x: 1052, startPoint y: 234, endPoint x: 889, endPoint y: 493, distance: 305.4
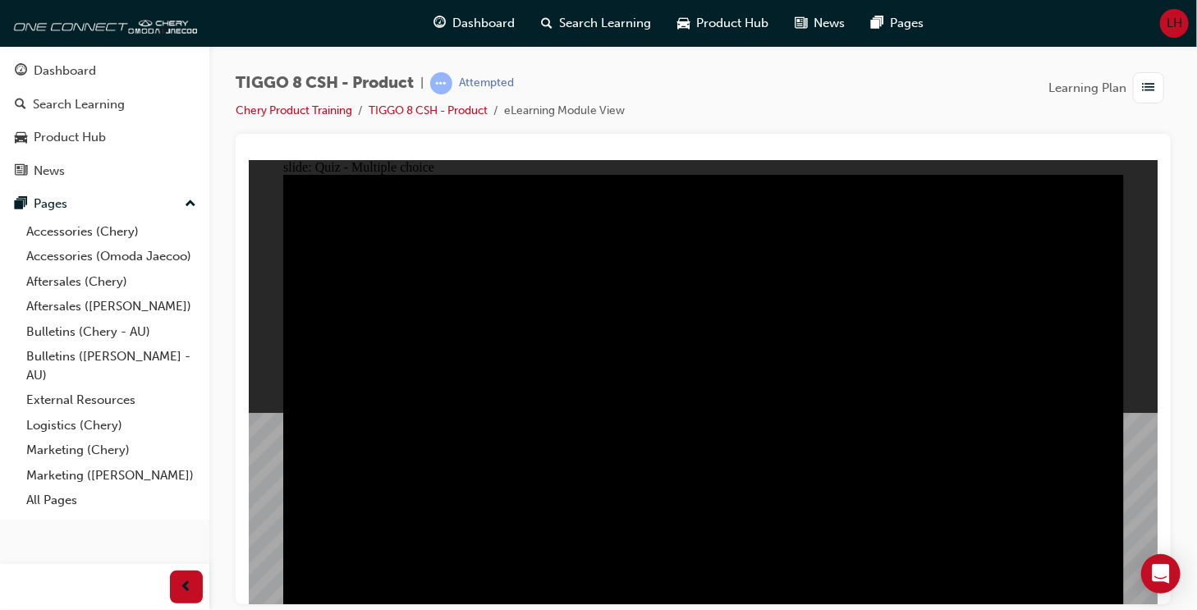
radio input "true"
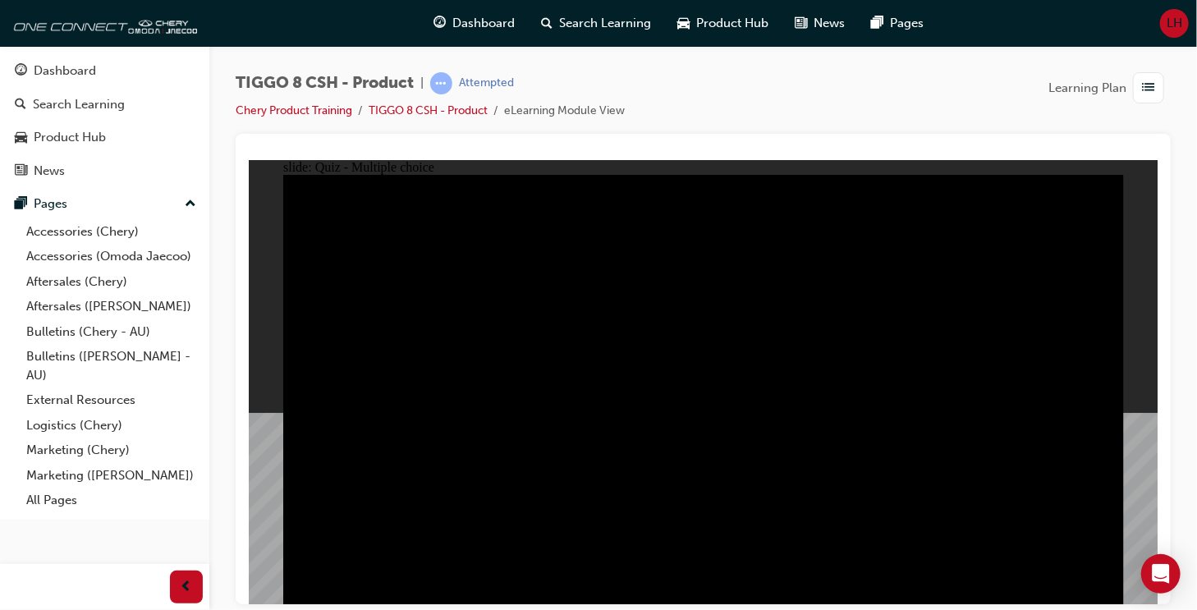
radio input "true"
drag, startPoint x: 696, startPoint y: 451, endPoint x: 691, endPoint y: 462, distance: 12.5
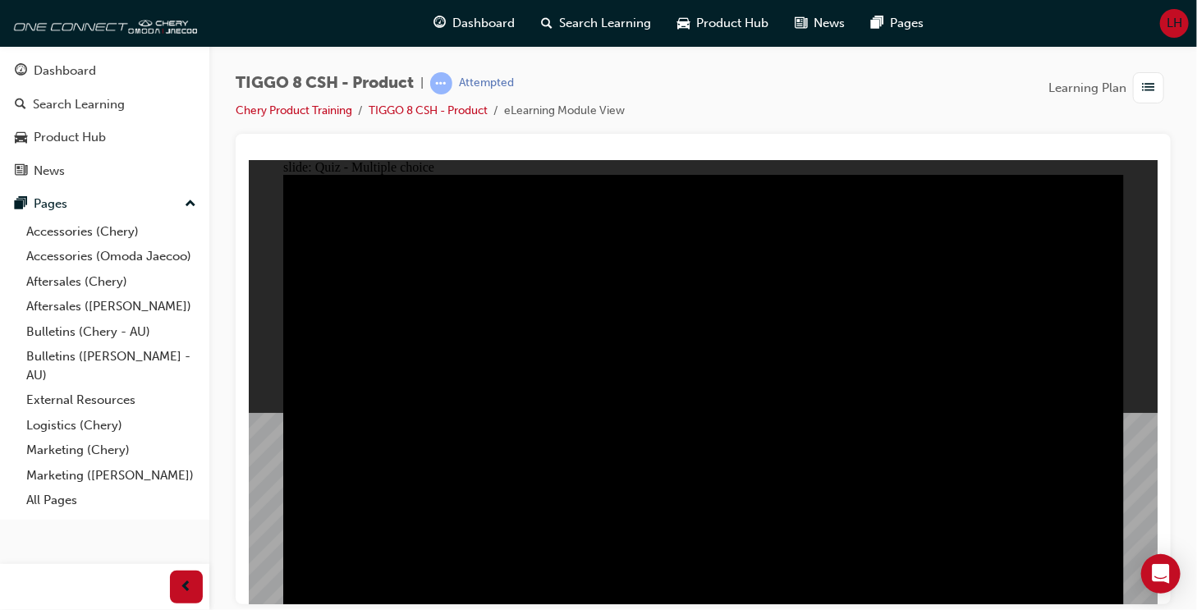
radio input "true"
checkbox input "true"
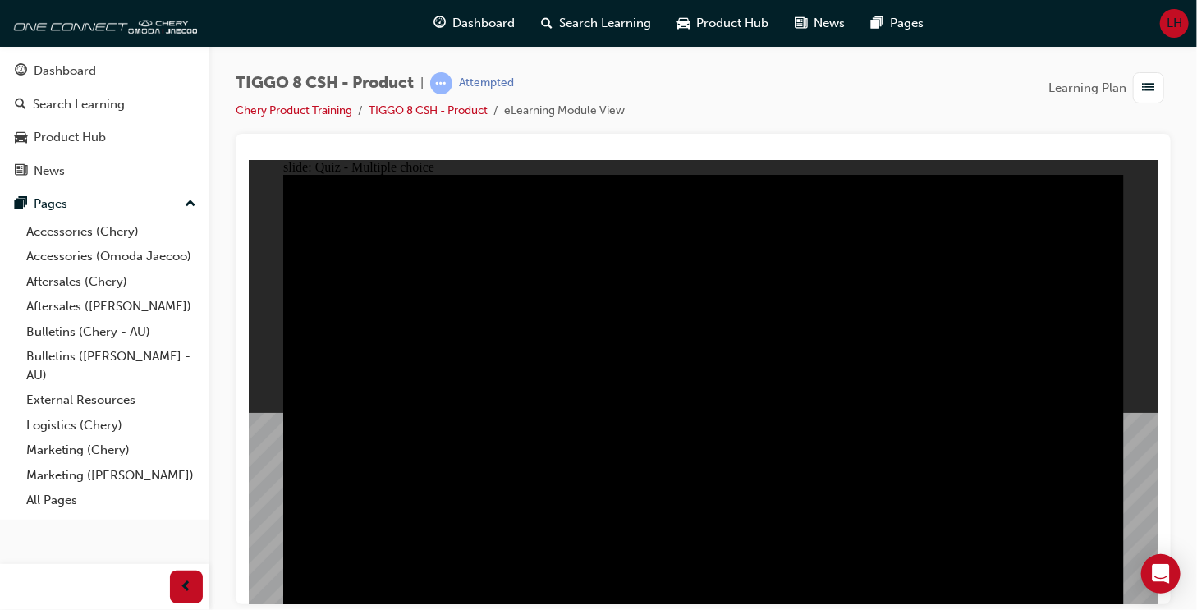
checkbox input "true"
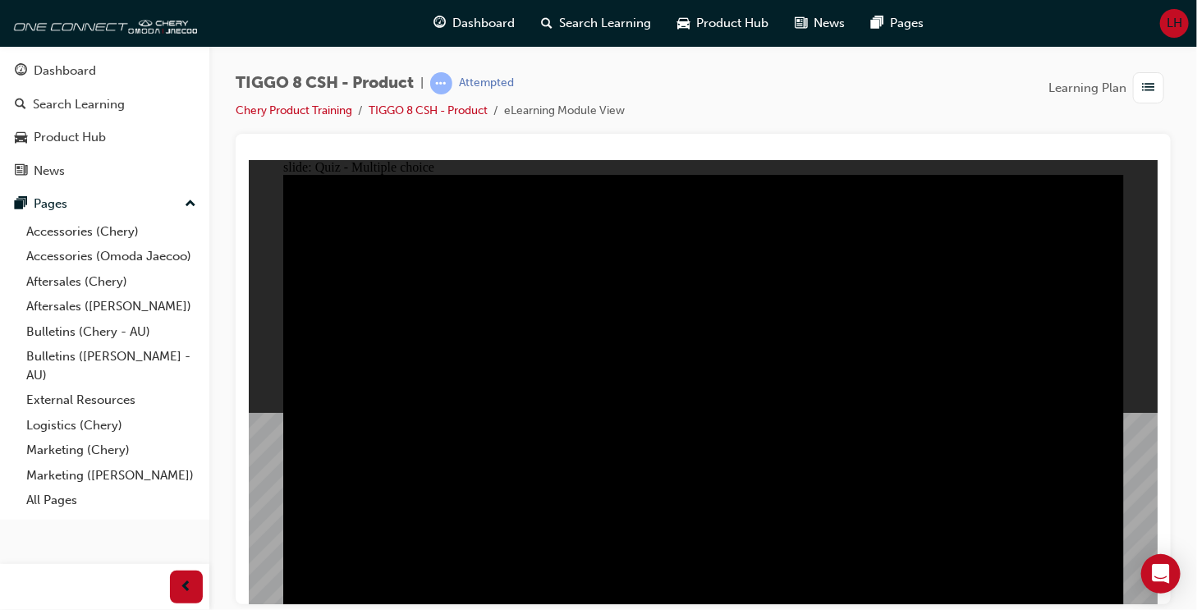
checkbox input "true"
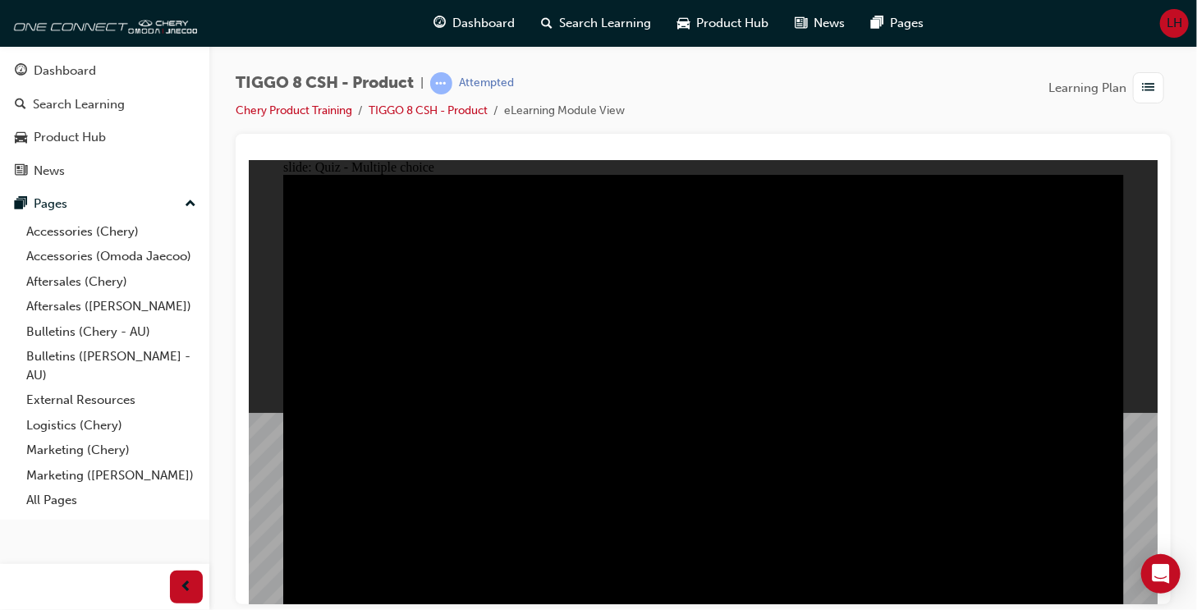
drag, startPoint x: 964, startPoint y: 419, endPoint x: 971, endPoint y: 396, distance: 24.9
checkbox input "true"
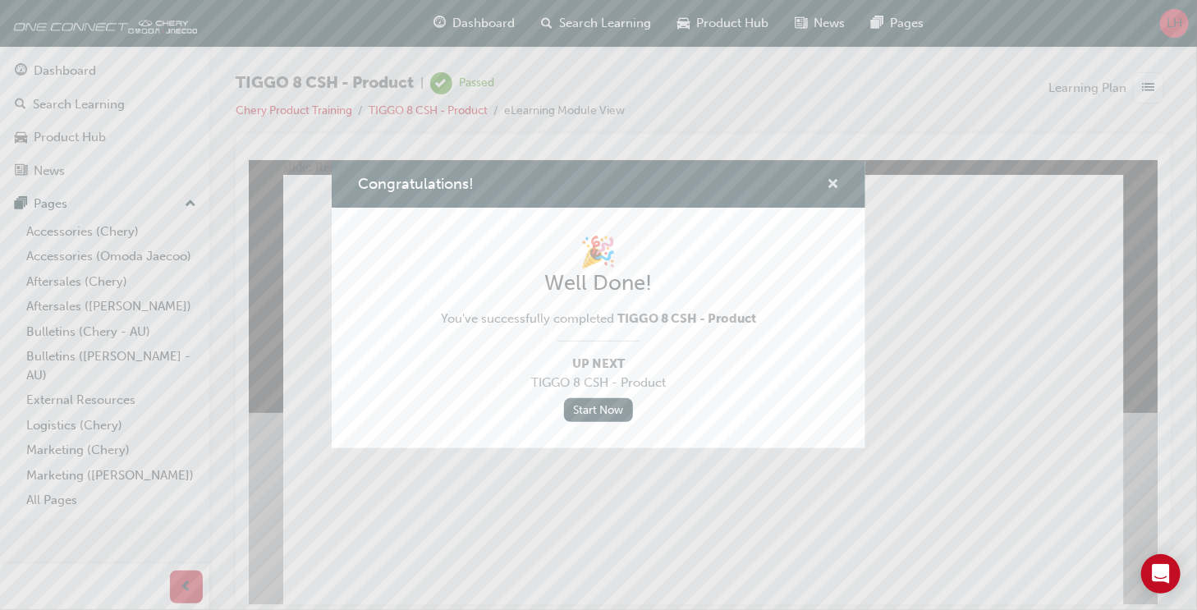
click at [834, 186] on span "cross-icon" at bounding box center [833, 185] width 12 height 15
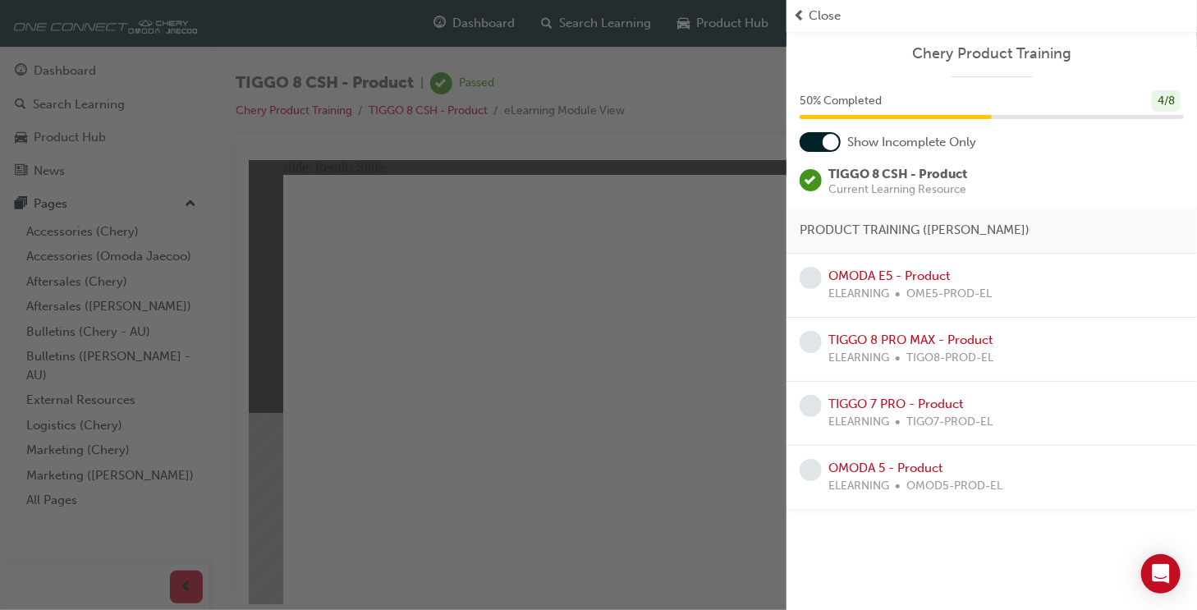
click at [798, 140] on div "Show Incomplete Only" at bounding box center [991, 142] width 410 height 20
click at [838, 146] on div at bounding box center [820, 142] width 41 height 20
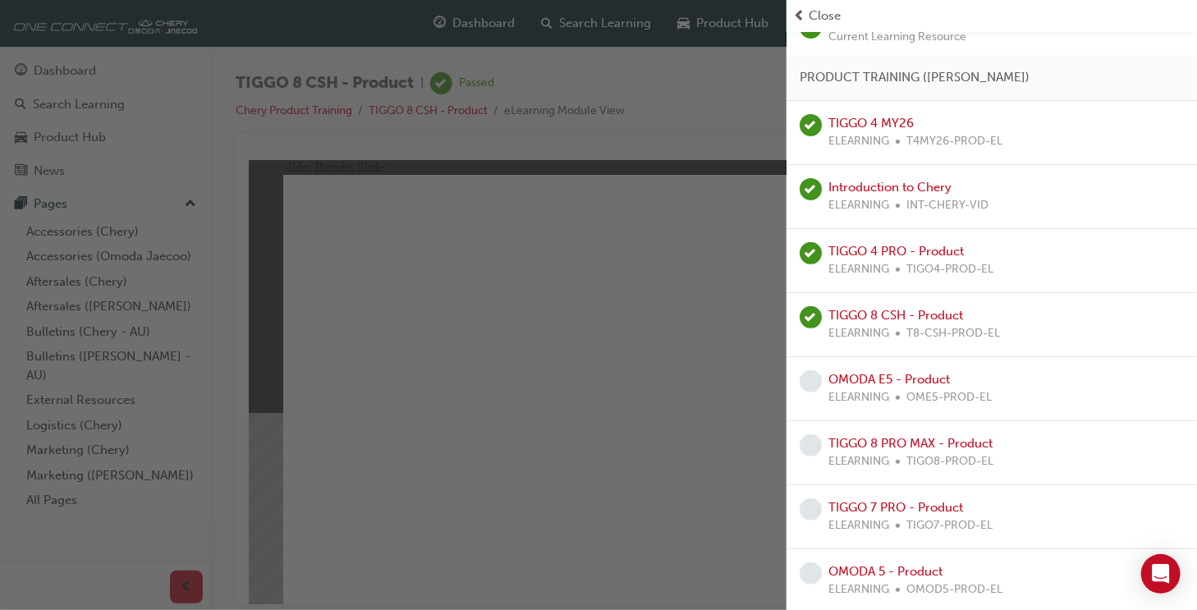
scroll to position [154, 0]
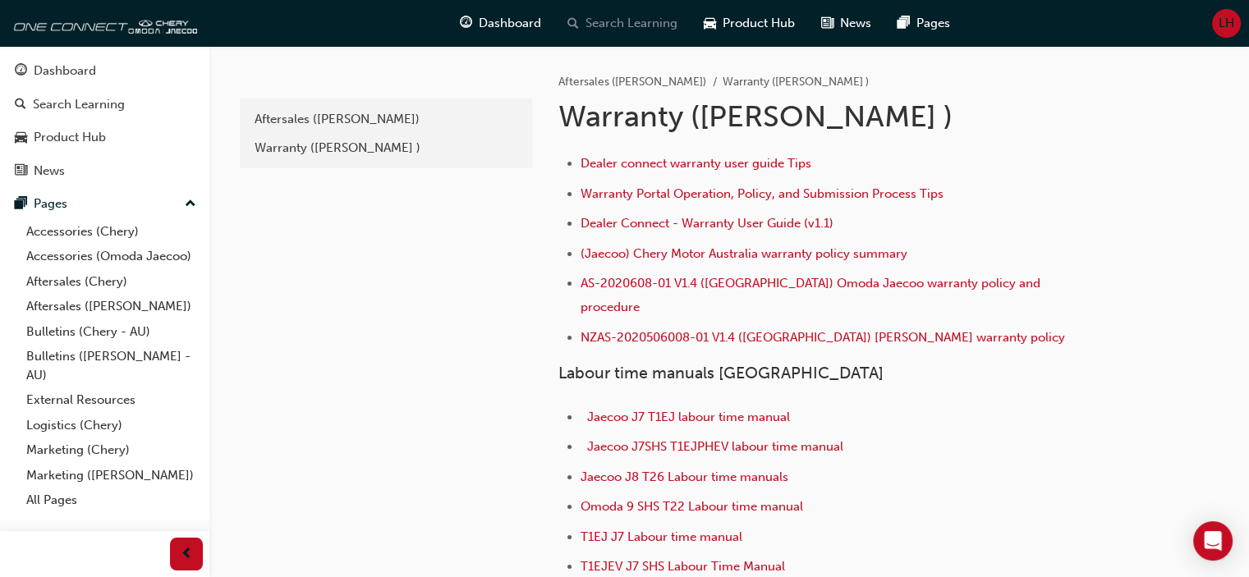
click at [616, 25] on span "Search Learning" at bounding box center [631, 23] width 92 height 19
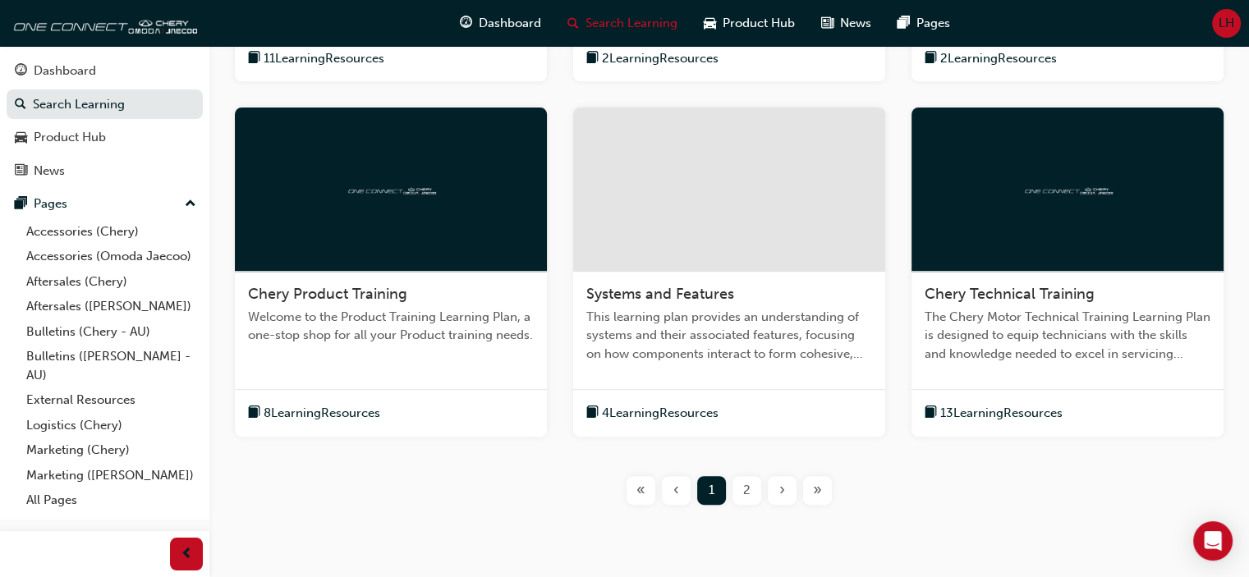
scroll to position [657, 0]
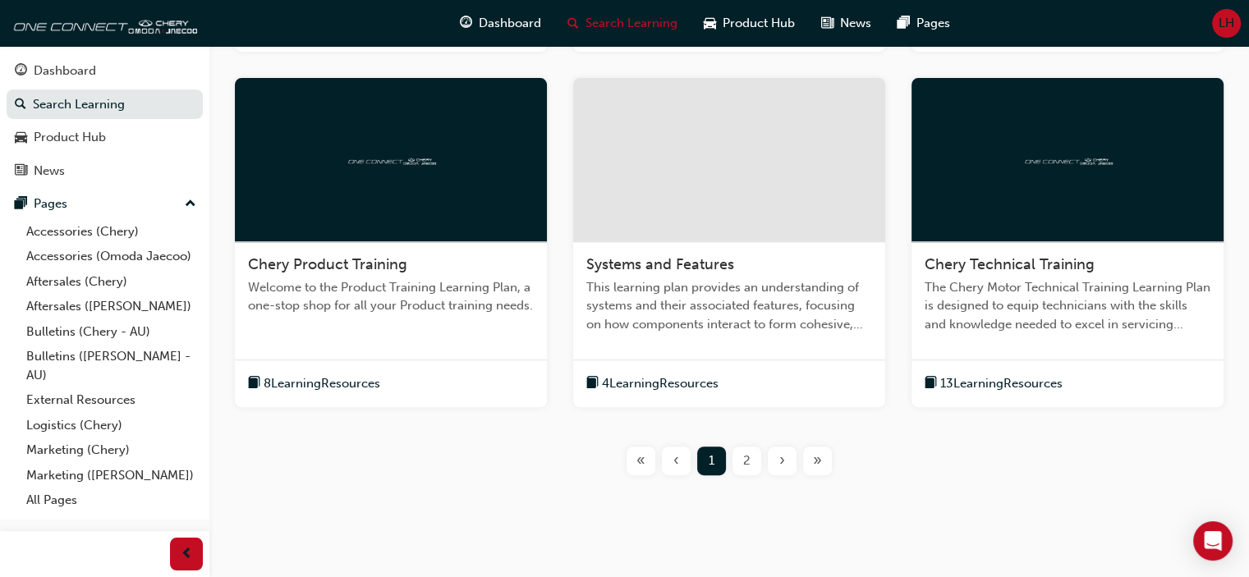
click at [337, 383] on span "8 Learning Resources" at bounding box center [322, 383] width 117 height 19
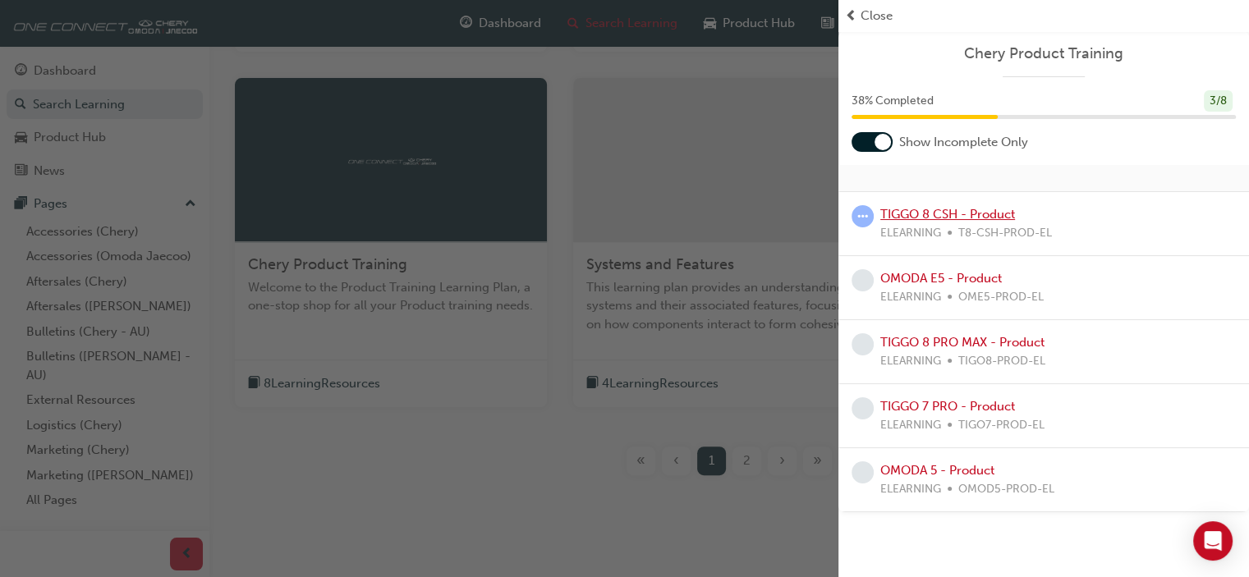
click at [937, 215] on link "TIGGO 8 CSH - Product" at bounding box center [947, 214] width 135 height 15
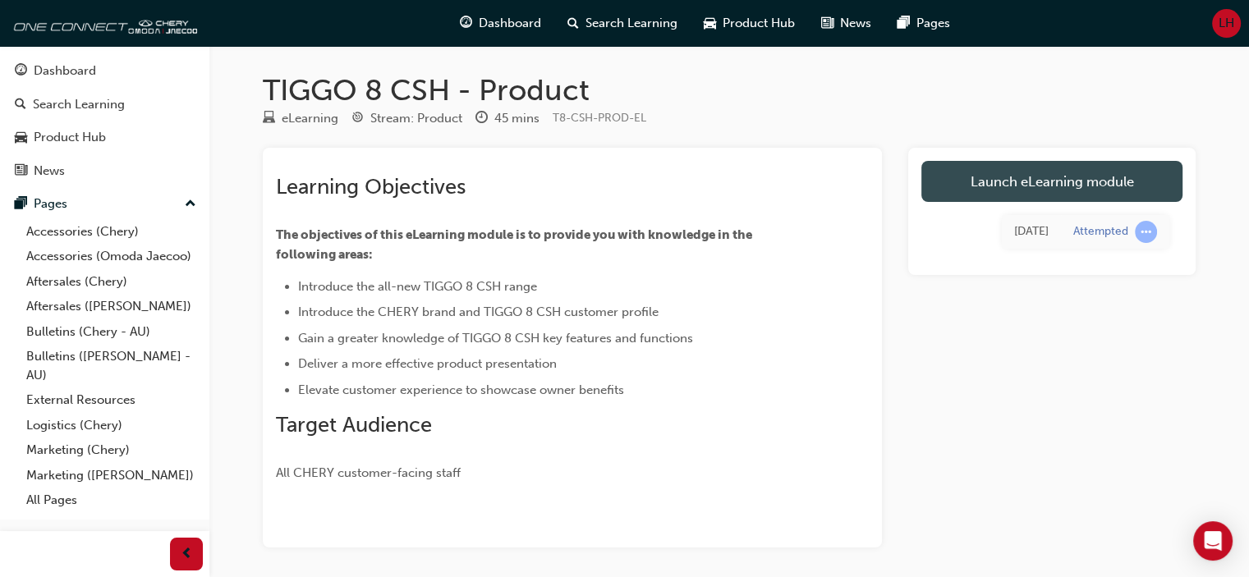
click at [1024, 188] on link "Launch eLearning module" at bounding box center [1051, 181] width 261 height 41
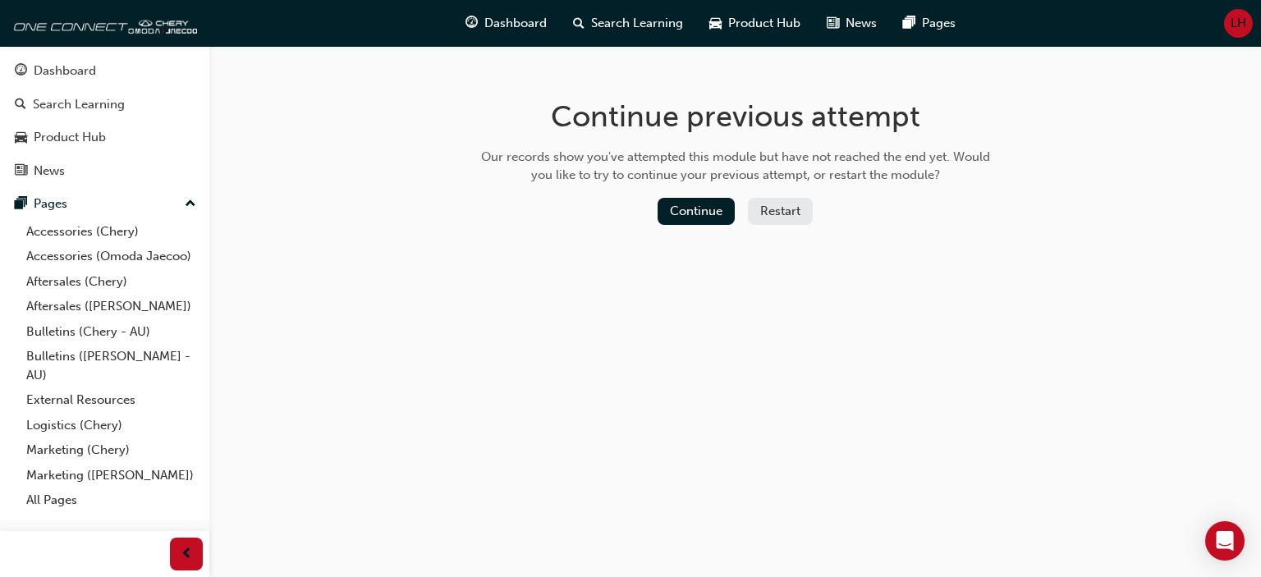
click at [785, 209] on button "Restart" at bounding box center [780, 211] width 65 height 27
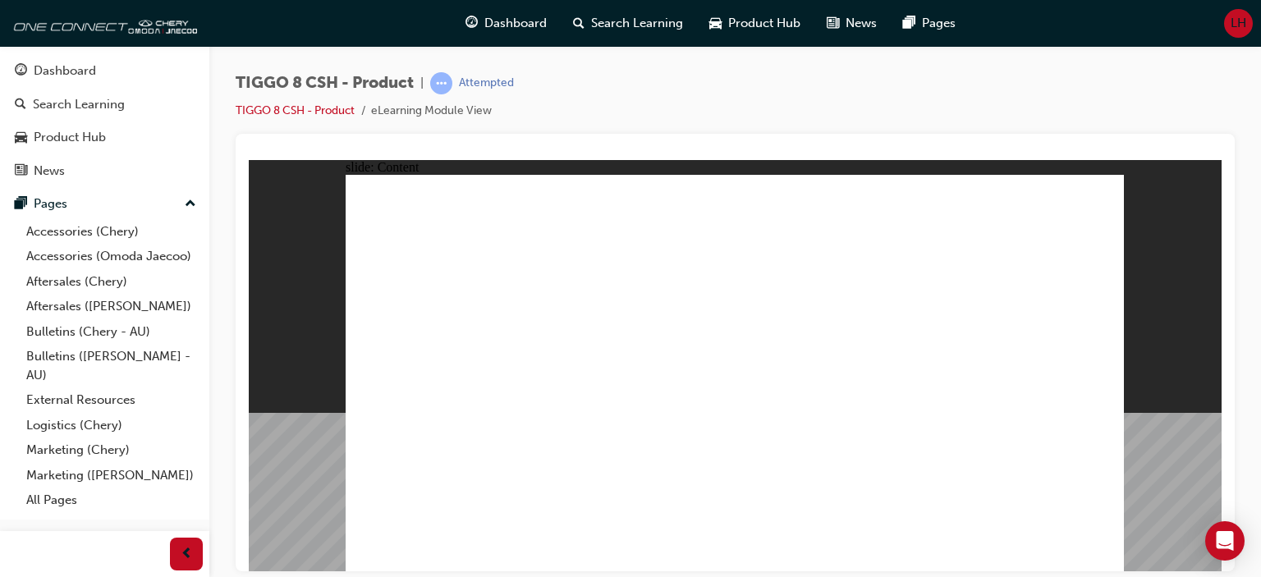
drag, startPoint x: 855, startPoint y: 254, endPoint x: 889, endPoint y: 236, distance: 38.5
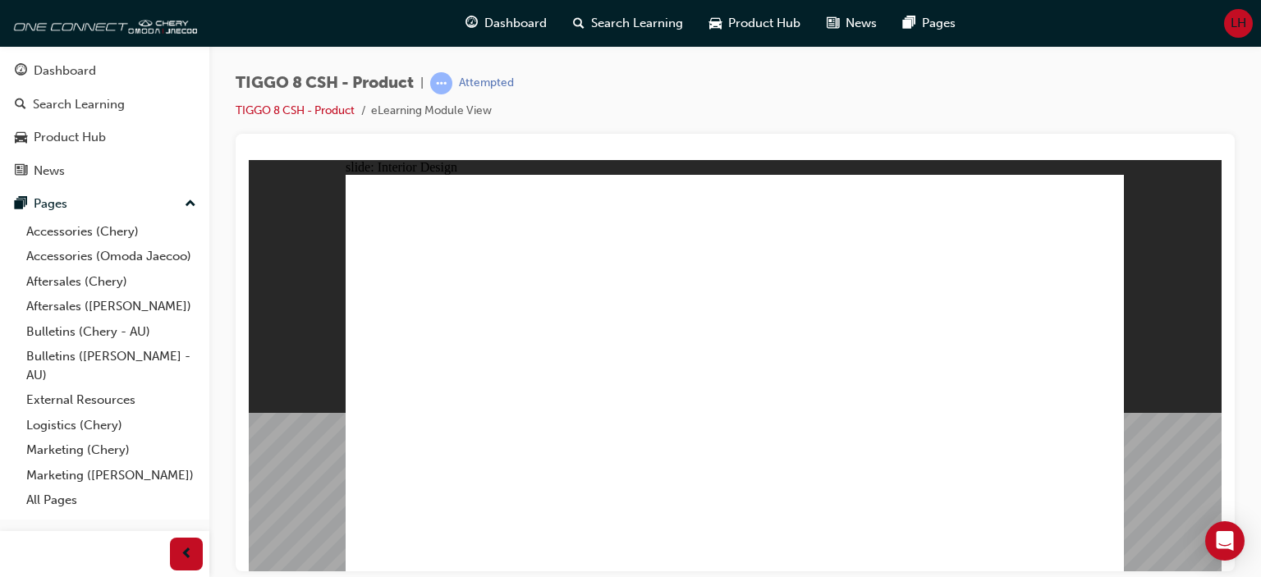
drag, startPoint x: 816, startPoint y: 325, endPoint x: 782, endPoint y: 373, distance: 59.0
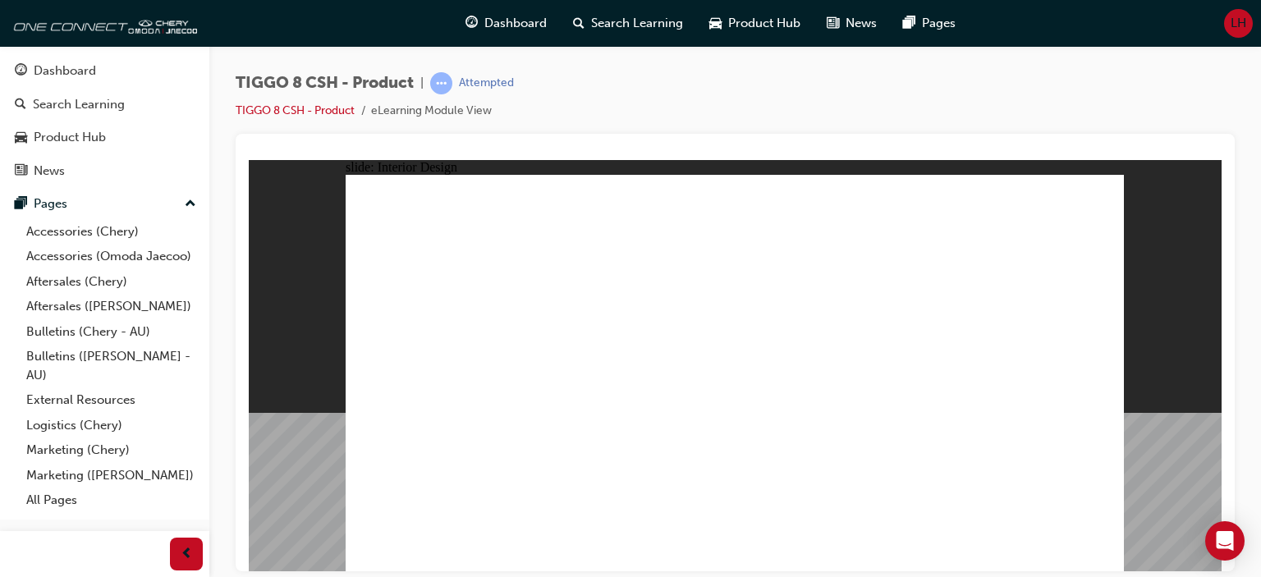
drag, startPoint x: 594, startPoint y: 227, endPoint x: 598, endPoint y: 241, distance: 14.5
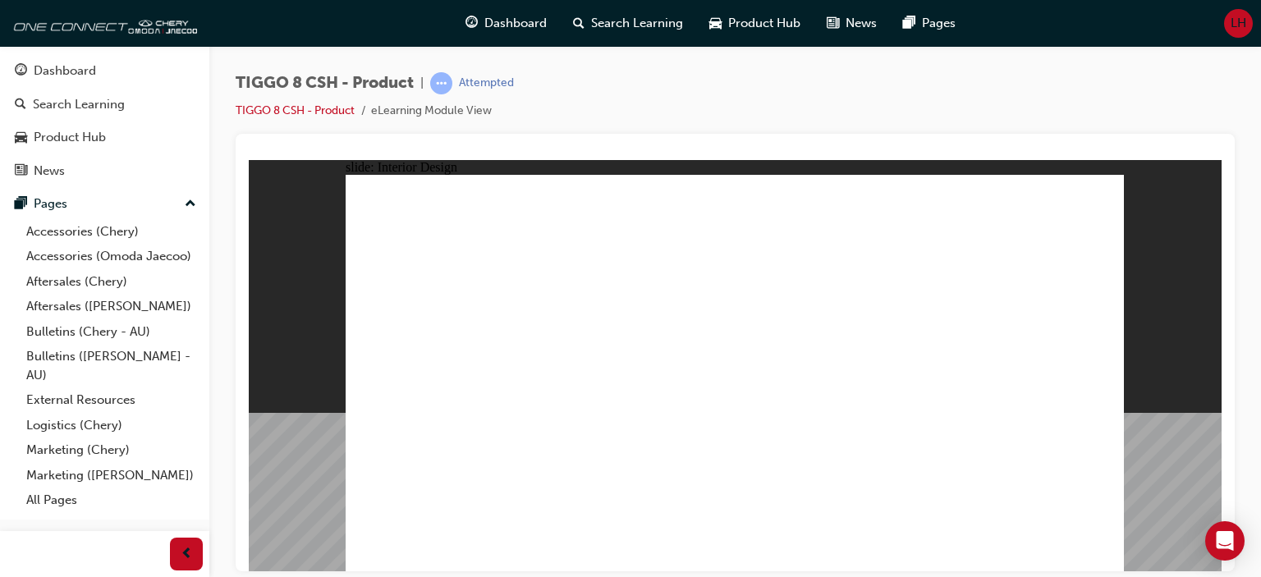
drag, startPoint x: 836, startPoint y: 360, endPoint x: 1182, endPoint y: 415, distance: 350.6
click at [1182, 415] on div "slide: Interior Design T18FL4360.jpg : 360 degree image interaction. free explo…" at bounding box center [735, 365] width 973 height 412
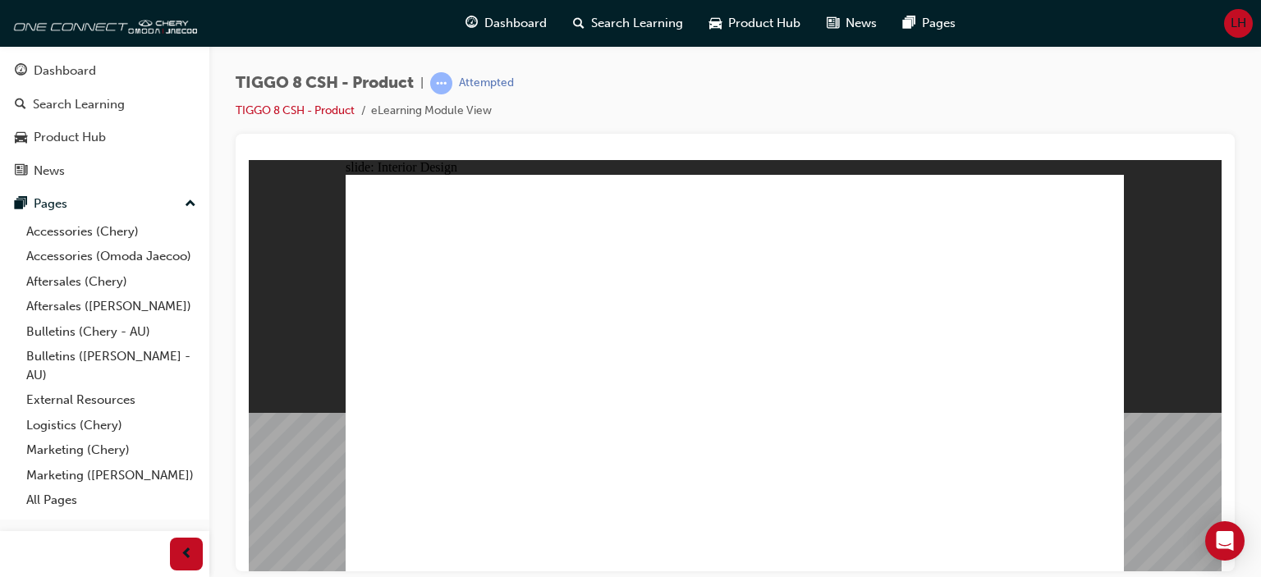
drag, startPoint x: 1084, startPoint y: 180, endPoint x: 1098, endPoint y: 175, distance: 15.6
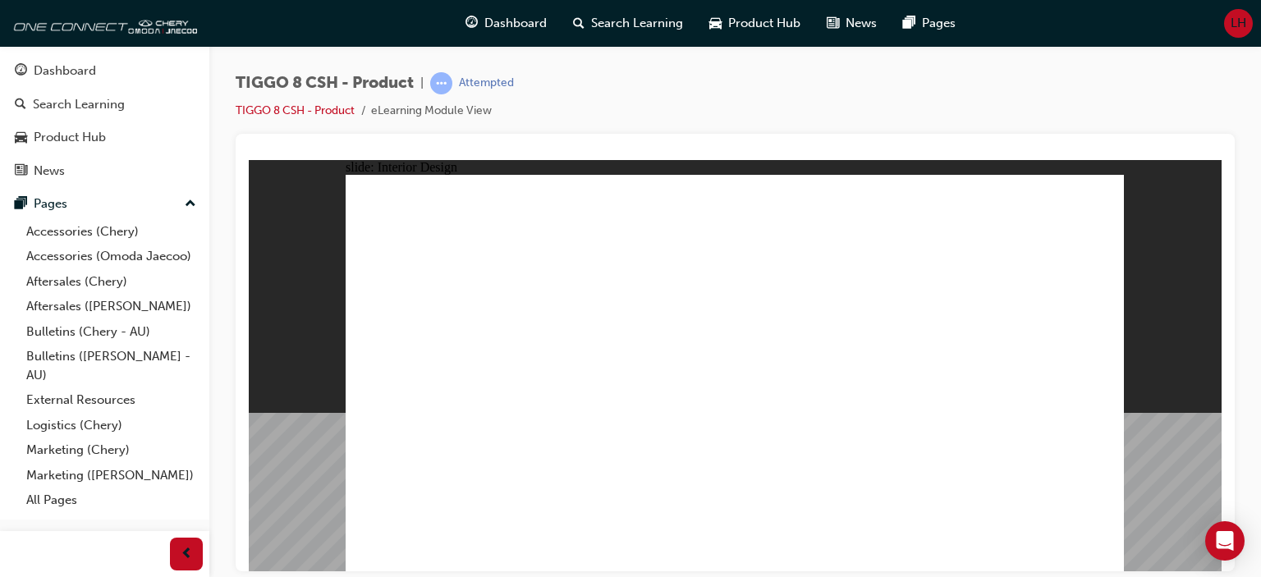
drag, startPoint x: 1033, startPoint y: 303, endPoint x: 1015, endPoint y: 319, distance: 24.4
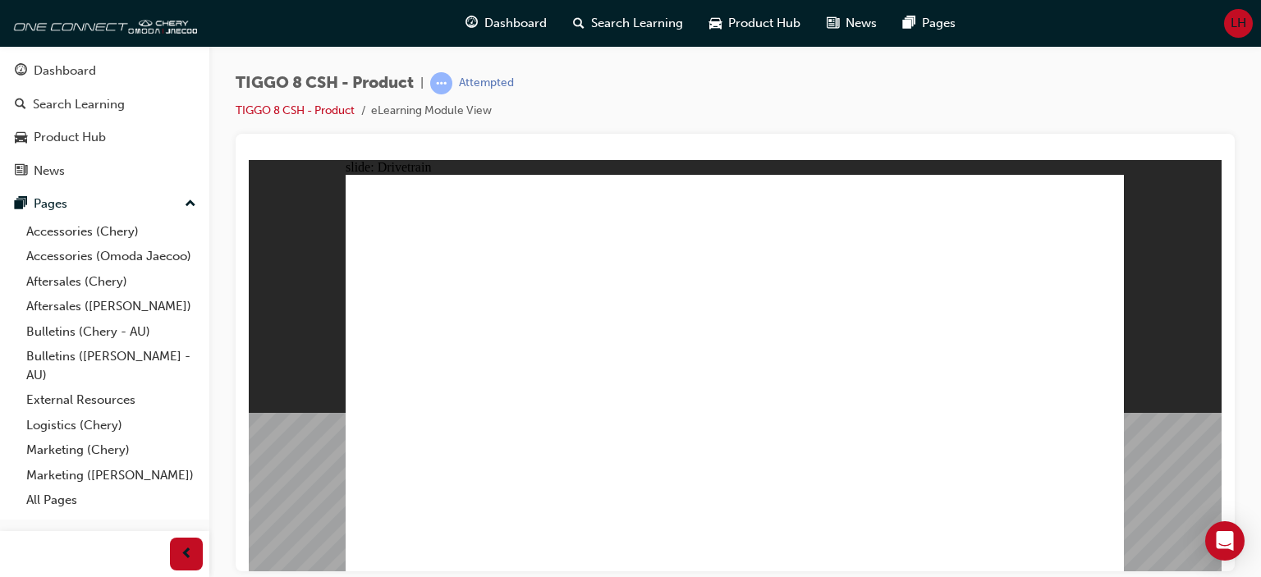
type input "24"
drag, startPoint x: 421, startPoint y: 349, endPoint x: 619, endPoint y: 356, distance: 198.0
